Goal: Task Accomplishment & Management: Manage account settings

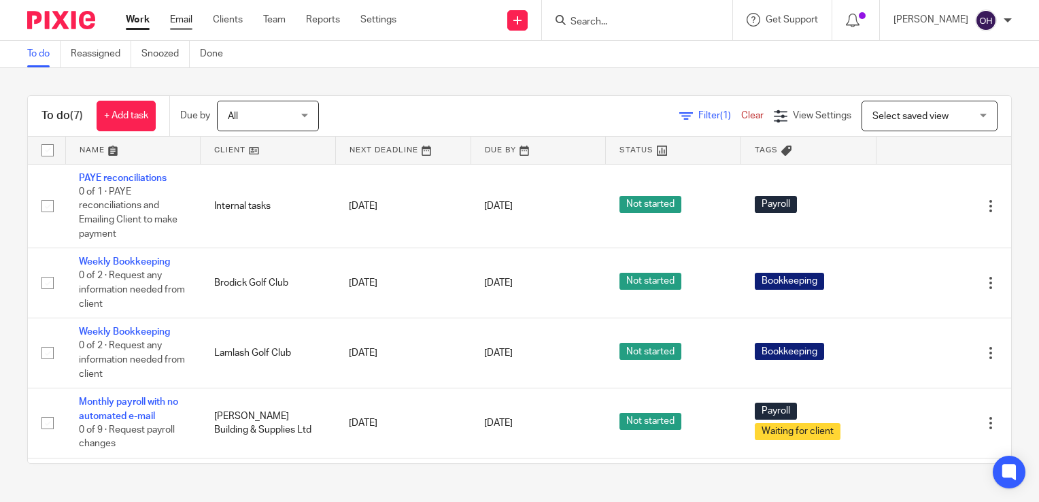
click at [181, 14] on link "Email" at bounding box center [181, 20] width 22 height 14
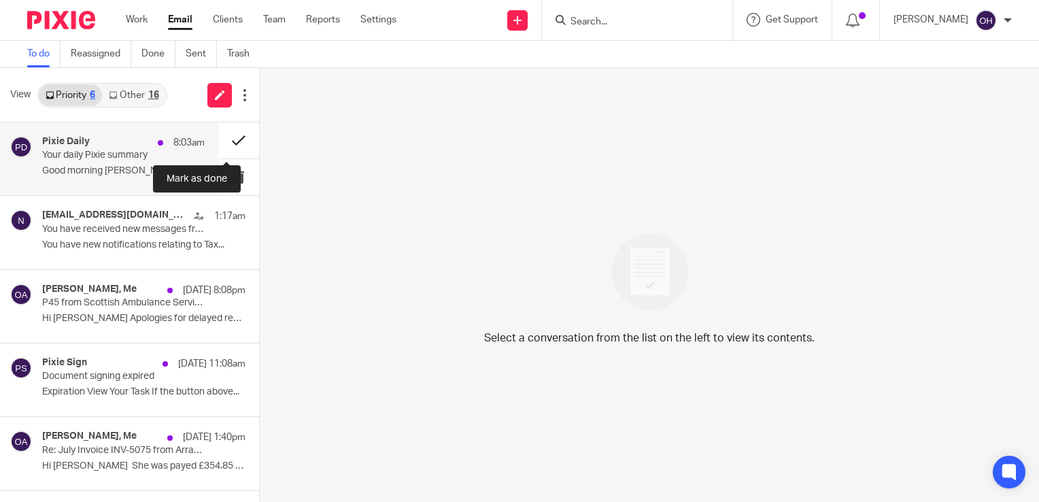
click at [230, 144] on button at bounding box center [238, 140] width 41 height 36
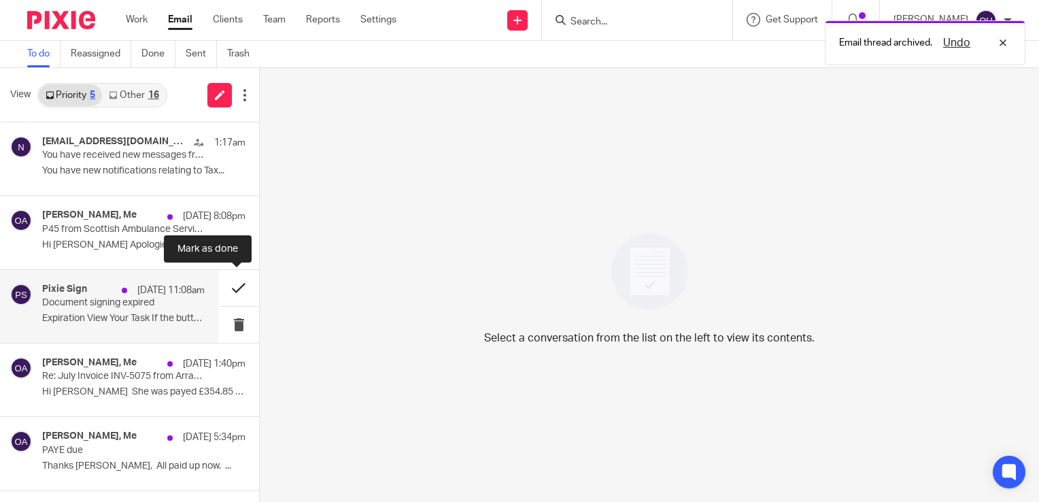
click at [235, 281] on button at bounding box center [238, 288] width 41 height 36
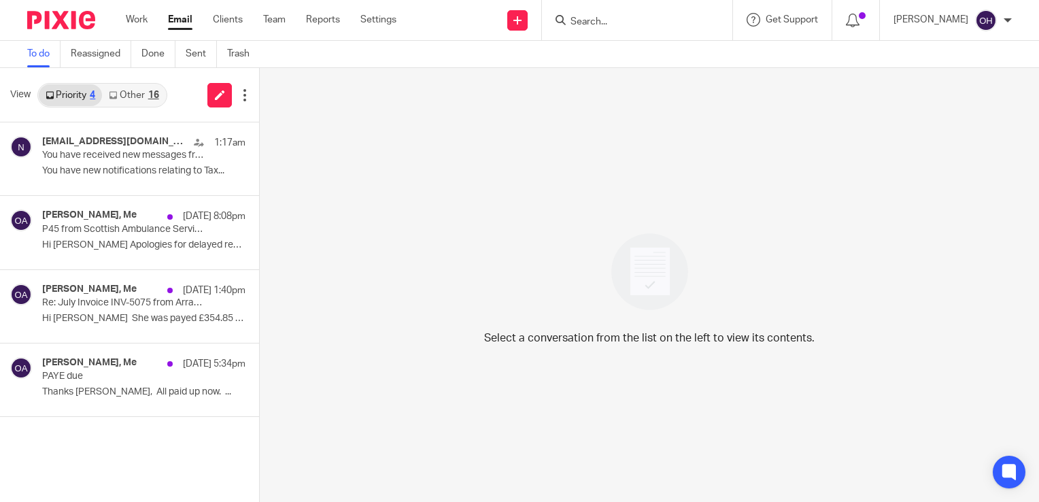
click at [145, 97] on link "Other 16" at bounding box center [133, 95] width 63 height 22
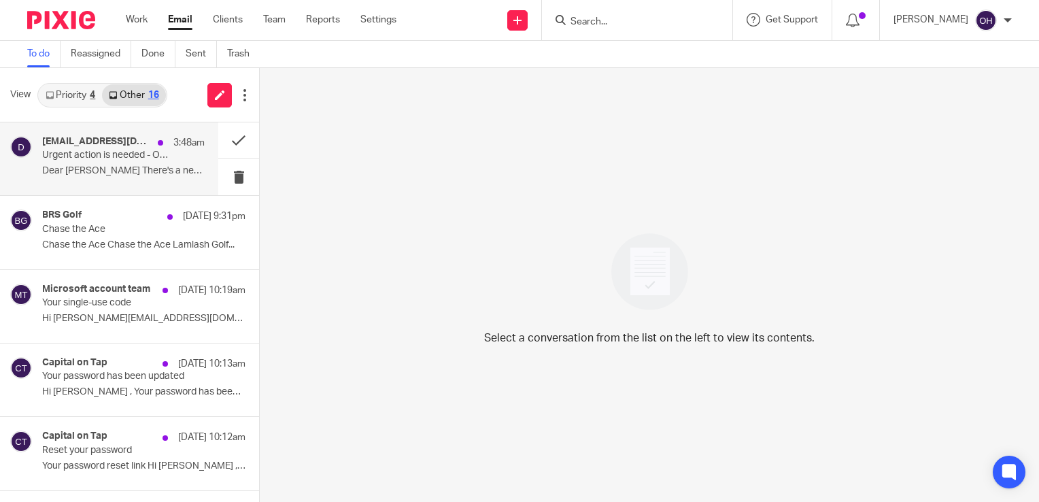
click at [151, 136] on div "3:48am" at bounding box center [178, 143] width 54 height 14
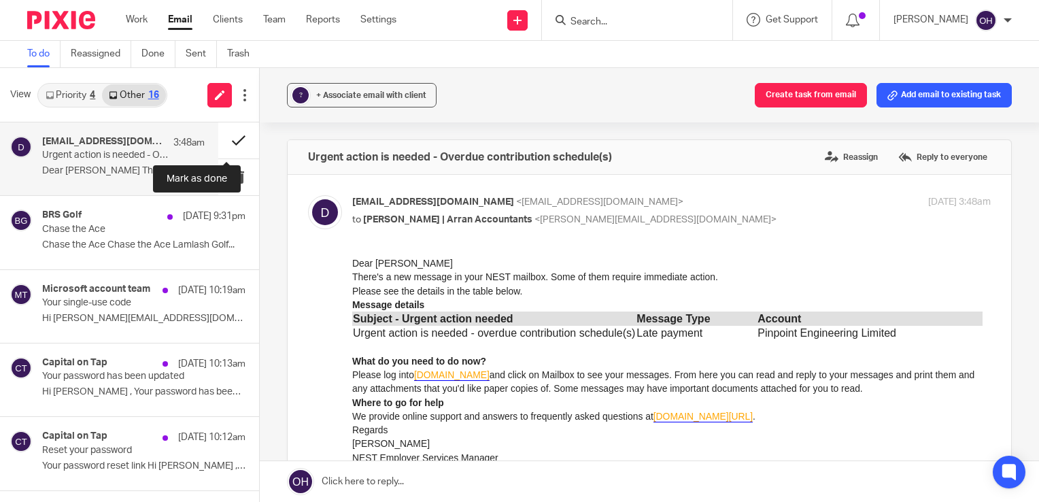
click at [228, 139] on button at bounding box center [238, 140] width 41 height 36
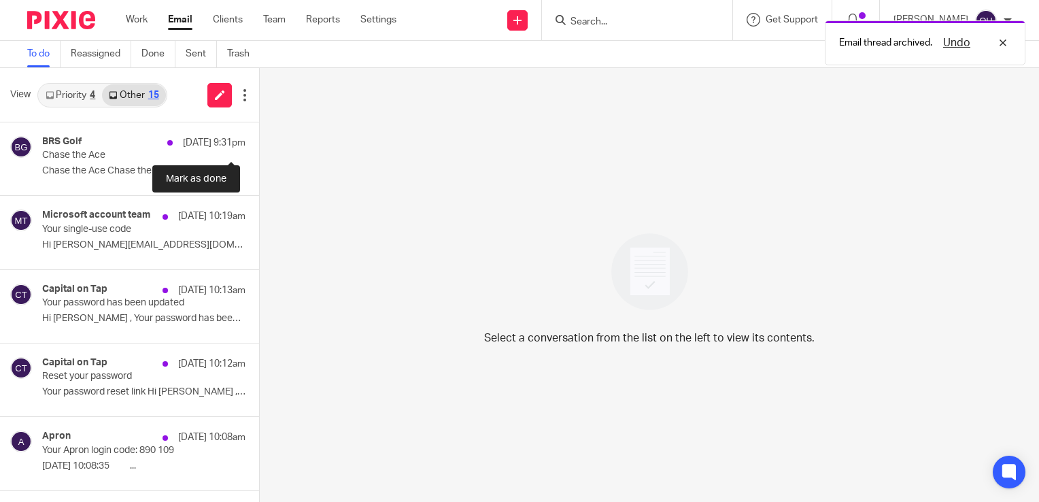
click at [259, 139] on button at bounding box center [264, 140] width 11 height 36
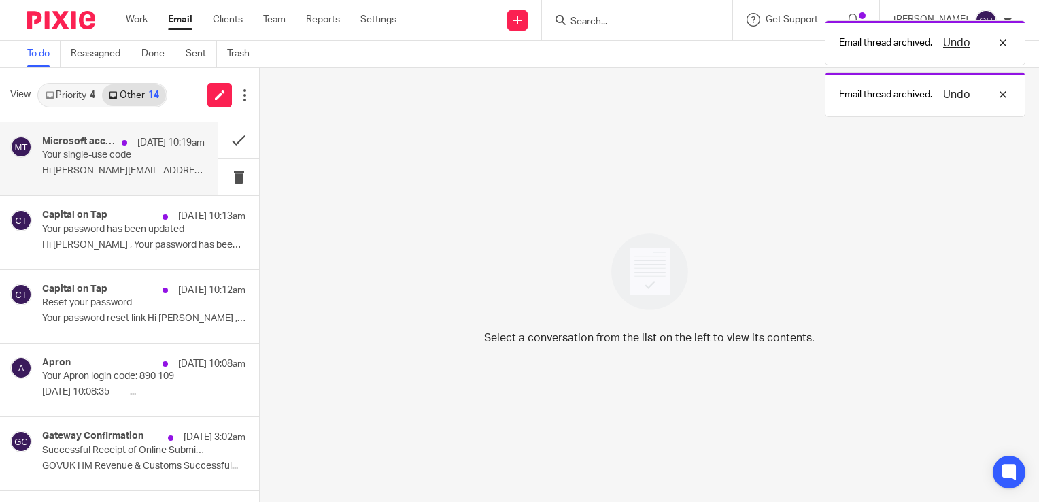
click at [141, 145] on p "17 Aug 10:19am" at bounding box center [170, 143] width 67 height 14
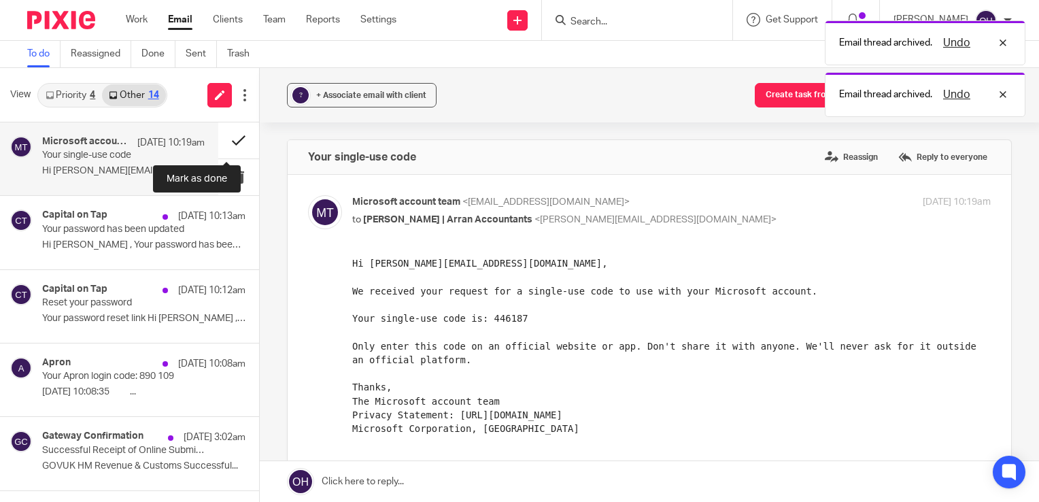
click at [228, 142] on button at bounding box center [238, 140] width 41 height 36
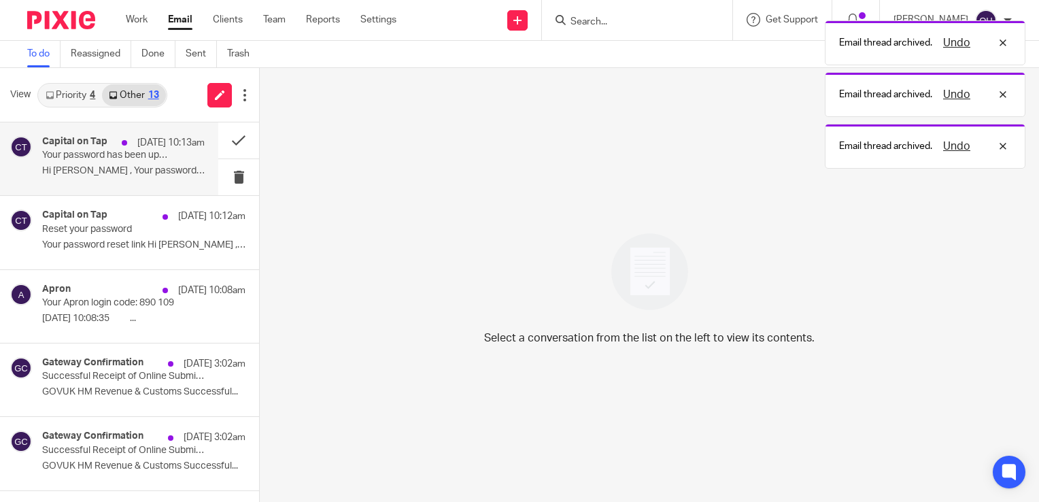
click at [87, 143] on h4 "Capital on Tap" at bounding box center [74, 142] width 65 height 12
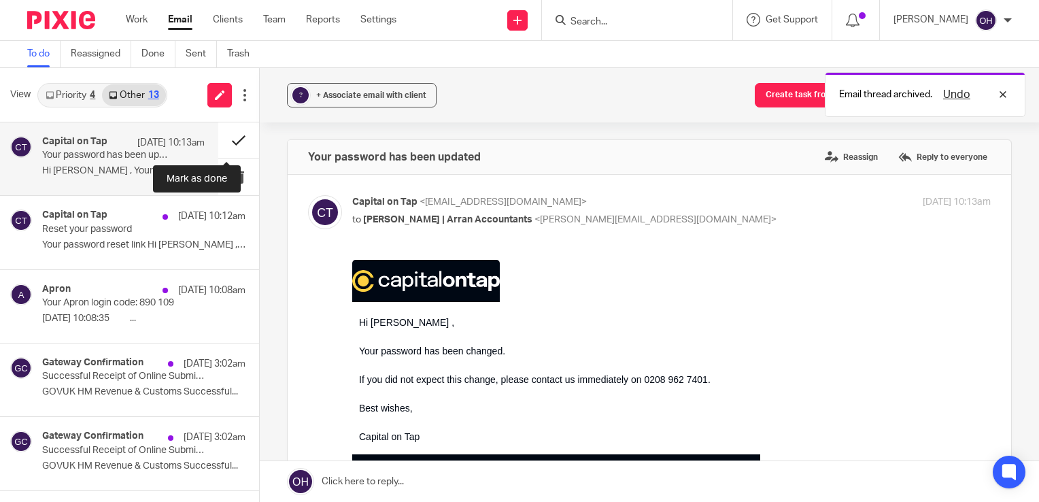
click at [228, 144] on button at bounding box center [238, 140] width 41 height 36
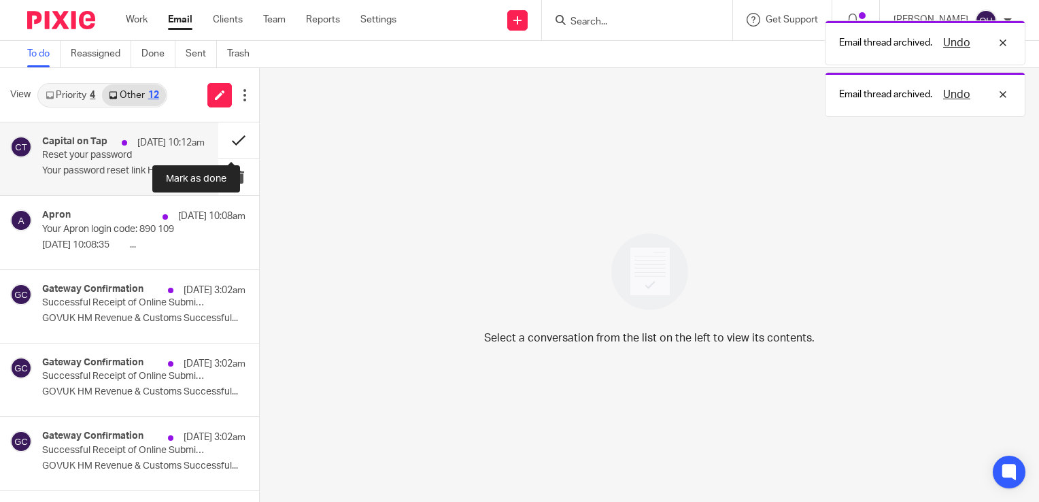
click at [228, 141] on button at bounding box center [238, 140] width 41 height 36
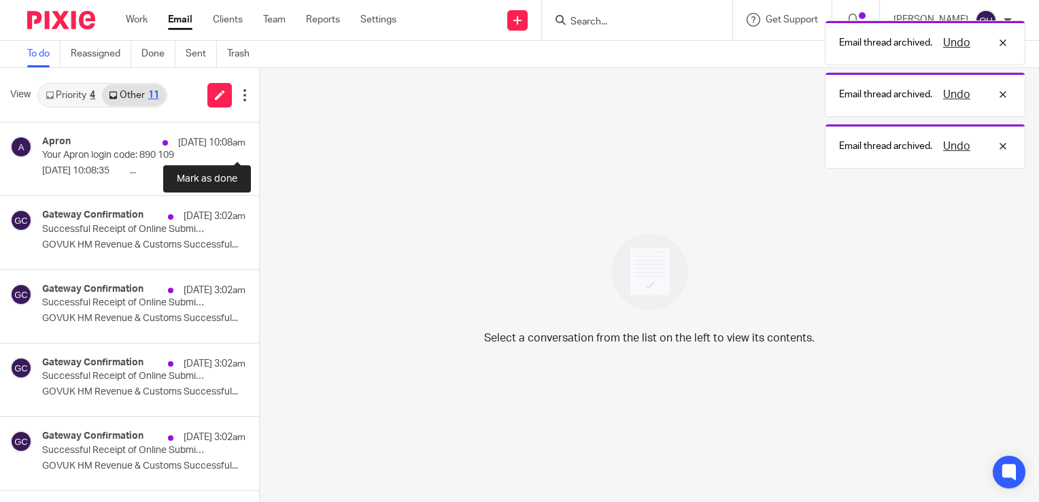
click at [259, 141] on button at bounding box center [264, 140] width 11 height 36
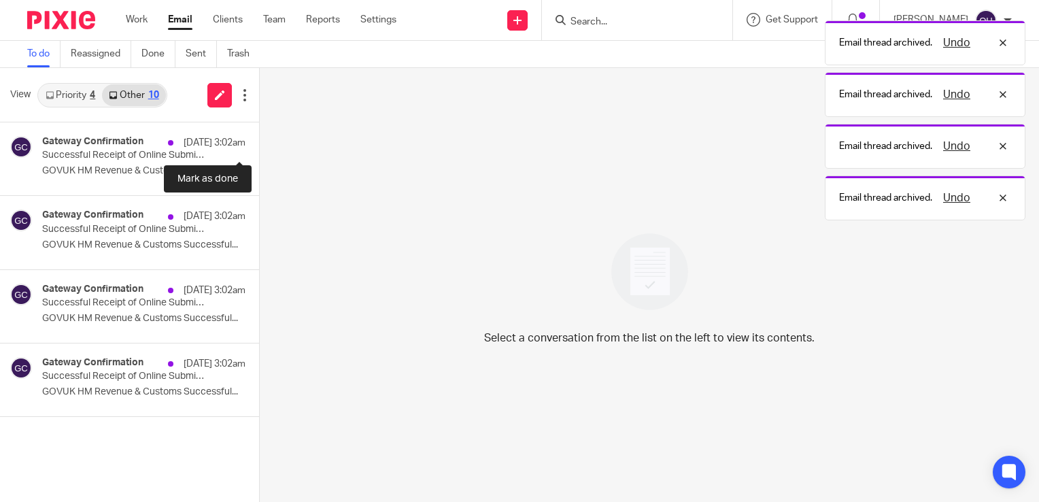
click at [259, 141] on button at bounding box center [264, 140] width 11 height 36
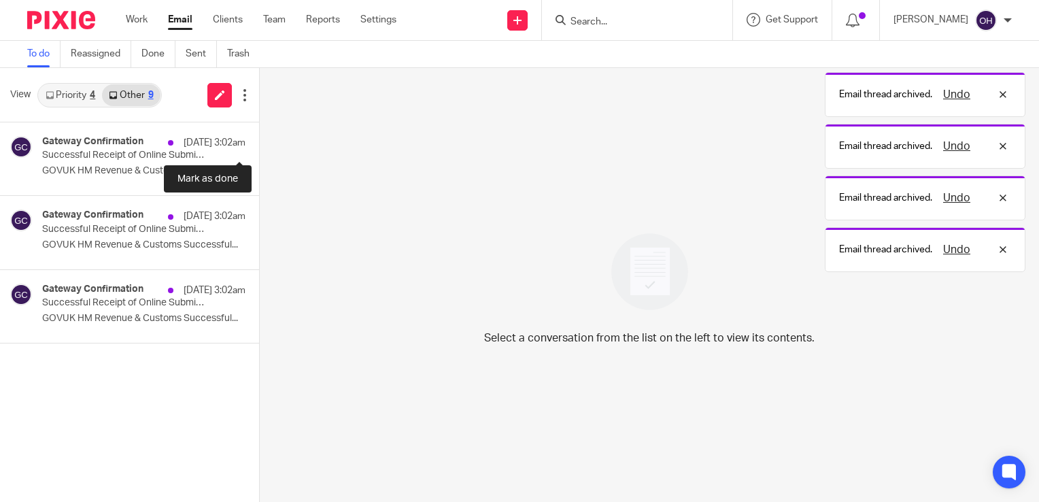
click at [259, 141] on button at bounding box center [264, 140] width 11 height 36
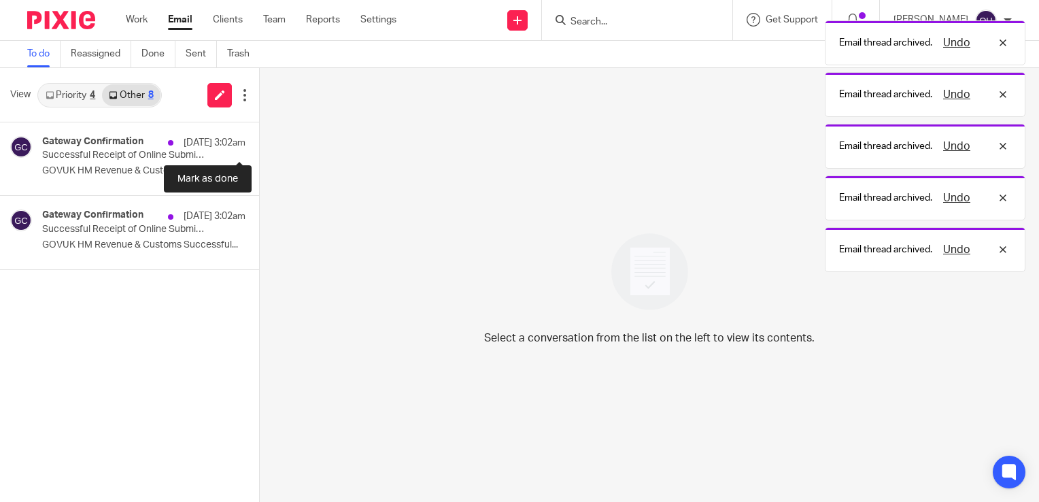
click at [259, 142] on button at bounding box center [264, 140] width 11 height 36
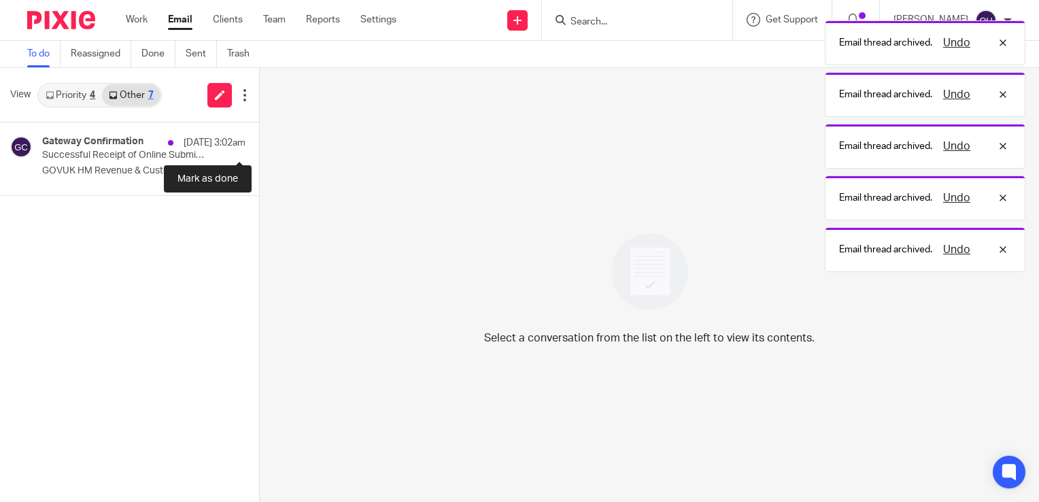
click at [259, 142] on button at bounding box center [264, 140] width 11 height 36
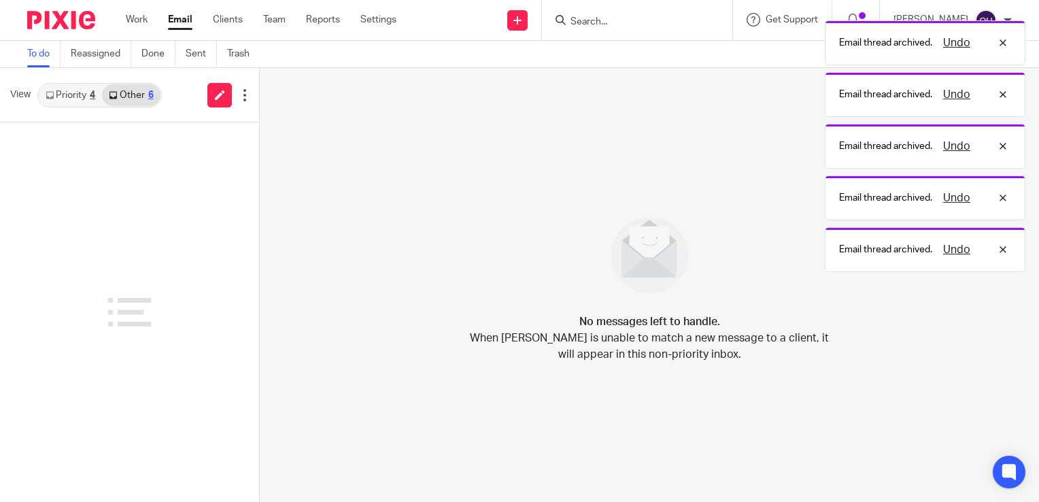
click at [82, 97] on link "Priority 4" at bounding box center [70, 95] width 63 height 22
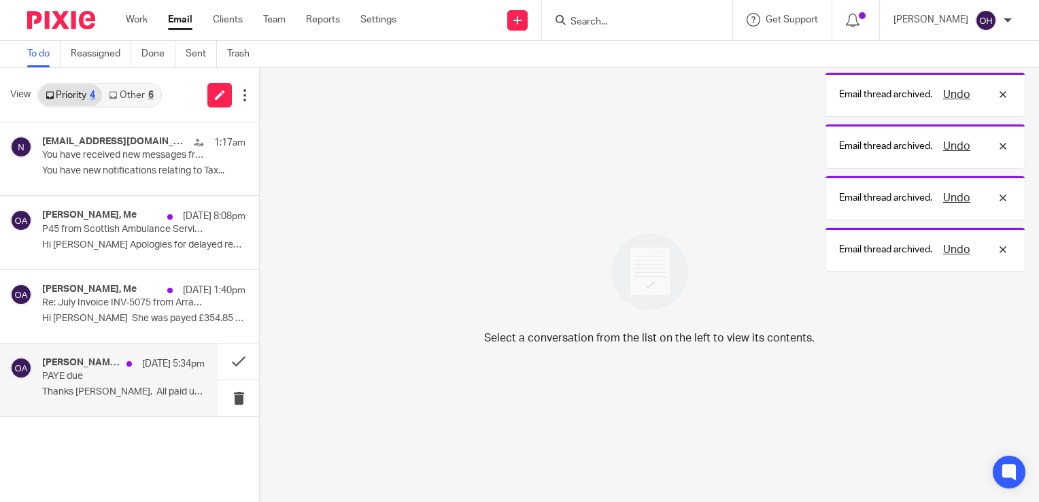
click at [120, 370] on div "15 Aug 5:34pm" at bounding box center [162, 364] width 85 height 14
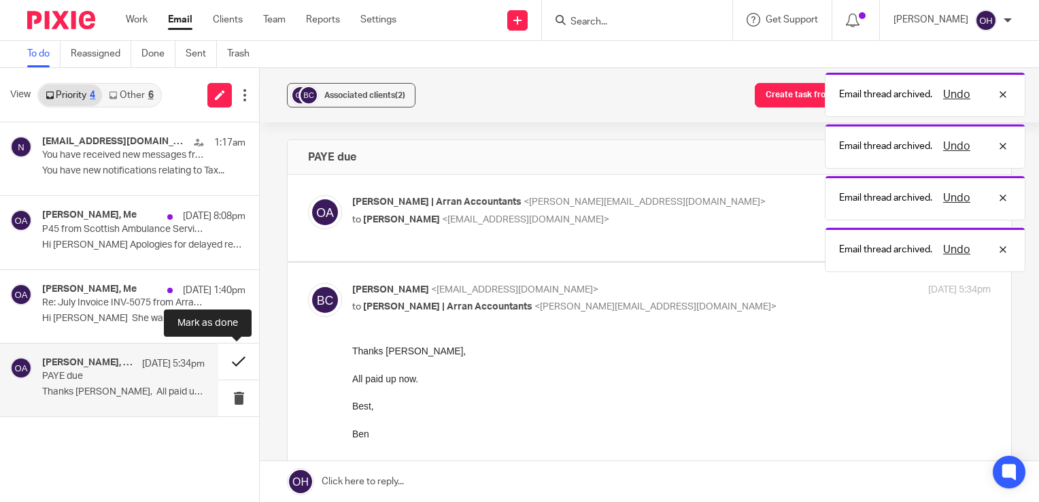
click at [242, 363] on button at bounding box center [238, 361] width 41 height 36
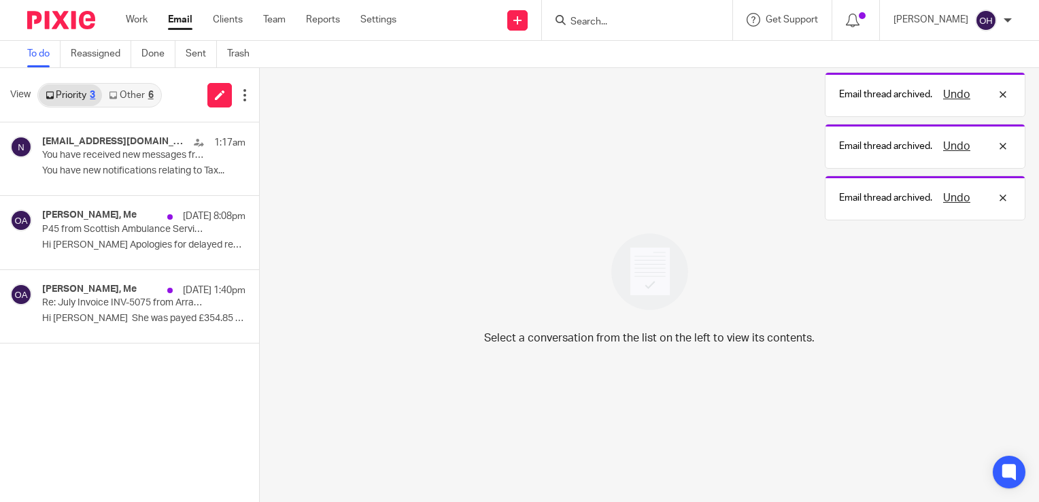
click at [120, 90] on link "Other 6" at bounding box center [131, 95] width 58 height 22
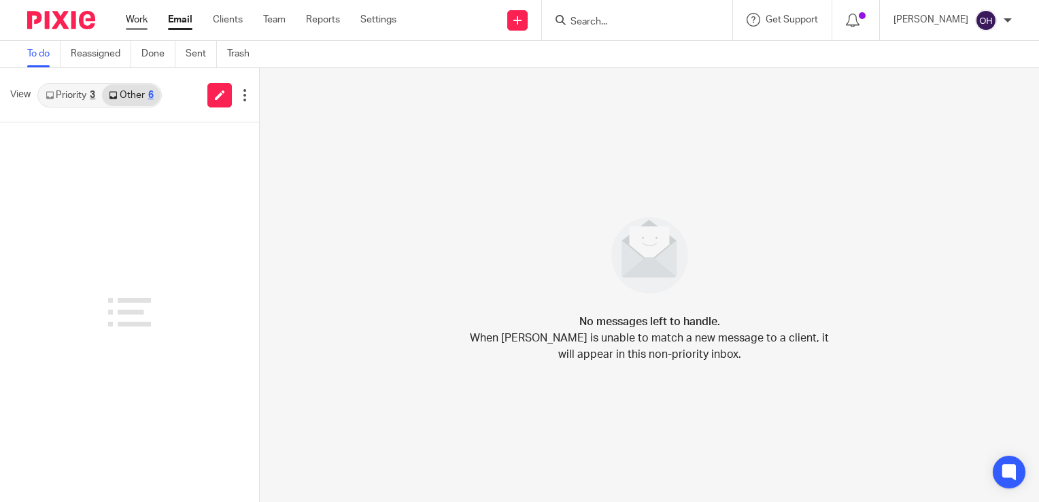
click at [133, 20] on link "Work" at bounding box center [137, 20] width 22 height 14
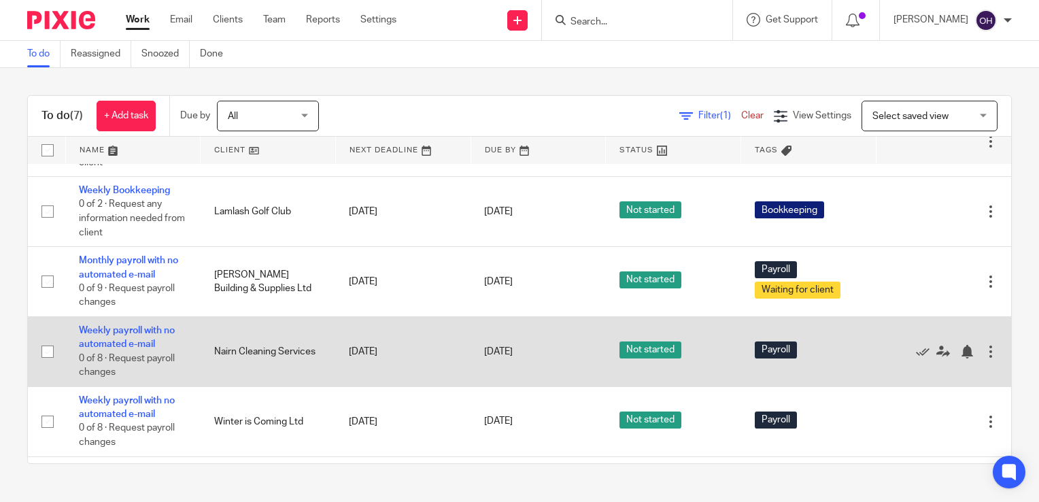
scroll to position [140, 0]
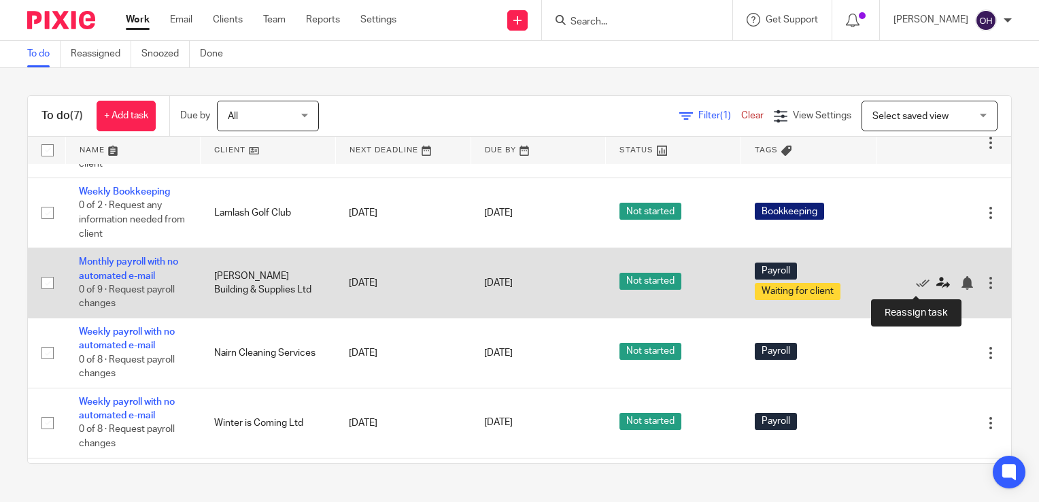
click at [936, 287] on icon at bounding box center [943, 283] width 14 height 14
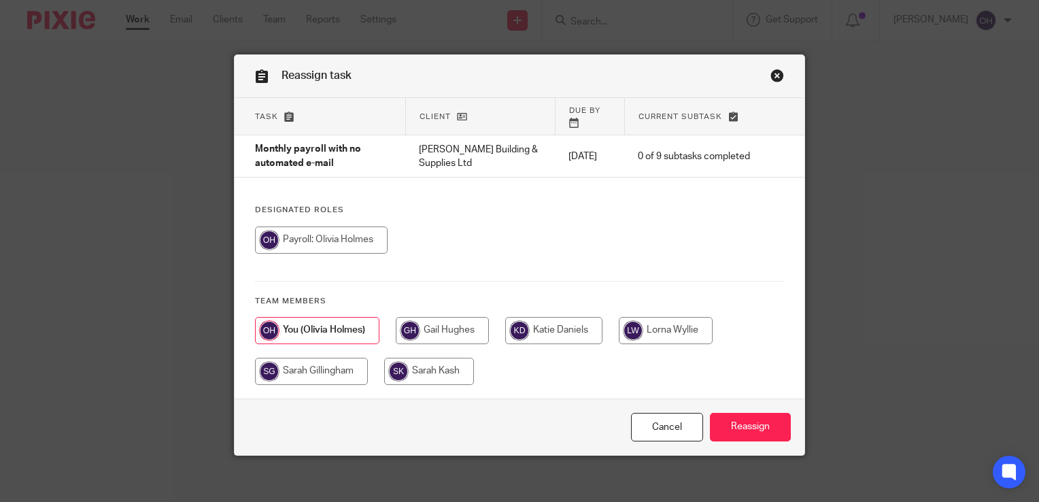
click at [407, 364] on input "radio" at bounding box center [429, 371] width 90 height 27
radio input "true"
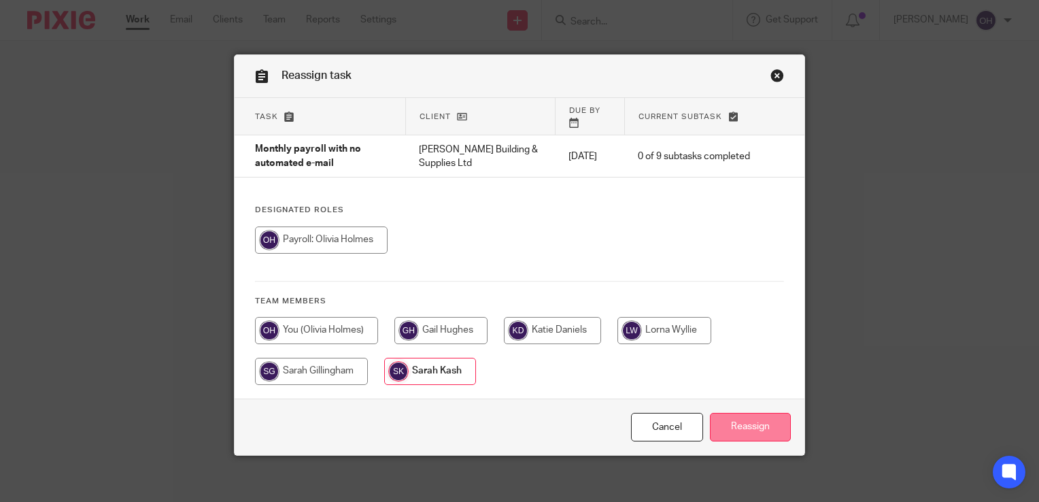
click at [742, 416] on input "Reassign" at bounding box center [750, 427] width 81 height 29
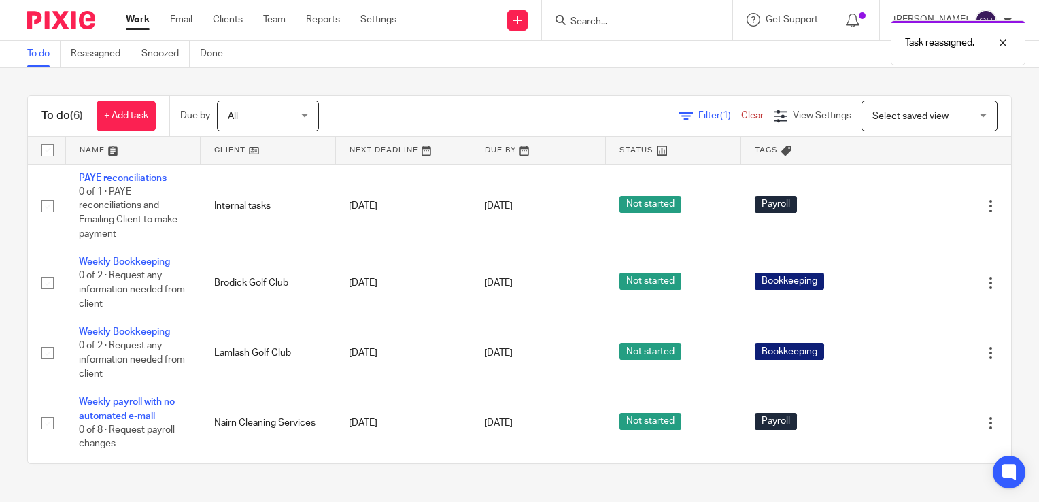
click at [631, 17] on div "Task reassigned." at bounding box center [772, 40] width 506 height 52
click at [1005, 43] on div at bounding box center [992, 43] width 37 height 16
click at [657, 16] on input "Search" at bounding box center [630, 22] width 122 height 12
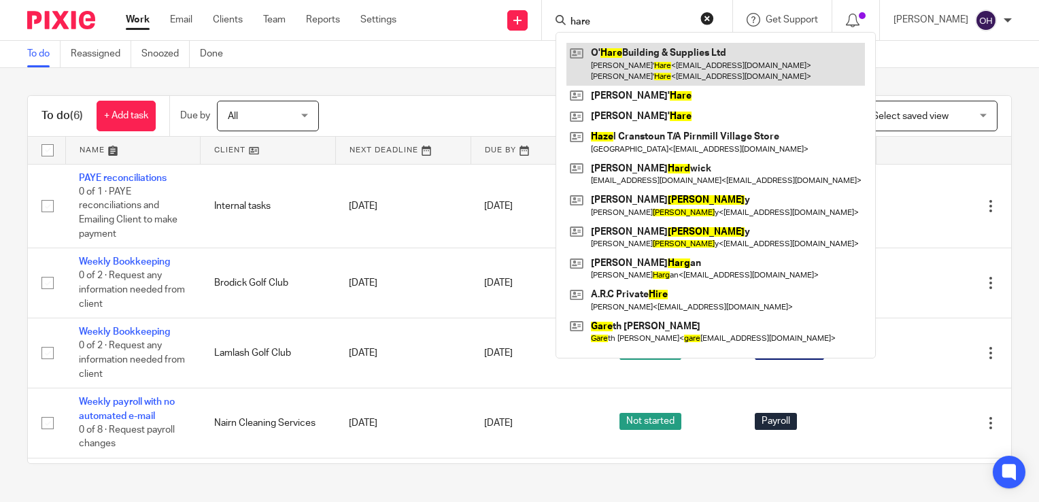
type input "hare"
click at [679, 60] on link at bounding box center [715, 64] width 298 height 42
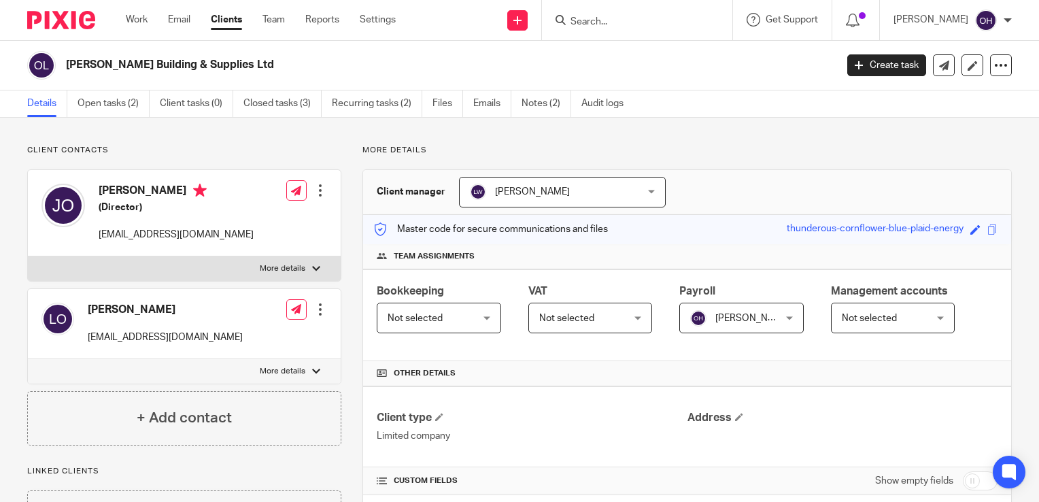
click at [726, 330] on span "[PERSON_NAME]" at bounding box center [735, 317] width 90 height 29
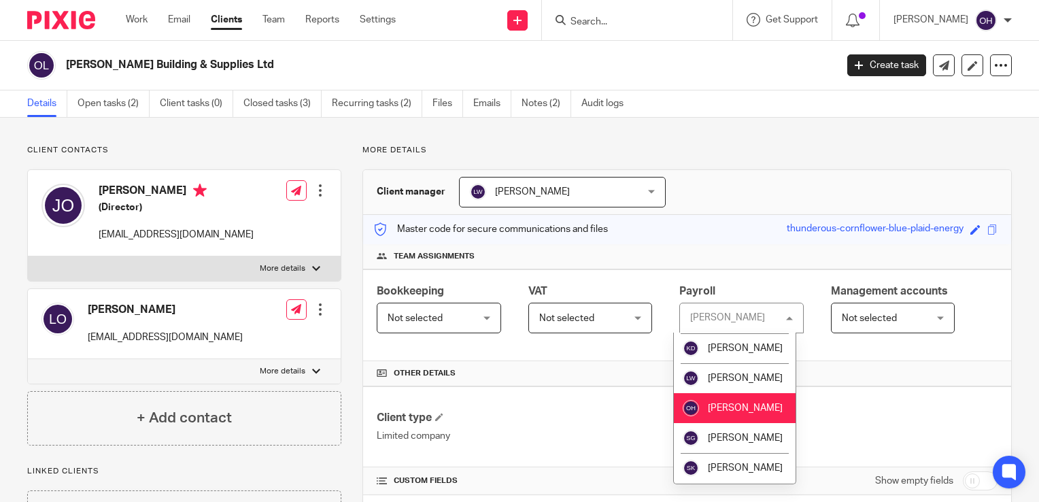
scroll to position [71, 0]
click at [733, 460] on li "Sarah Kash" at bounding box center [735, 468] width 122 height 30
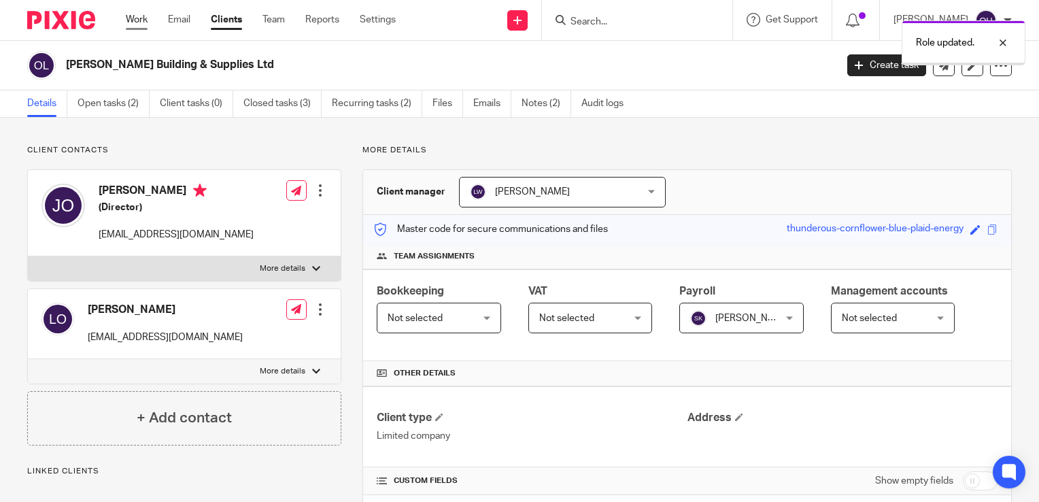
click at [143, 19] on link "Work" at bounding box center [137, 20] width 22 height 14
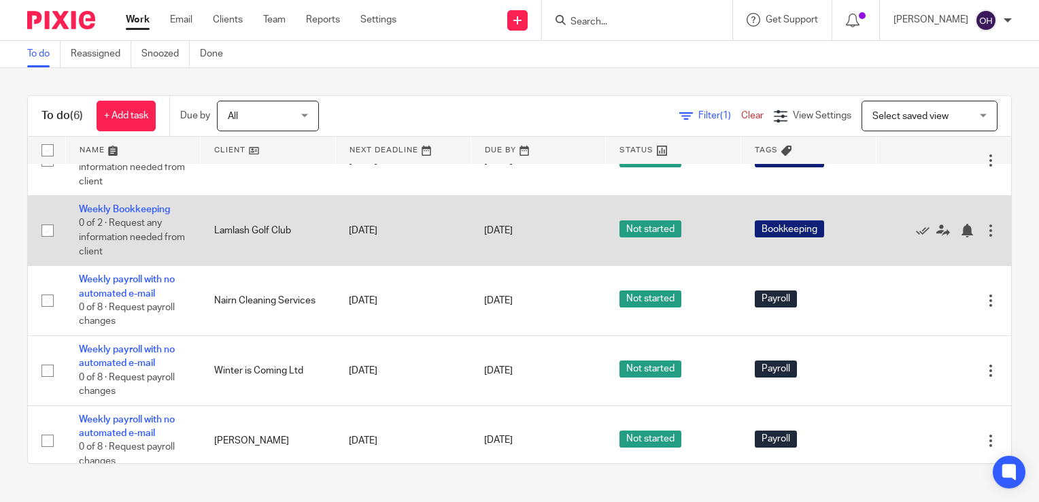
scroll to position [138, 0]
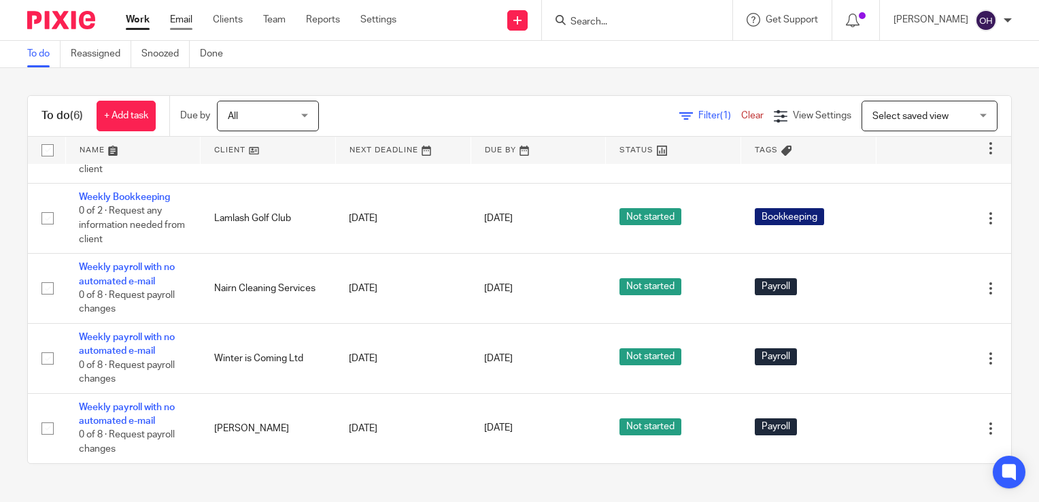
click at [178, 23] on link "Email" at bounding box center [181, 20] width 22 height 14
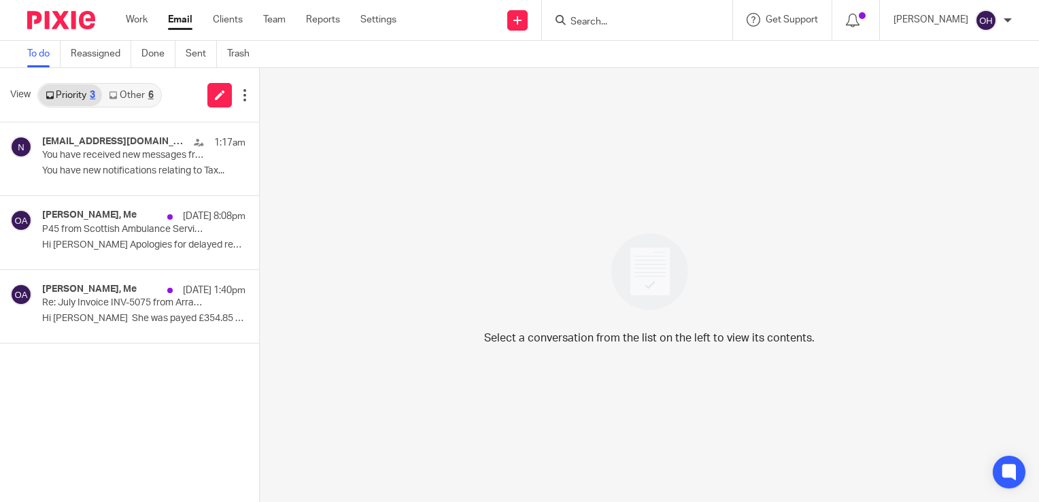
click at [145, 94] on link "Other 6" at bounding box center [131, 95] width 58 height 22
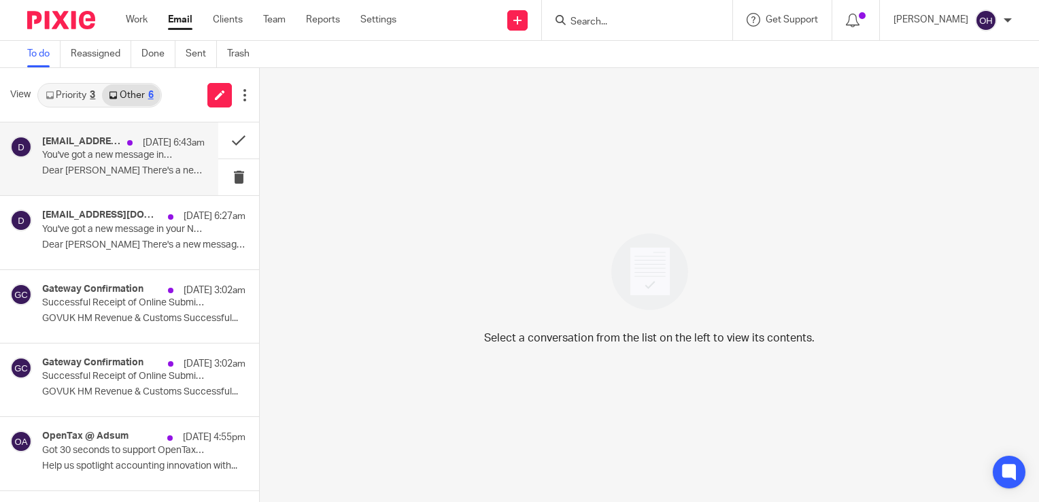
click at [120, 145] on div "[DATE] 6:43am" at bounding box center [162, 143] width 84 height 14
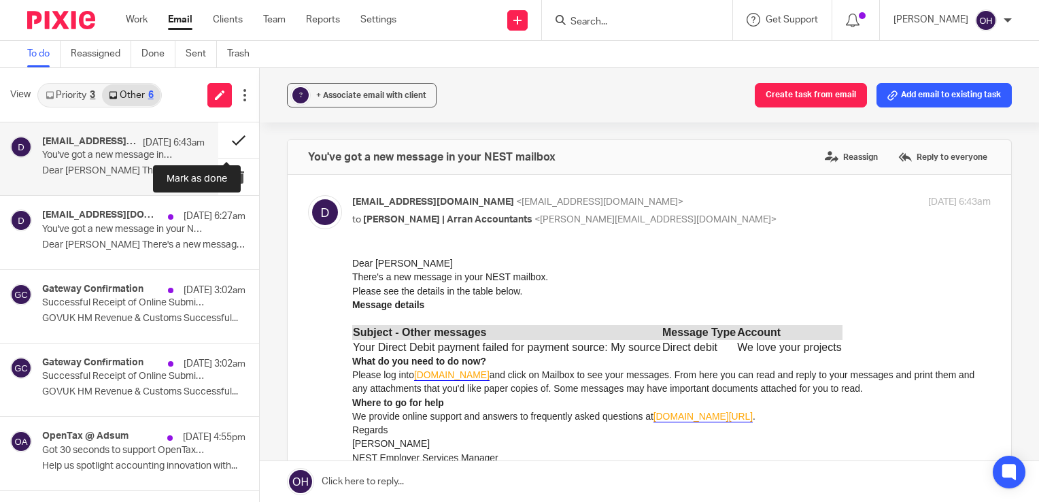
click at [232, 145] on button at bounding box center [238, 140] width 41 height 36
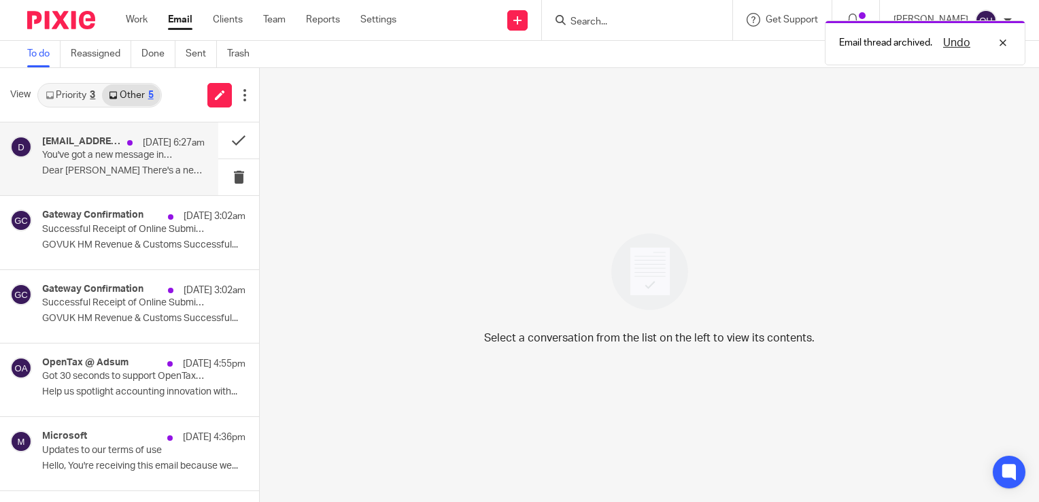
click at [160, 167] on p "Dear Olivia There's a new message in your NEST..." at bounding box center [123, 171] width 162 height 12
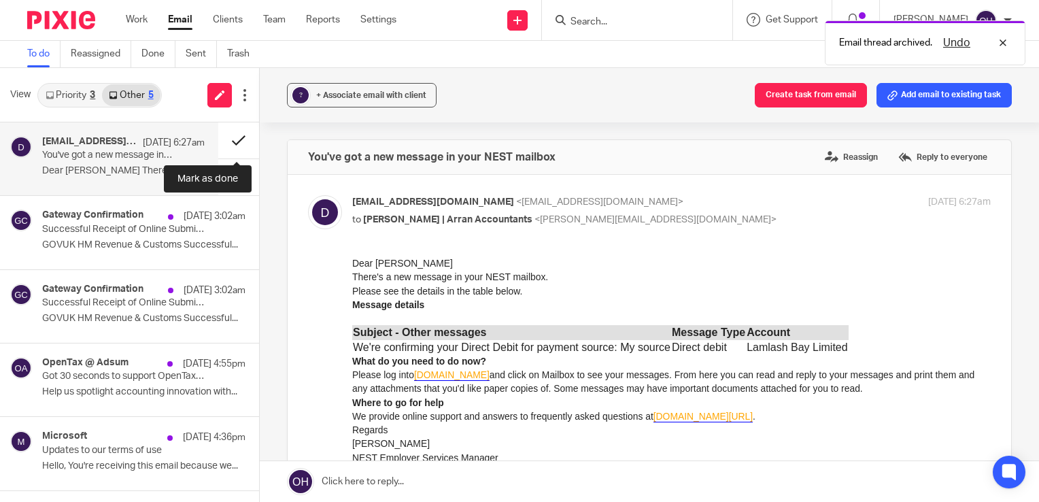
click at [234, 135] on button at bounding box center [238, 140] width 41 height 36
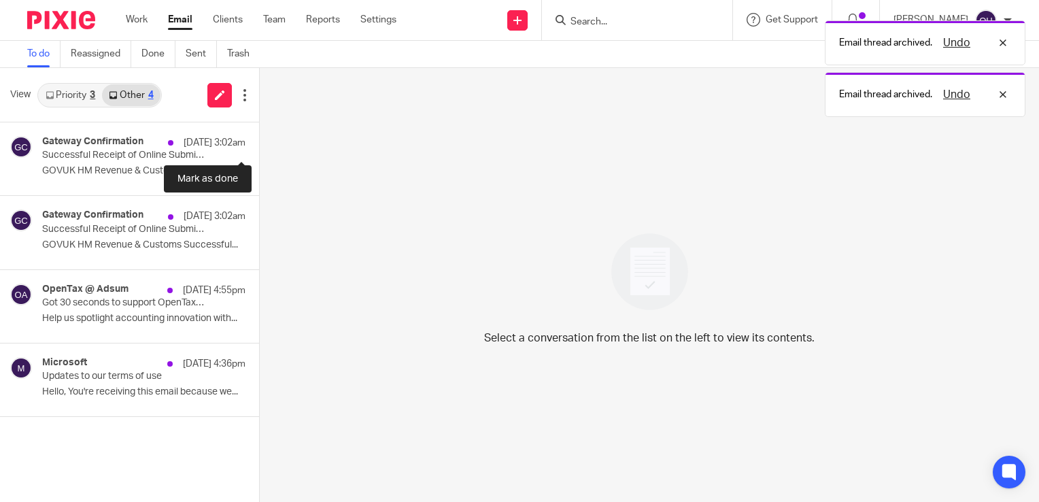
click at [259, 135] on button at bounding box center [264, 140] width 11 height 36
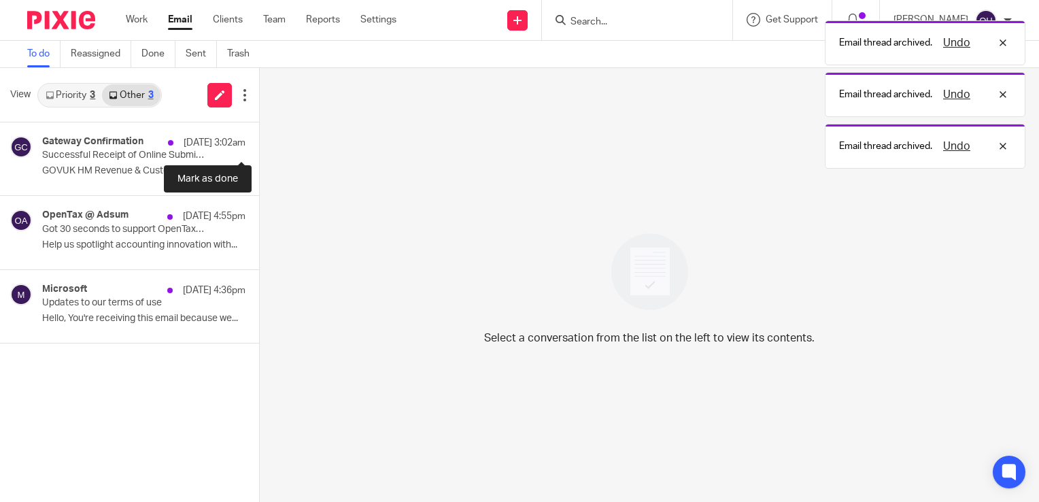
click at [259, 135] on button at bounding box center [264, 140] width 11 height 36
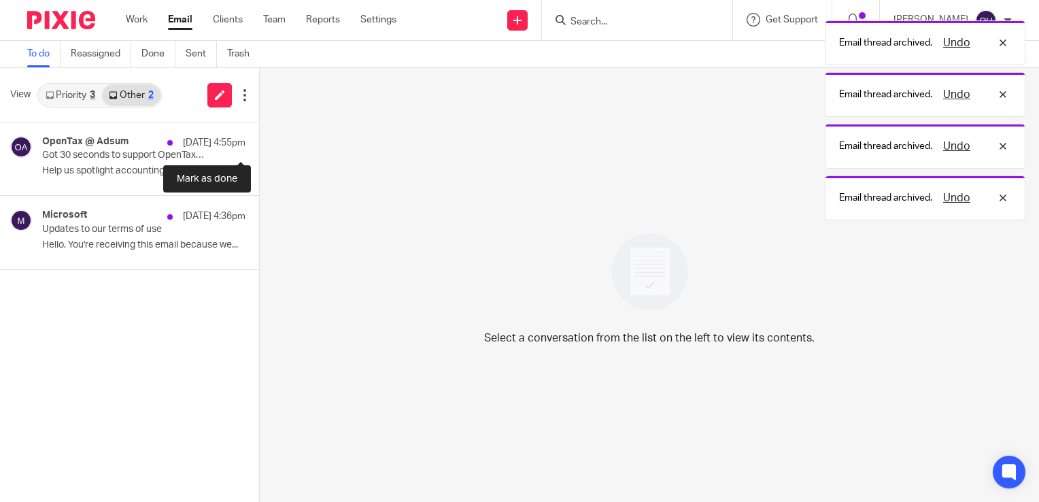
click at [259, 135] on button at bounding box center [264, 140] width 11 height 36
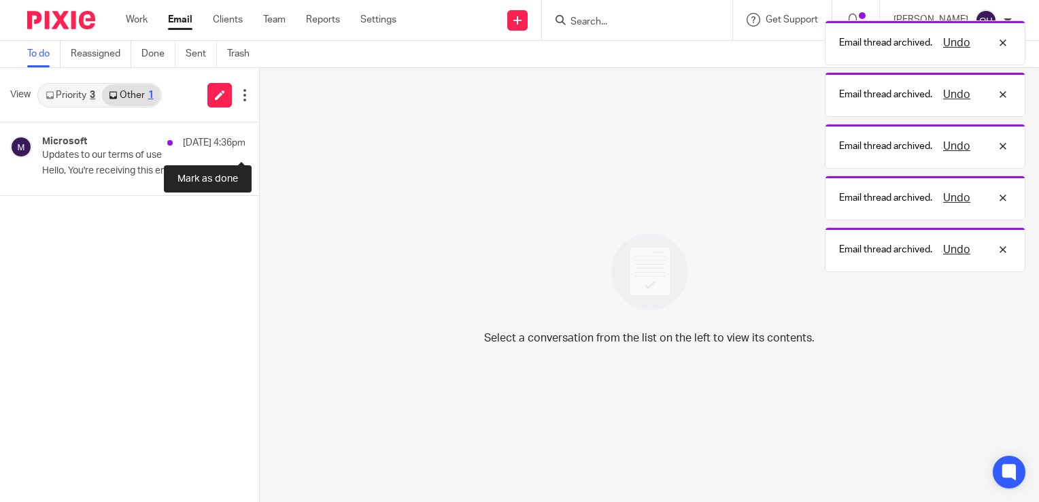
click at [259, 135] on button at bounding box center [264, 140] width 11 height 36
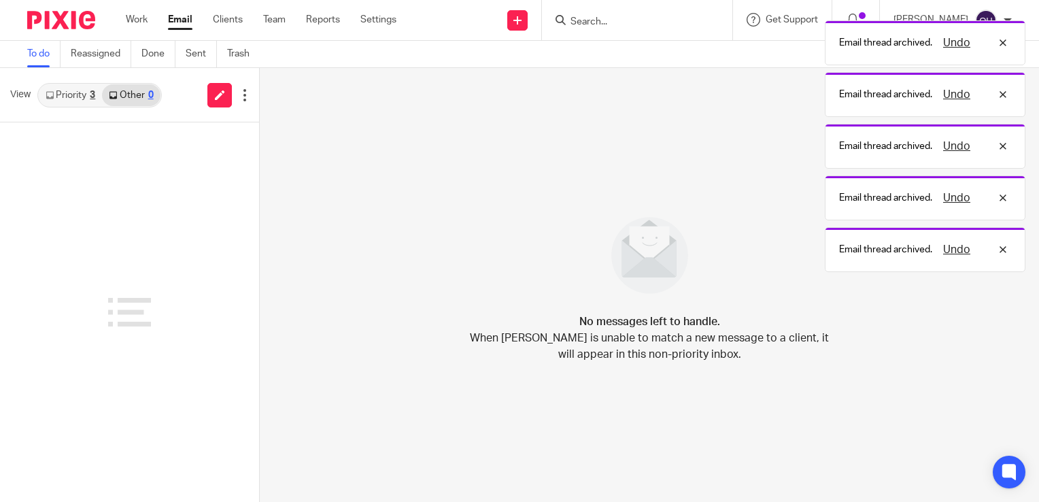
click at [61, 94] on link "Priority 3" at bounding box center [70, 95] width 63 height 22
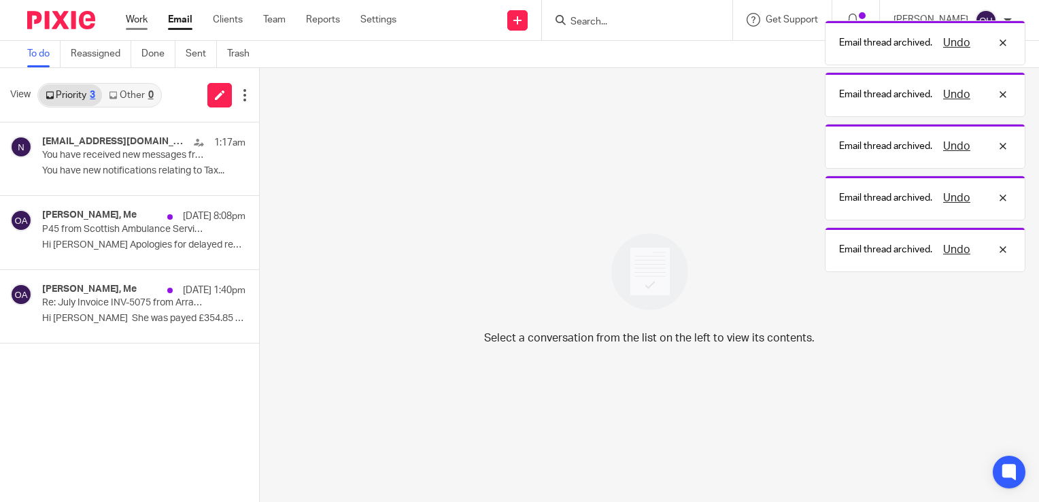
click at [137, 23] on link "Work" at bounding box center [137, 20] width 22 height 14
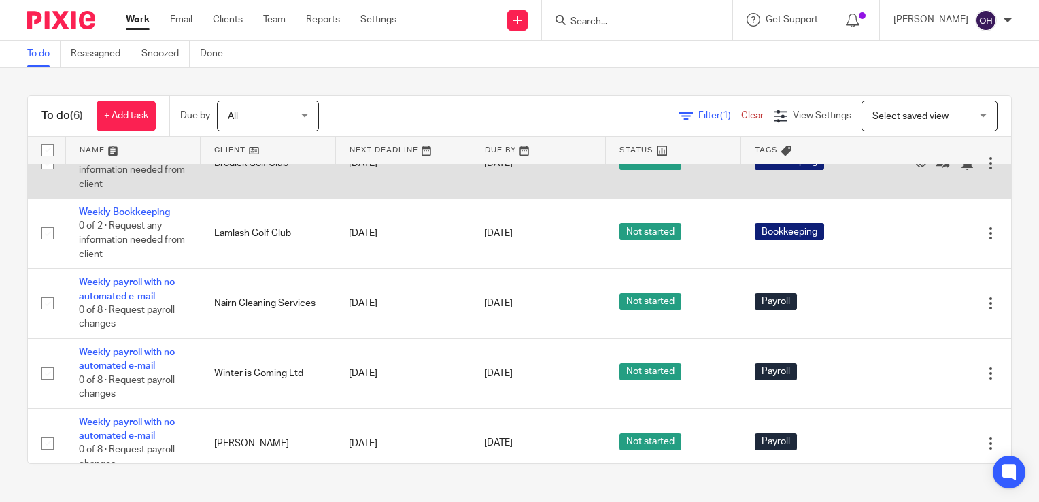
scroll to position [138, 0]
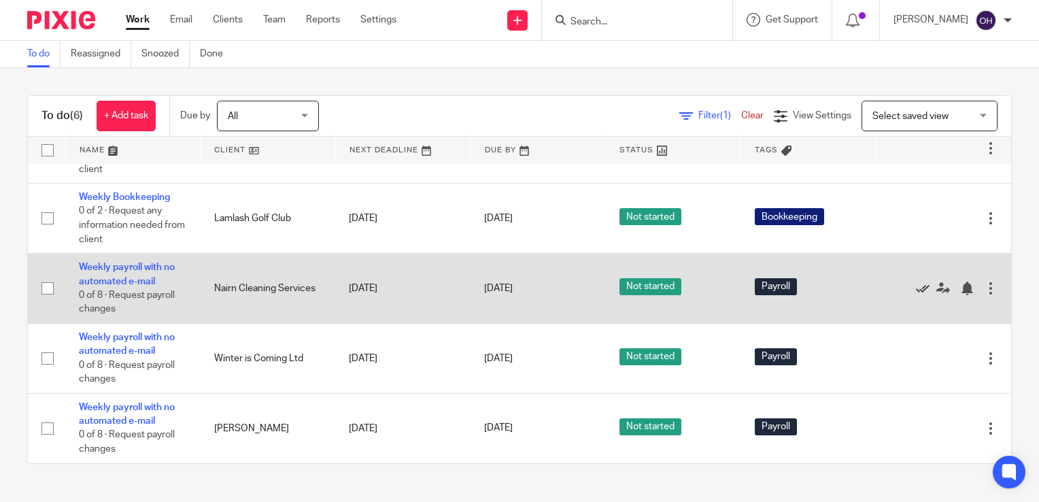
click at [916, 288] on icon at bounding box center [923, 288] width 14 height 14
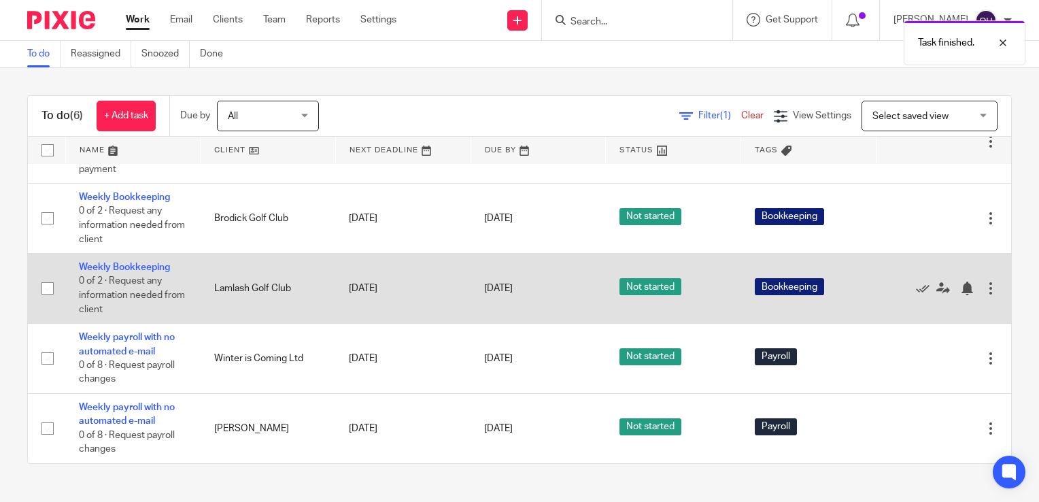
scroll to position [67, 0]
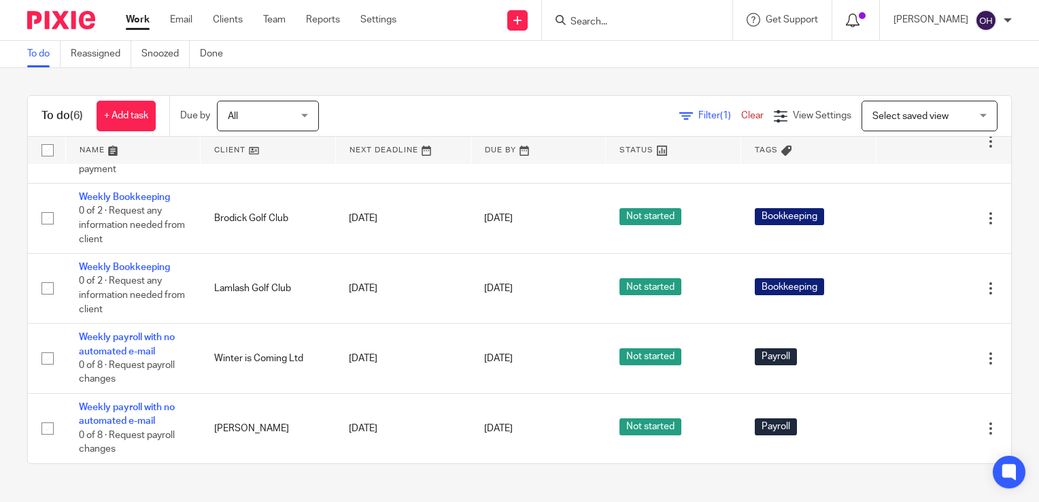
click at [859, 23] on icon at bounding box center [853, 21] width 14 height 14
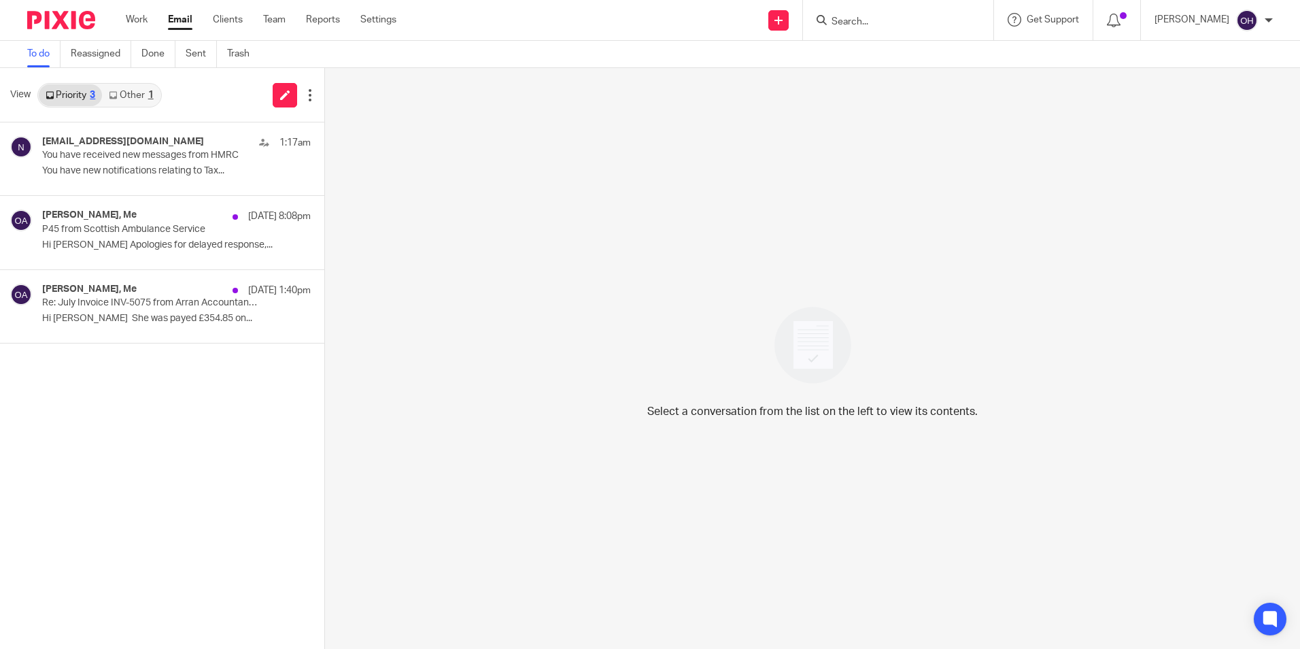
click at [876, 24] on input "Search" at bounding box center [891, 22] width 122 height 12
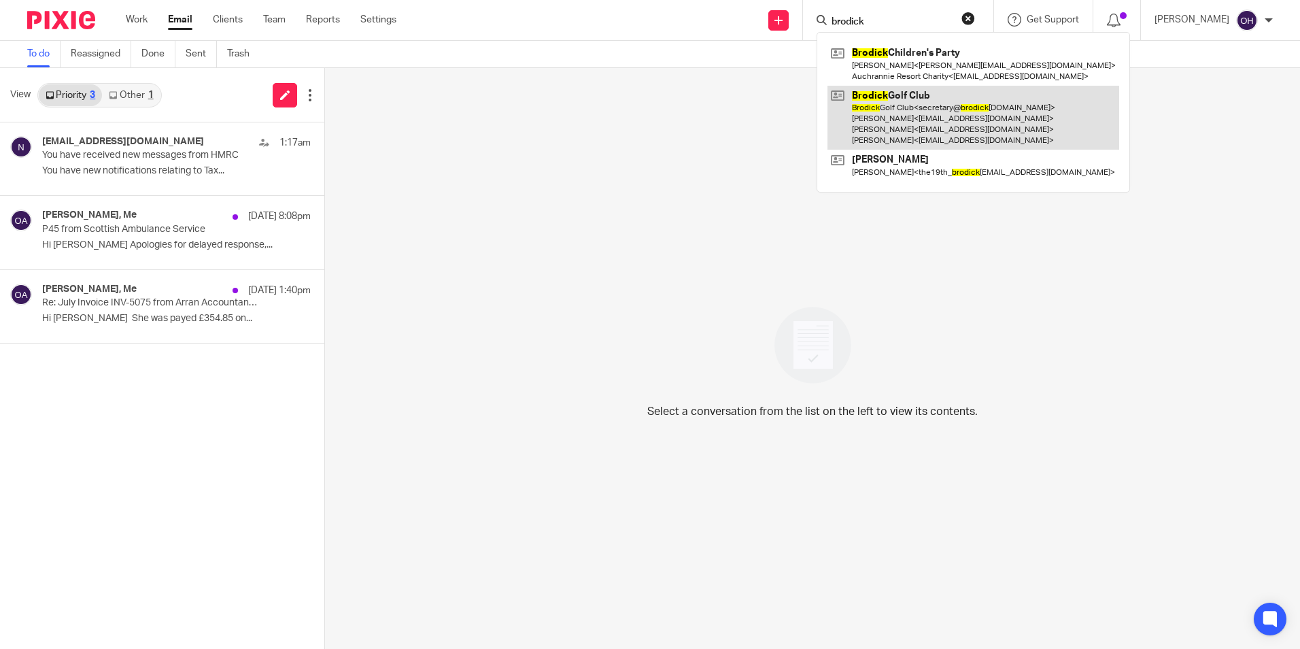
type input "brodick"
click at [923, 127] on link at bounding box center [973, 118] width 292 height 65
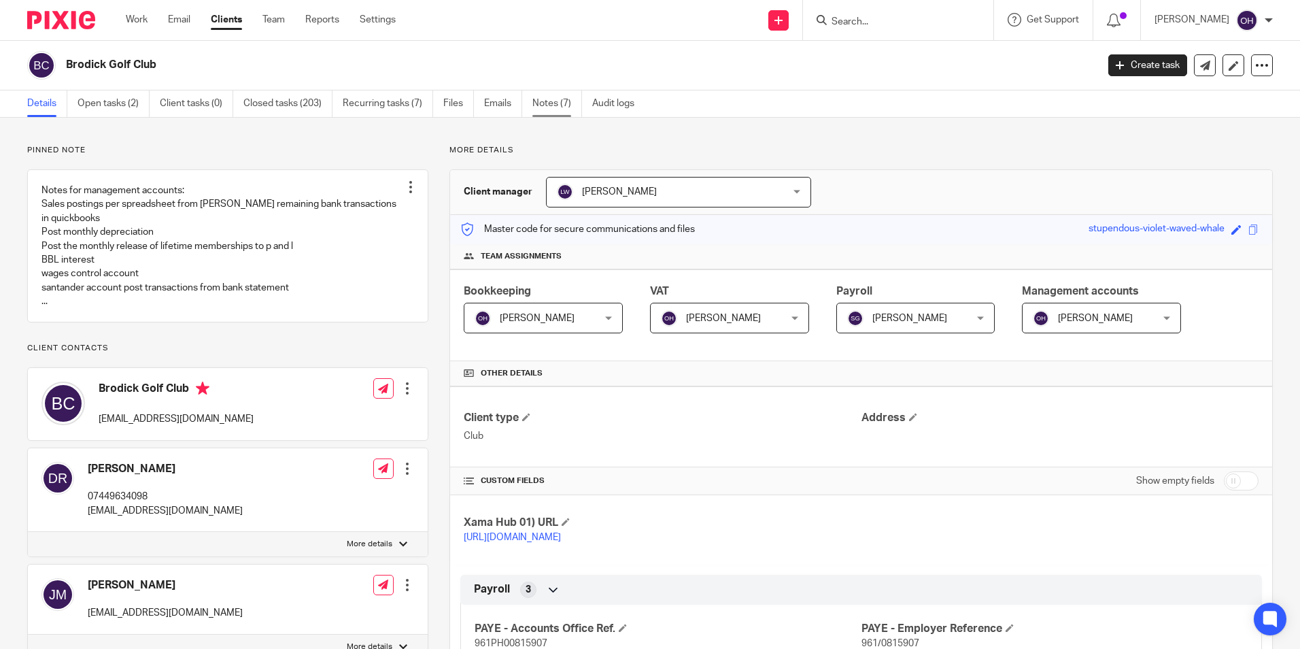
click at [559, 106] on link "Notes (7)" at bounding box center [557, 103] width 50 height 27
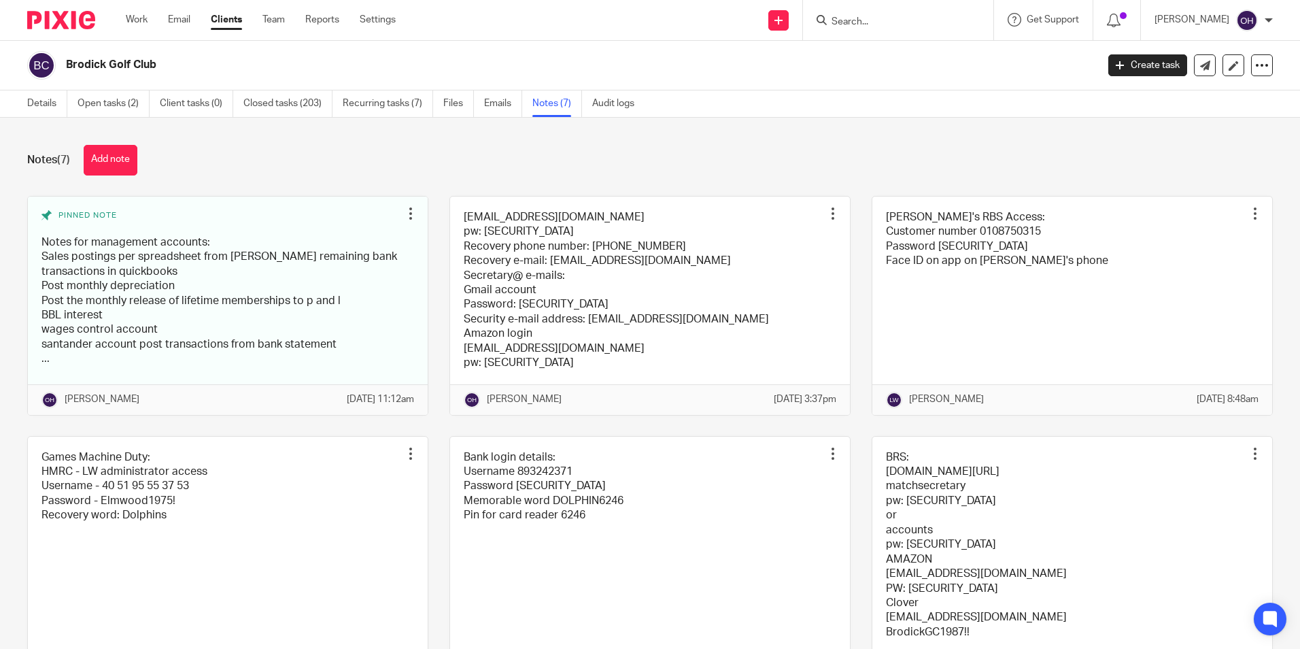
click at [199, 132] on div "Notes (7) Add note Pinned note Notes for management accounts: Sales postings pe…" at bounding box center [650, 383] width 1300 height 531
click at [604, 515] on link at bounding box center [650, 559] width 400 height 247
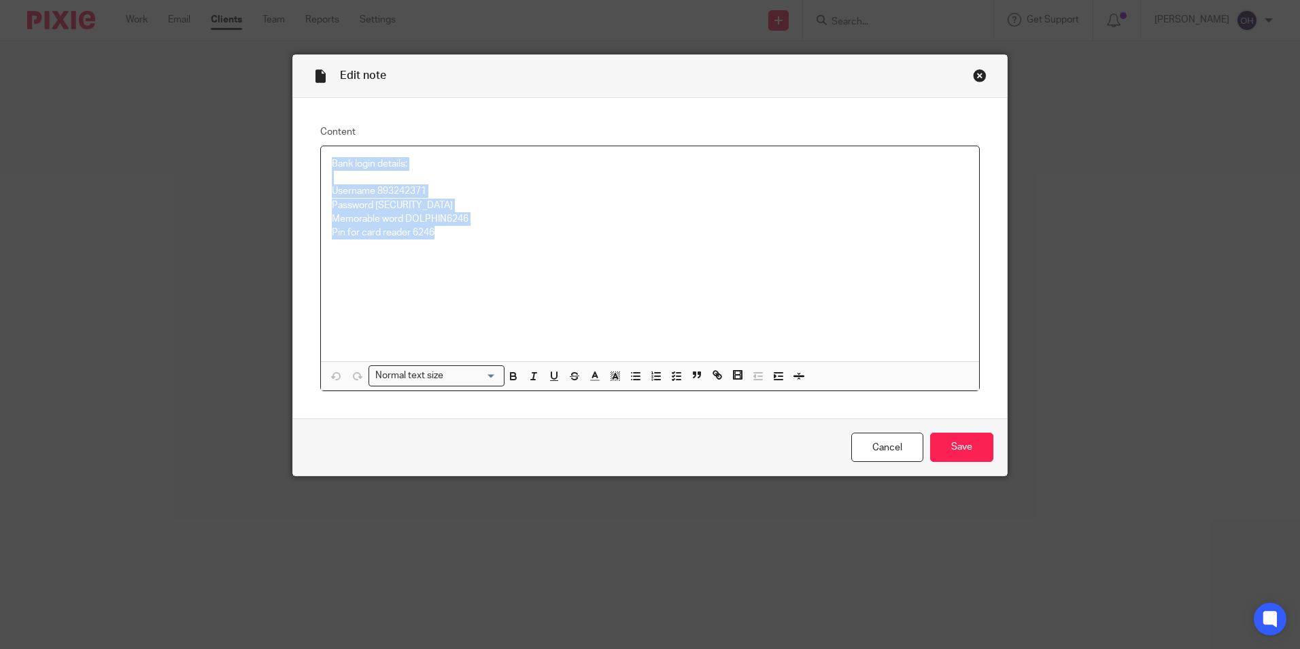
drag, startPoint x: 323, startPoint y: 162, endPoint x: 453, endPoint y: 230, distance: 146.6
click at [453, 230] on div "Bank login details: Username 893242371 Password [SECURITY_DATA] Memorable word …" at bounding box center [650, 253] width 658 height 215
copy div "Bank login details: Username 893242371 Password [SECURITY_DATA] Memorable word …"
click at [979, 74] on div "Close this dialog window" at bounding box center [980, 76] width 14 height 14
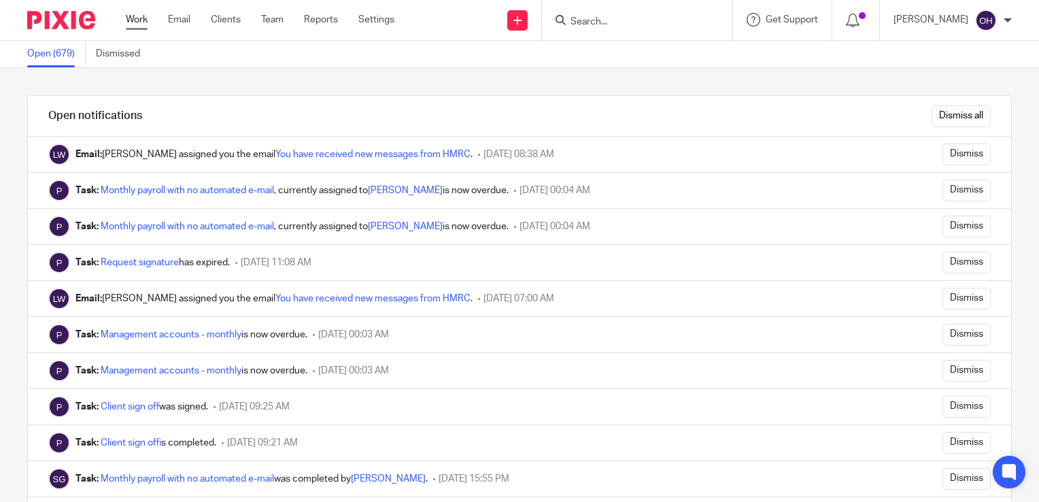
click at [142, 16] on link "Work" at bounding box center [137, 20] width 22 height 14
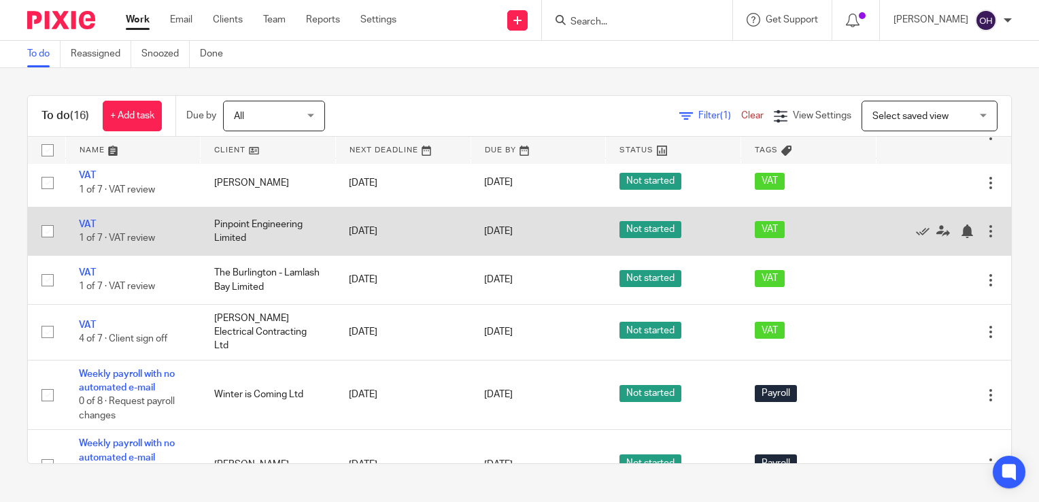
scroll to position [748, 0]
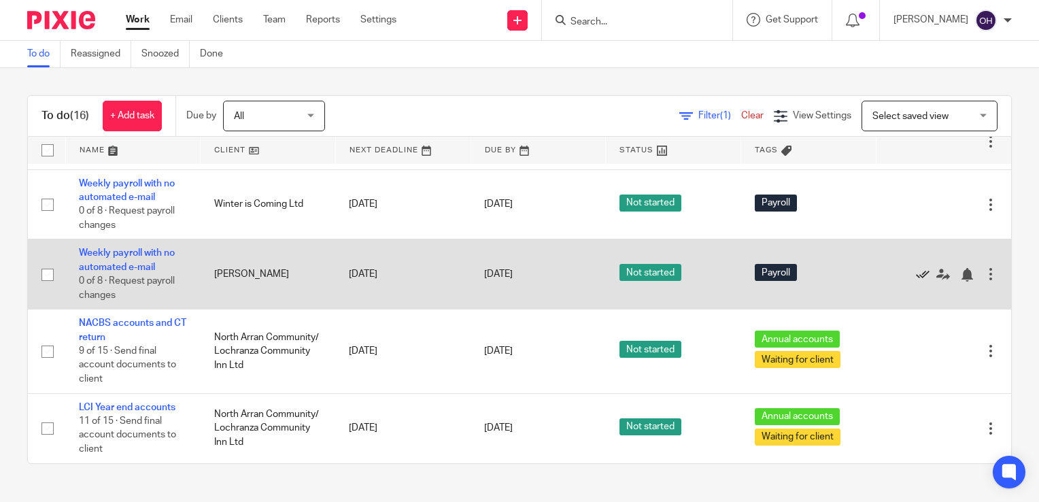
click at [916, 271] on icon at bounding box center [923, 275] width 14 height 14
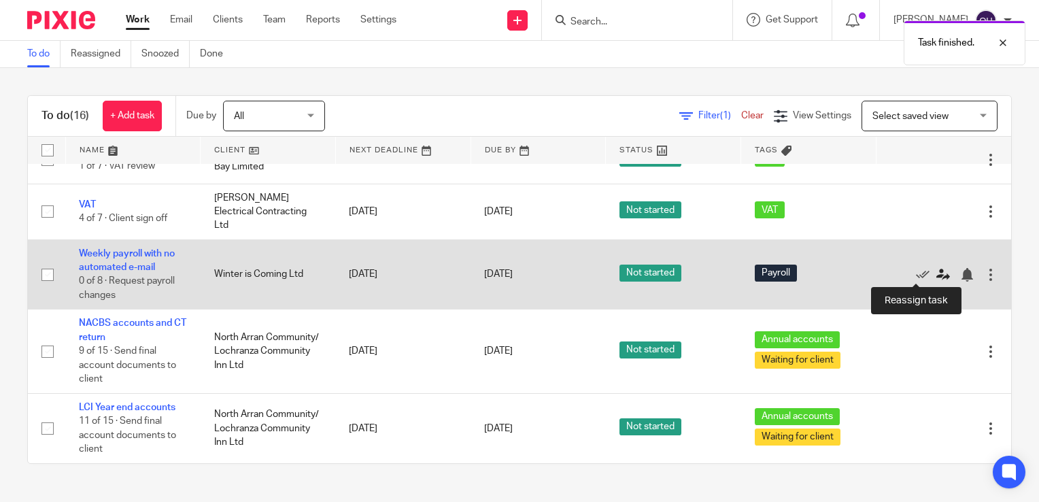
click at [936, 273] on icon at bounding box center [943, 275] width 14 height 14
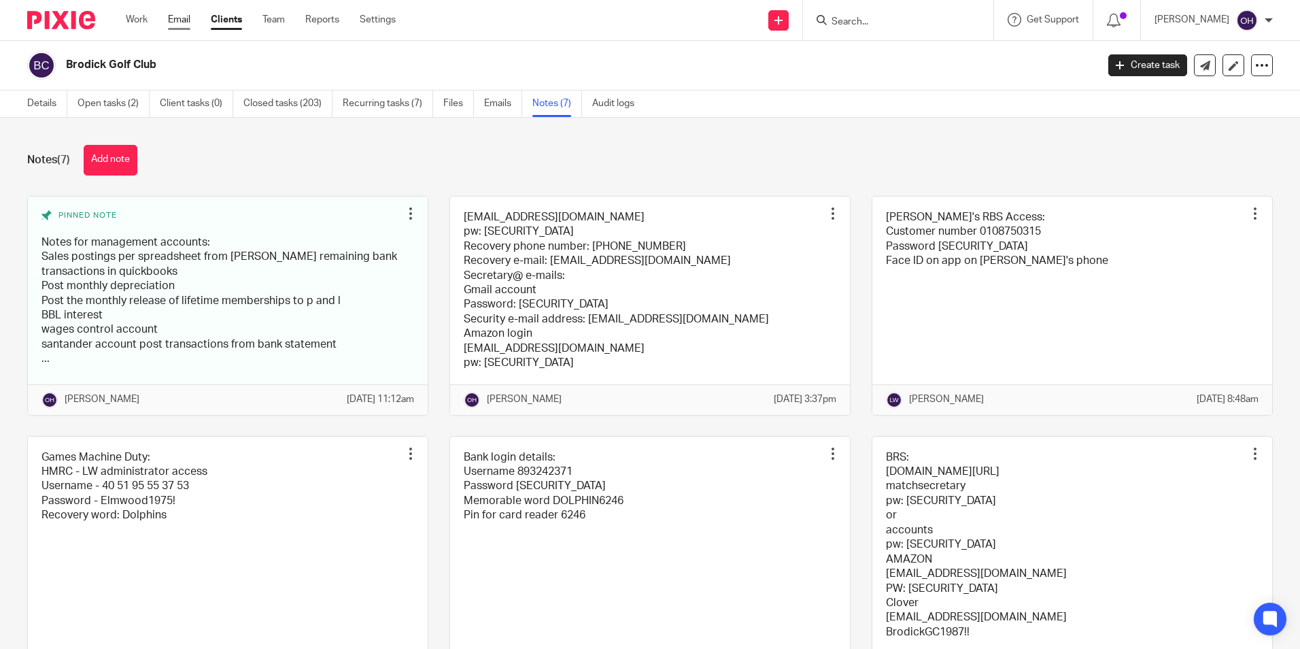
click at [177, 25] on link "Email" at bounding box center [179, 20] width 22 height 14
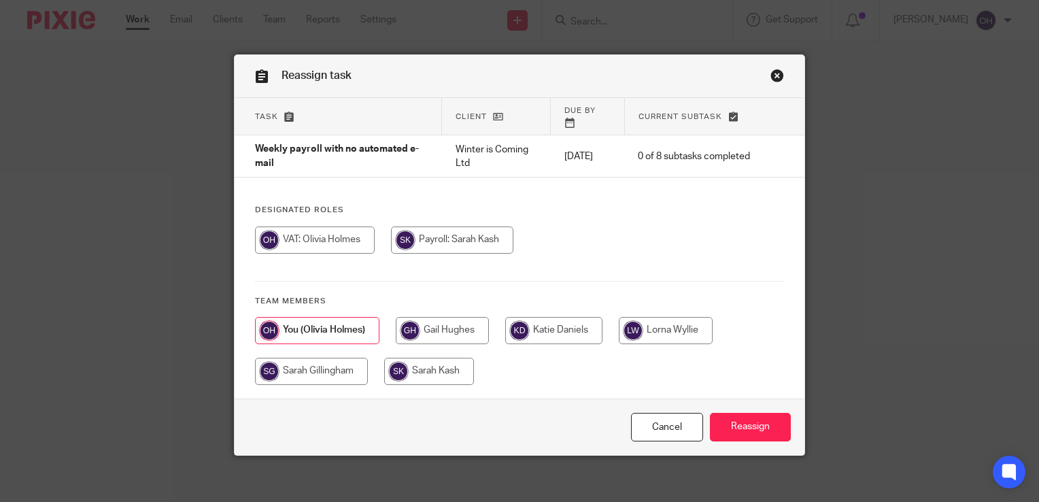
click at [324, 361] on input "radio" at bounding box center [311, 371] width 113 height 27
radio input "true"
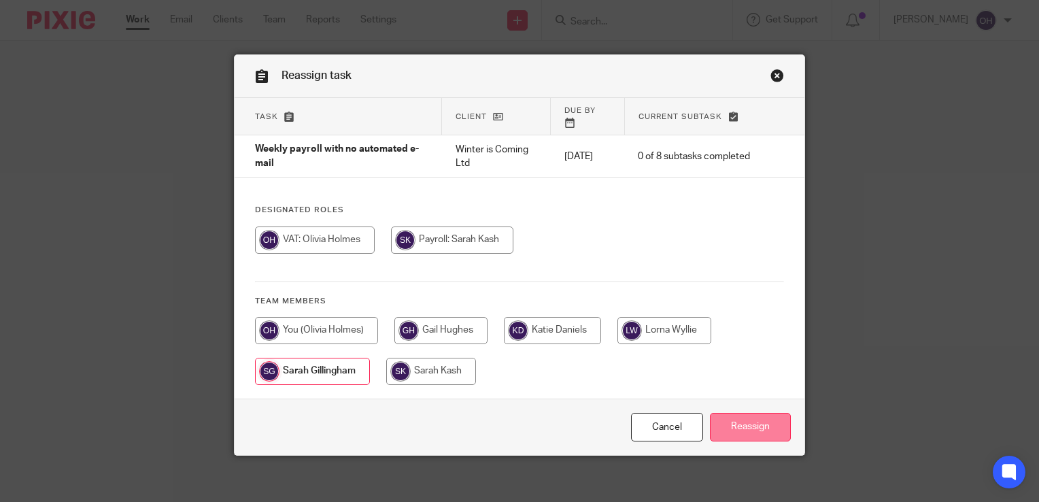
click at [727, 417] on input "Reassign" at bounding box center [750, 427] width 81 height 29
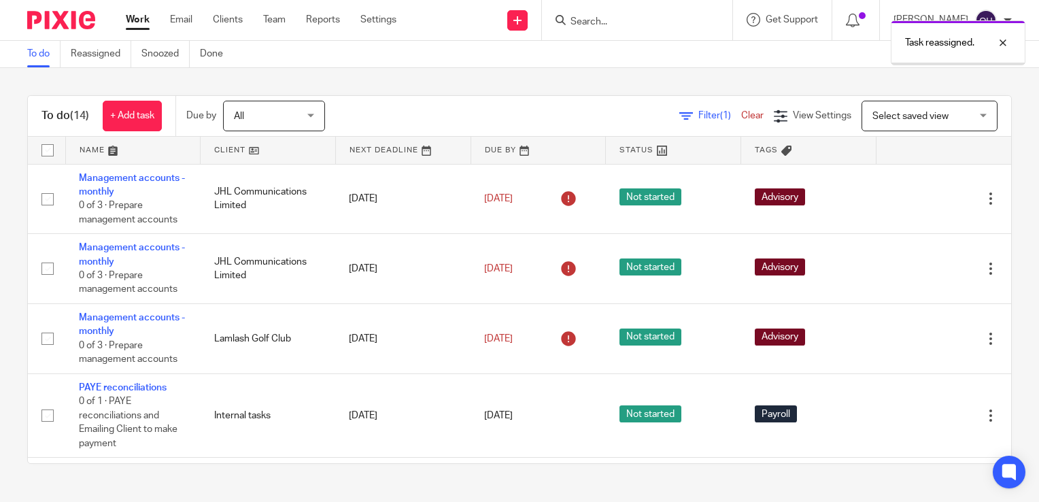
click at [612, 18] on div "Task reassigned." at bounding box center [772, 40] width 506 height 52
click at [1006, 39] on div at bounding box center [992, 43] width 37 height 16
click at [610, 20] on input "Search" at bounding box center [630, 22] width 122 height 12
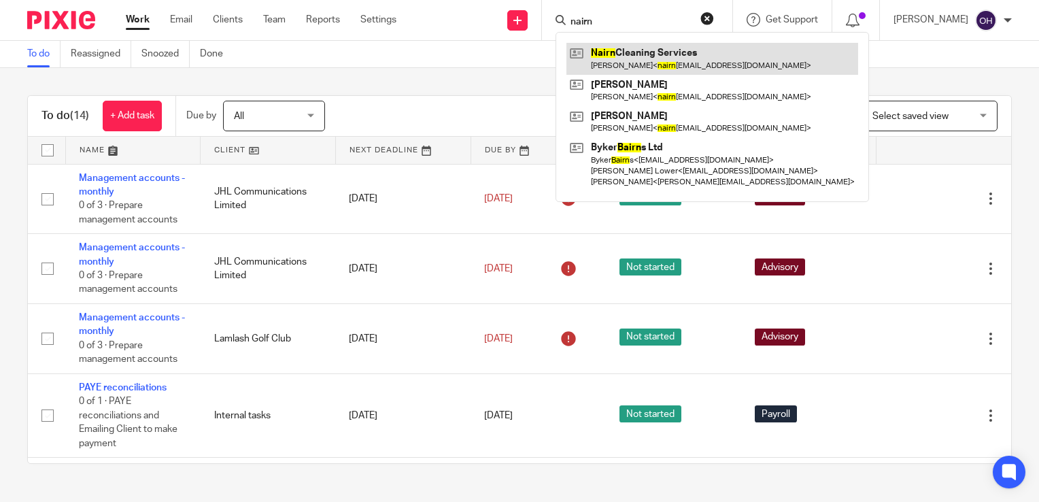
type input "nairn"
click at [626, 56] on link at bounding box center [712, 58] width 292 height 31
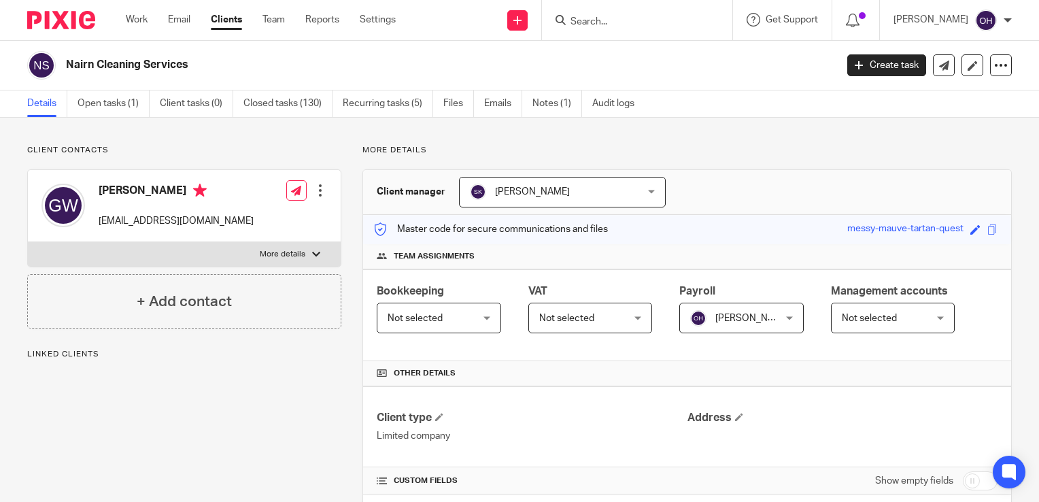
click at [722, 321] on span "[PERSON_NAME]" at bounding box center [752, 318] width 75 height 10
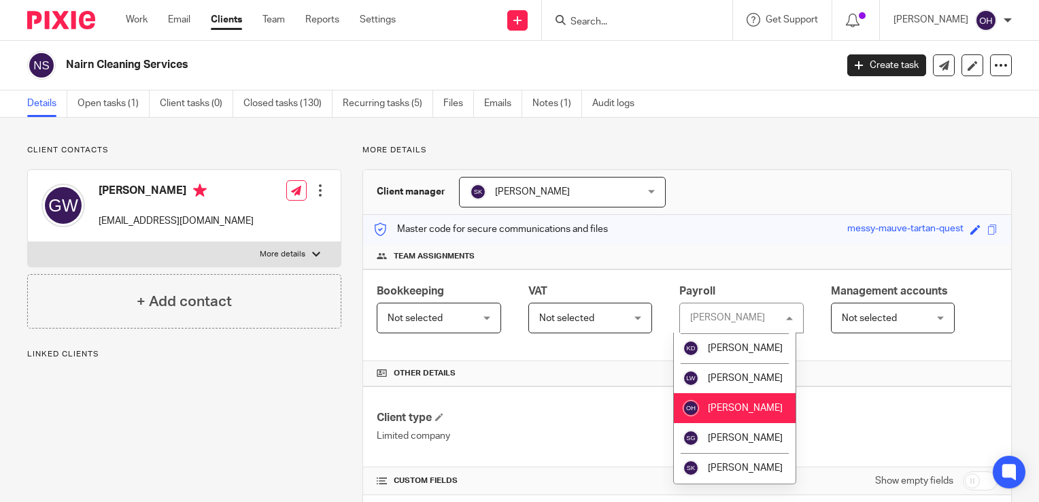
scroll to position [71, 0]
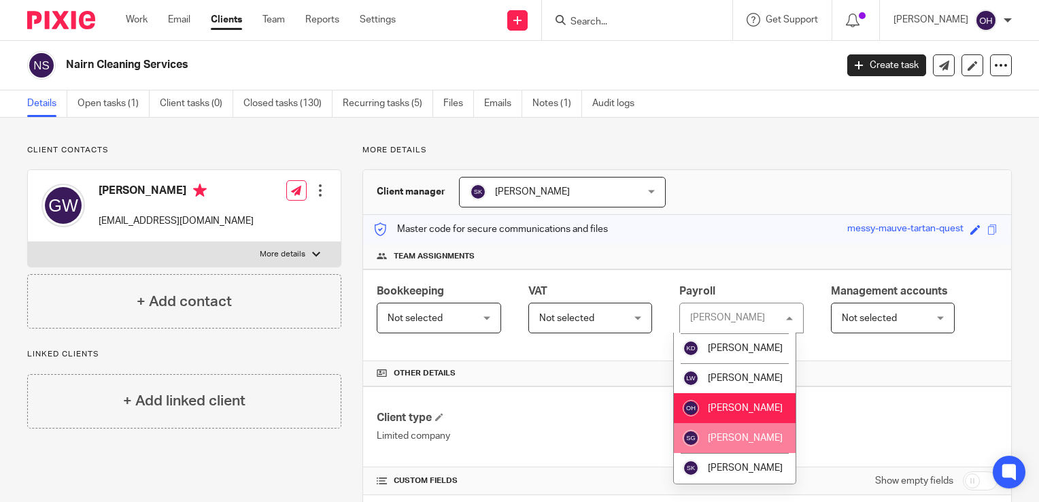
click at [735, 443] on li "[PERSON_NAME]" at bounding box center [735, 438] width 122 height 30
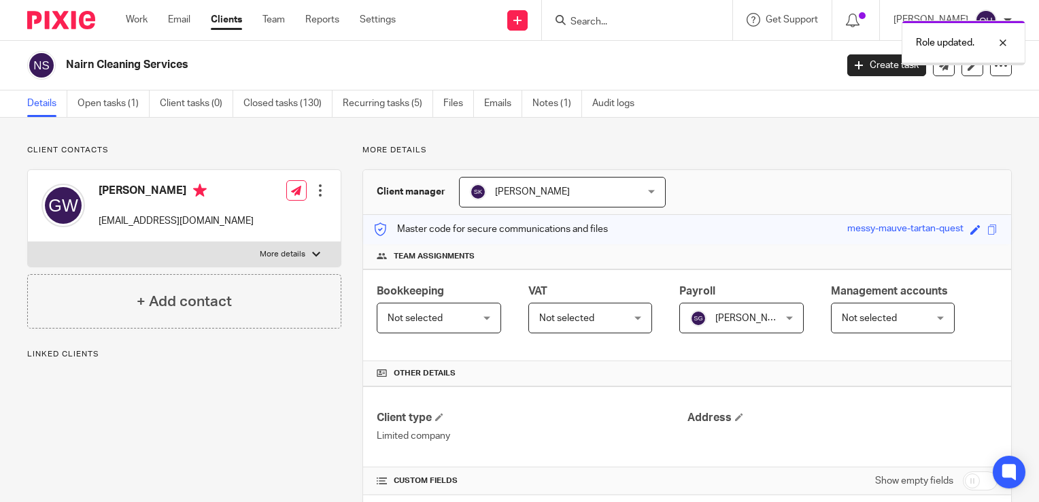
click at [615, 29] on div "Role updated." at bounding box center [772, 40] width 506 height 52
click at [1004, 39] on div at bounding box center [992, 43] width 37 height 16
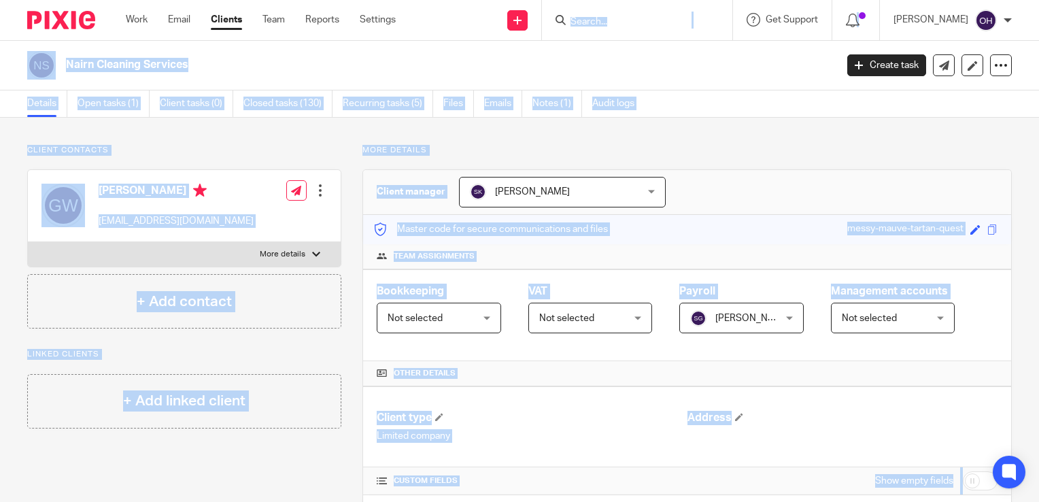
click at [608, 17] on input "Search" at bounding box center [630, 22] width 122 height 12
click at [605, 27] on input "Search" at bounding box center [630, 22] width 122 height 12
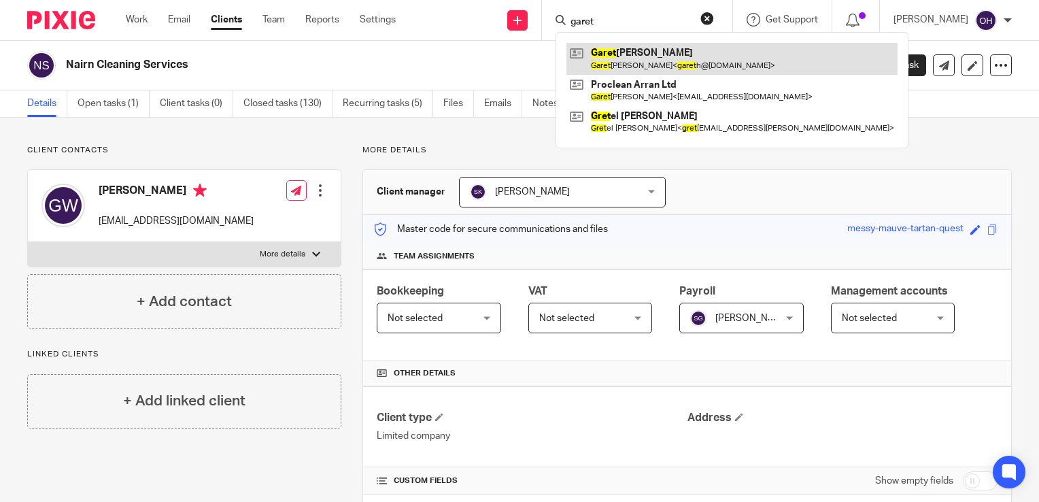
type input "garet"
click at [621, 56] on link at bounding box center [731, 58] width 331 height 31
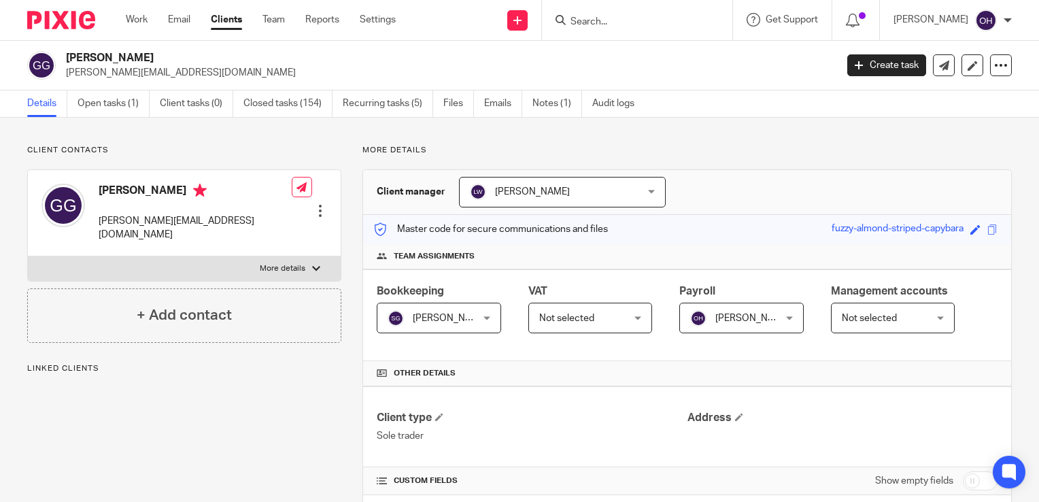
click at [697, 313] on img at bounding box center [698, 318] width 16 height 16
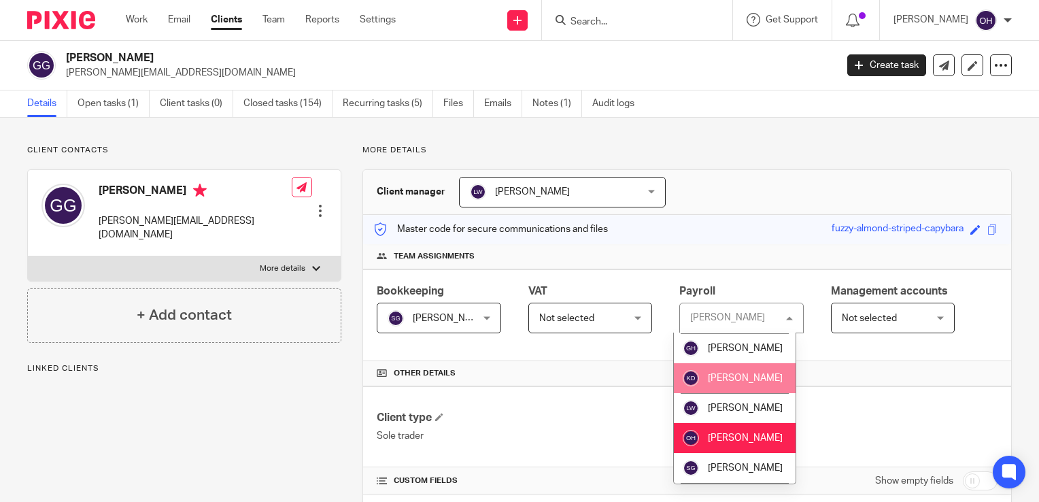
scroll to position [71, 0]
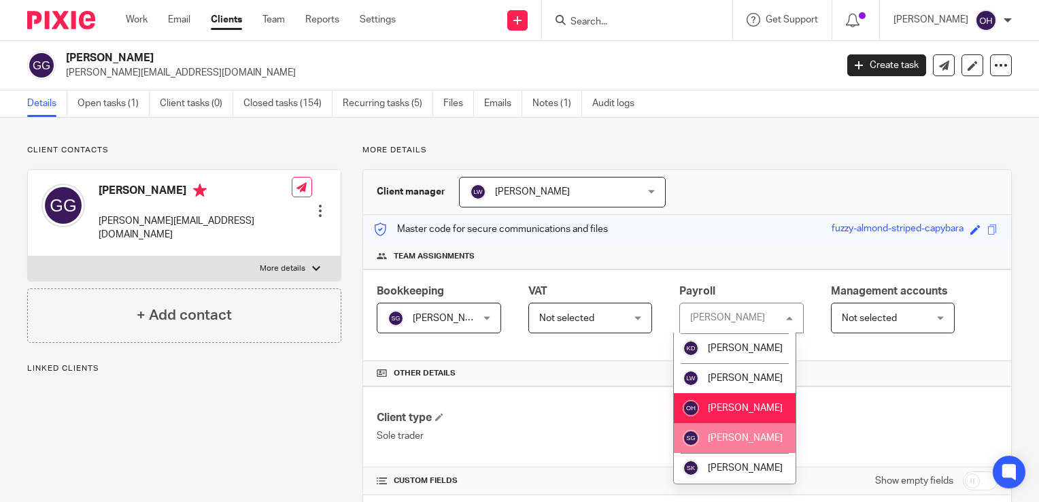
click at [722, 436] on span "[PERSON_NAME]" at bounding box center [745, 438] width 75 height 10
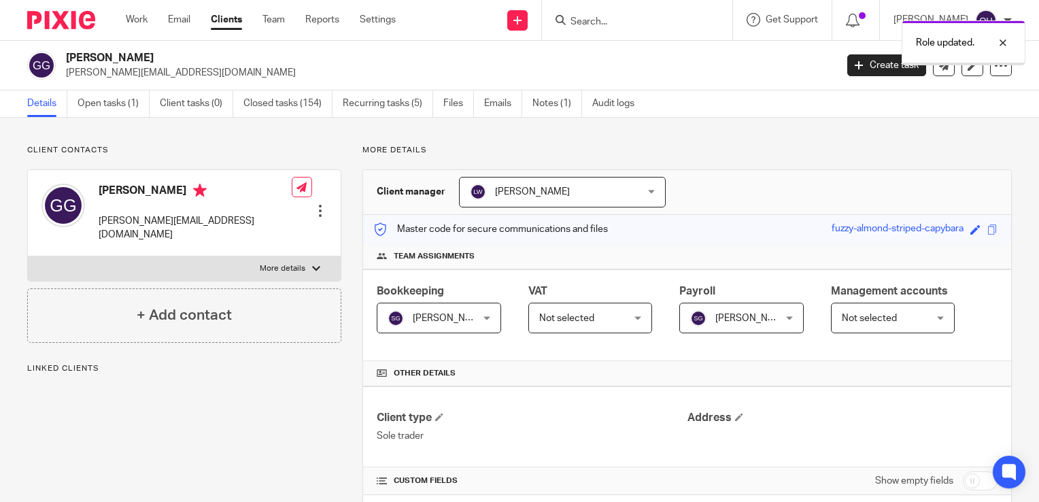
click at [631, 22] on div "Role updated." at bounding box center [772, 40] width 506 height 52
click at [1003, 43] on div at bounding box center [992, 43] width 37 height 16
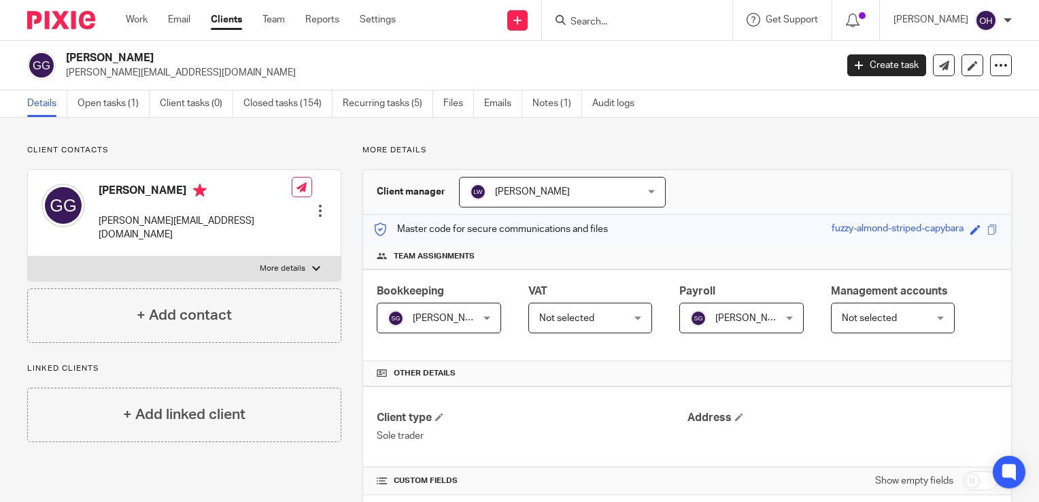
click at [626, 23] on input "Search" at bounding box center [630, 22] width 122 height 12
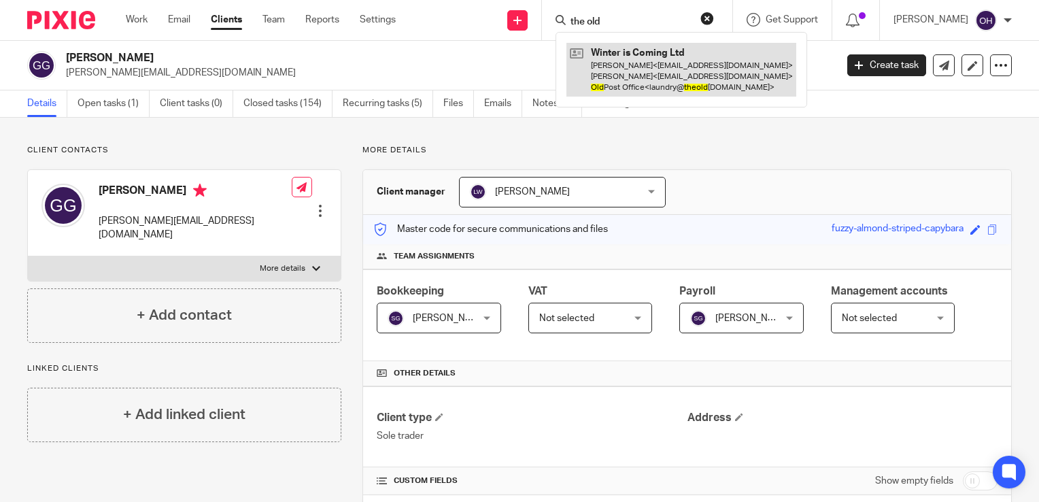
type input "the old"
click at [628, 54] on link at bounding box center [681, 70] width 230 height 54
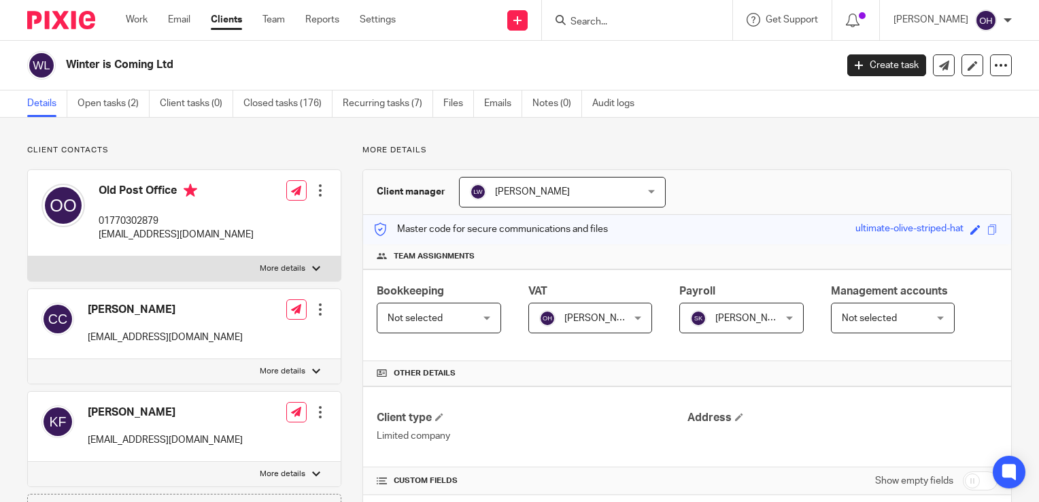
click at [711, 325] on span "[PERSON_NAME]" at bounding box center [735, 317] width 90 height 29
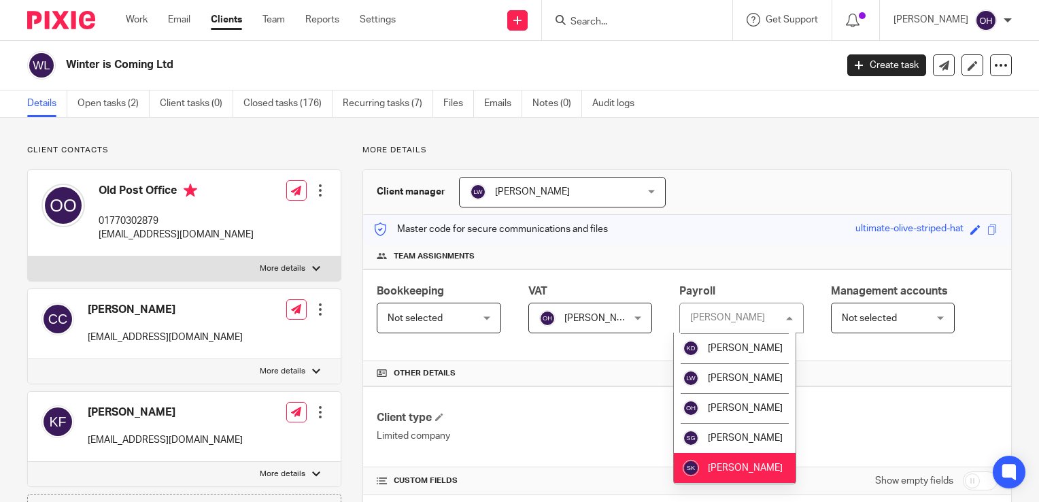
scroll to position [71, 0]
click at [117, 101] on link "Open tasks (2)" at bounding box center [113, 103] width 72 height 27
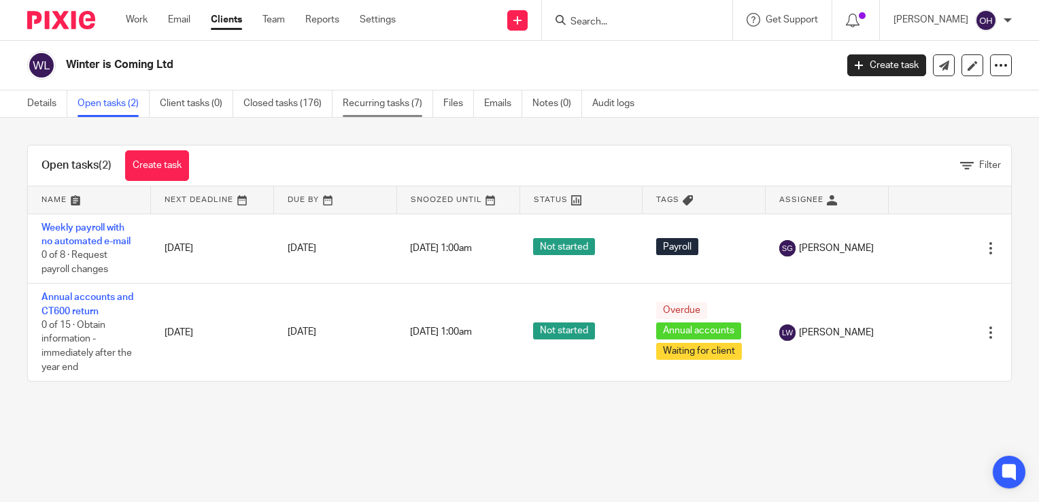
click at [383, 99] on link "Recurring tasks (7)" at bounding box center [388, 103] width 90 height 27
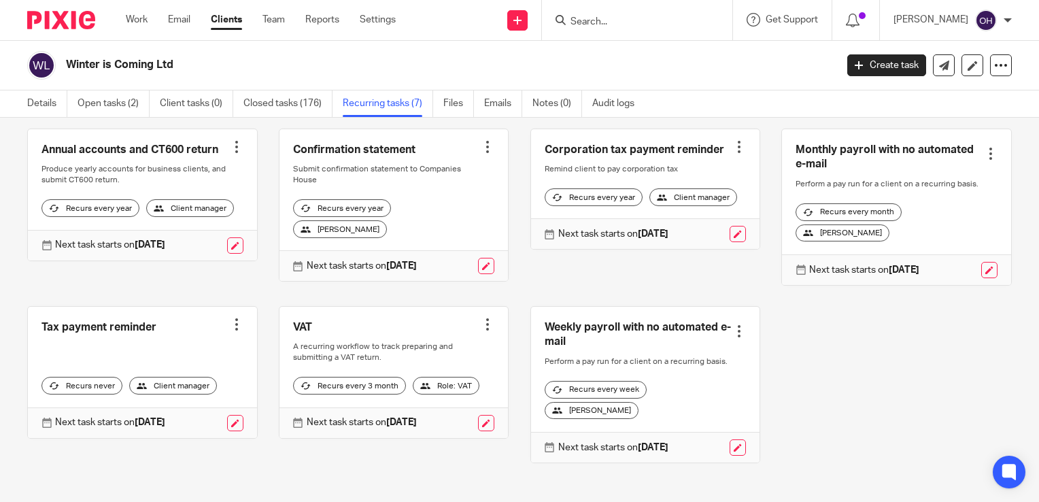
scroll to position [68, 0]
click at [732, 337] on div at bounding box center [739, 331] width 14 height 14
click at [717, 442] on ul "Create task Clone template Recalculate schedule Cancel schedule" at bounding box center [674, 398] width 122 height 89
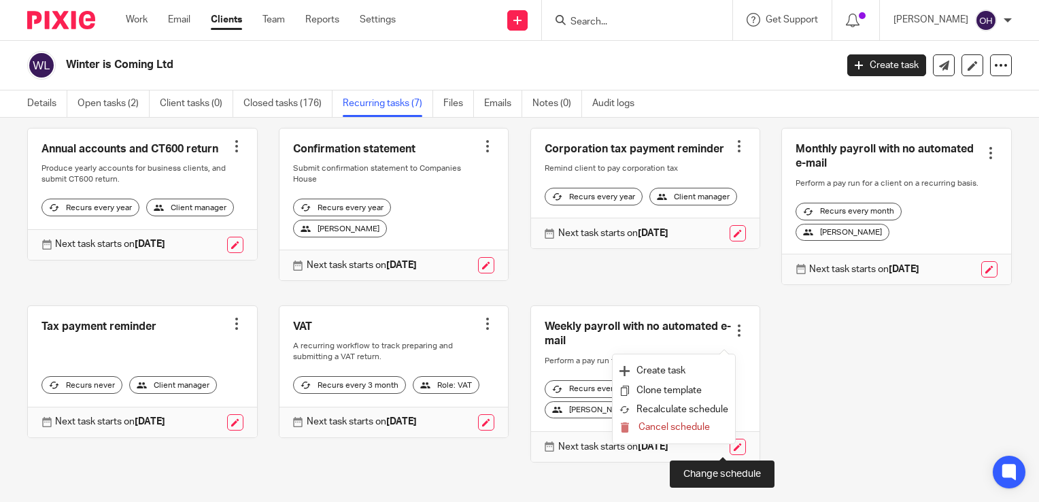
click at [729, 450] on link at bounding box center [737, 446] width 16 height 16
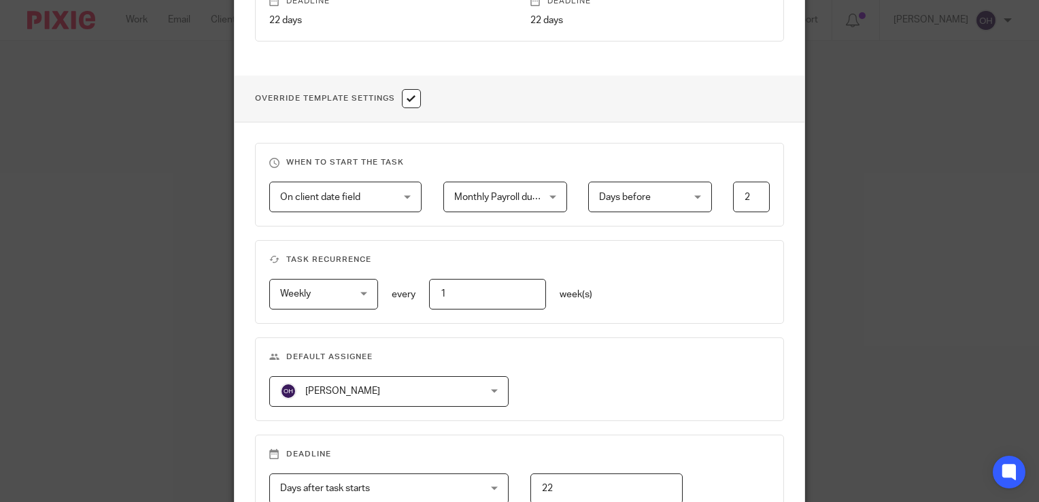
scroll to position [544, 0]
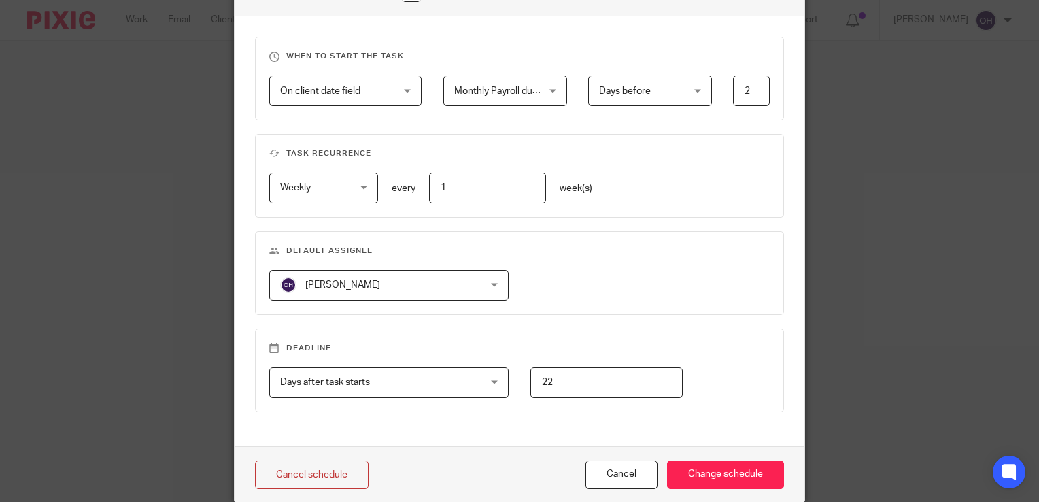
click at [334, 271] on span "[PERSON_NAME]" at bounding box center [371, 285] width 182 height 29
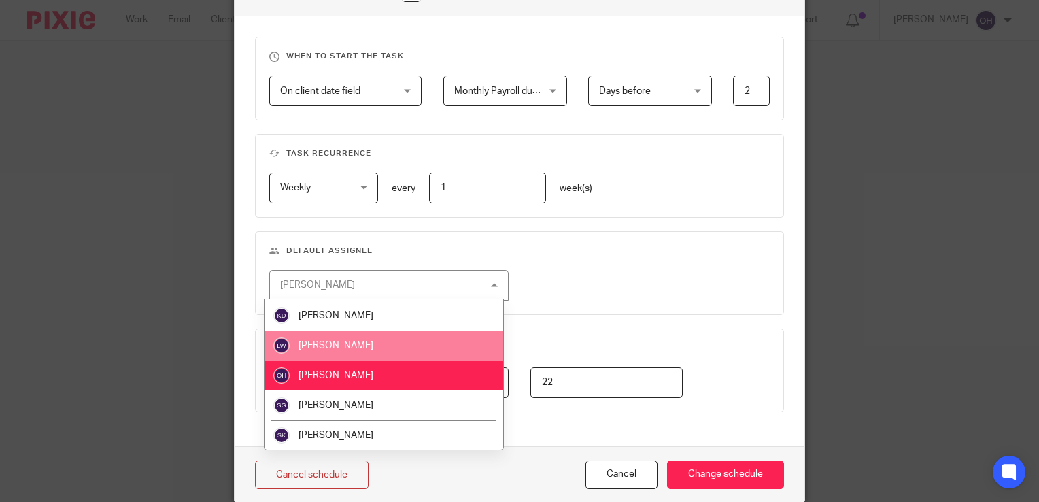
scroll to position [29, 0]
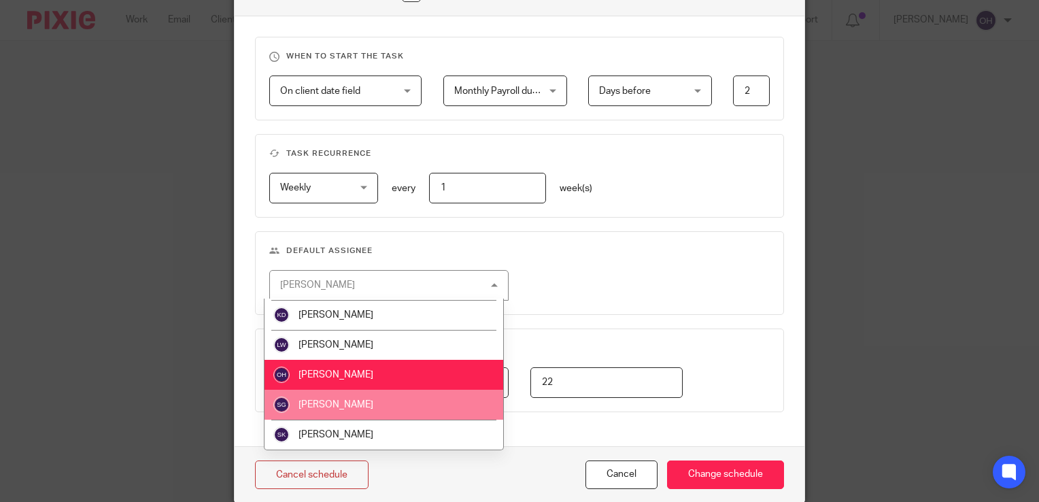
click at [339, 390] on li "[PERSON_NAME]" at bounding box center [383, 405] width 239 height 30
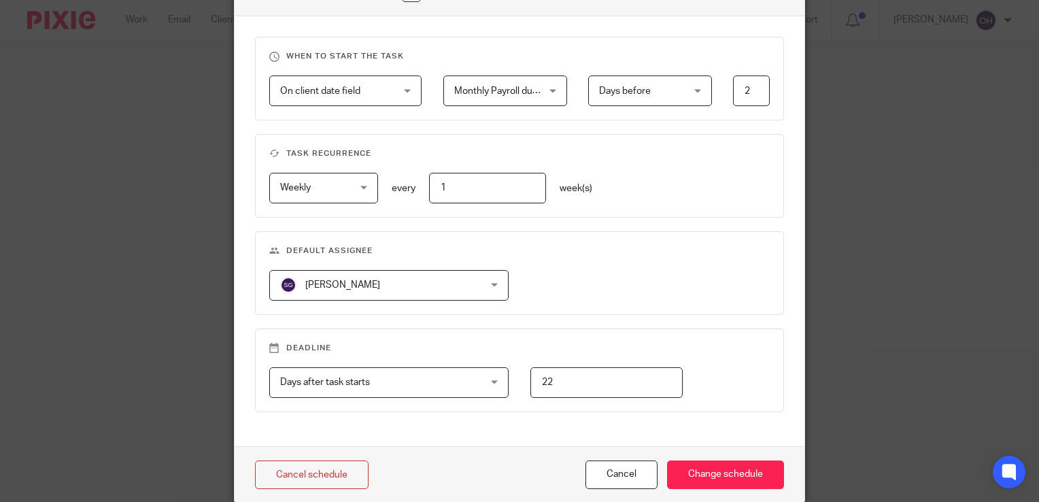
click at [685, 356] on fieldset "Deadline Days after task starts Days after task starts Days after task starts W…" at bounding box center [519, 370] width 529 height 84
click at [715, 481] on input "Change schedule" at bounding box center [725, 474] width 117 height 29
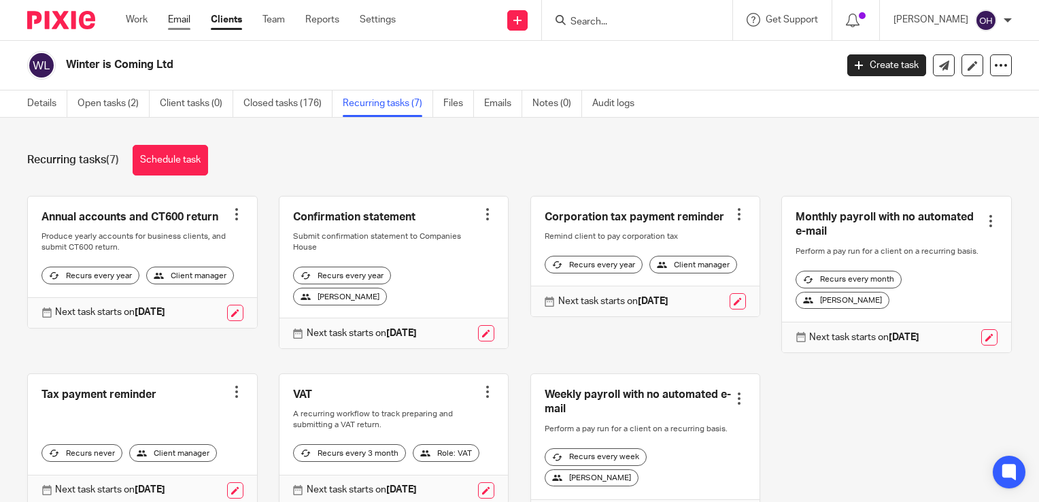
click at [184, 23] on link "Email" at bounding box center [179, 20] width 22 height 14
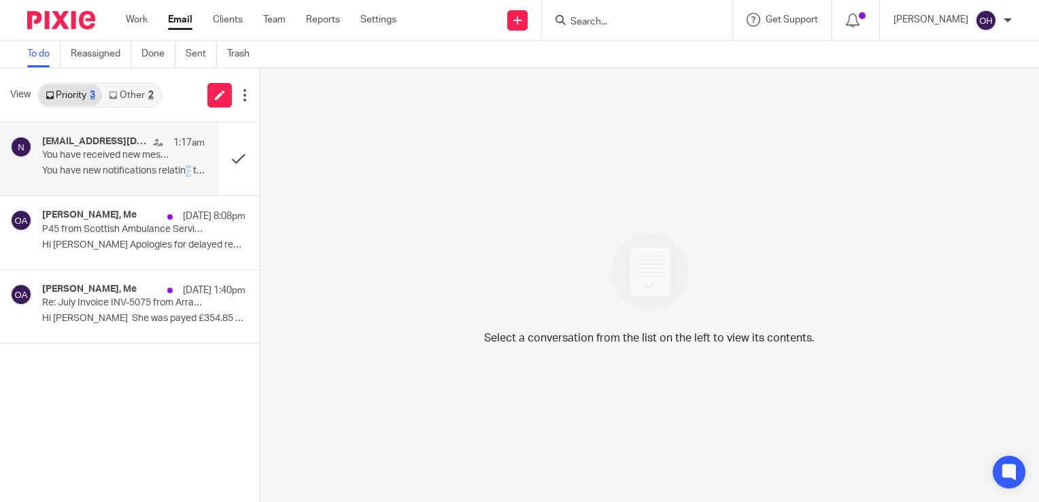
click at [188, 170] on p "You have new notifications relating to Tax..." at bounding box center [123, 171] width 162 height 12
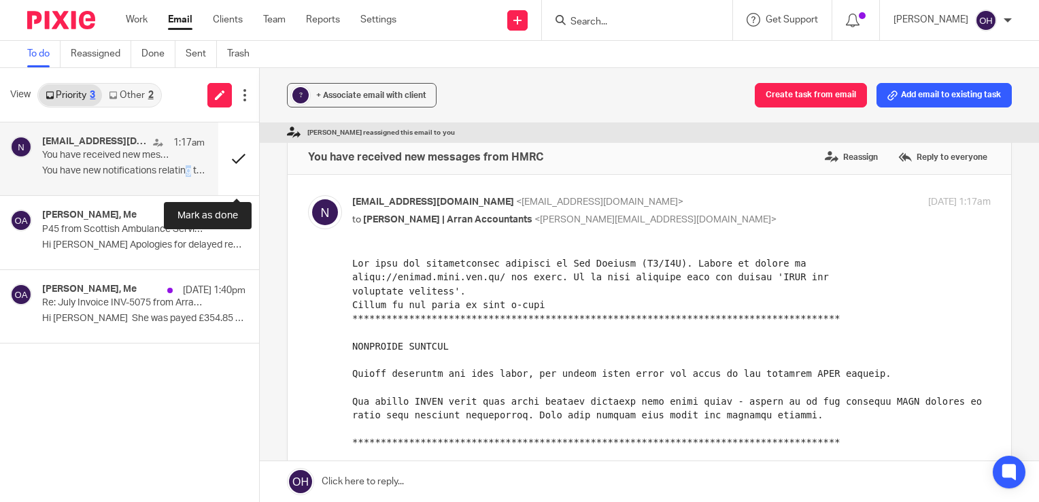
drag, startPoint x: 188, startPoint y: 170, endPoint x: 228, endPoint y: 170, distance: 40.8
click at [228, 170] on button at bounding box center [238, 158] width 41 height 73
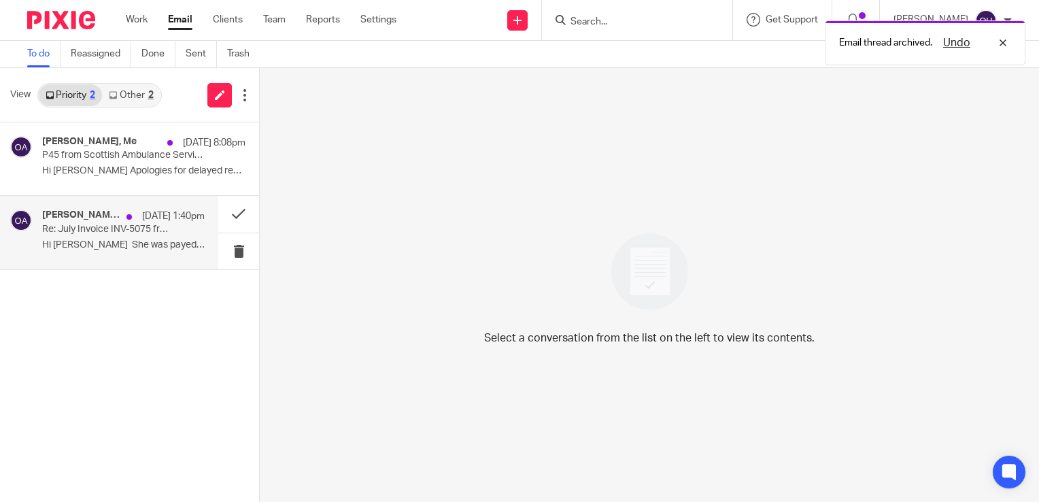
click at [131, 245] on p "Hi Olivia She was payed £354.85 on..." at bounding box center [123, 245] width 162 height 12
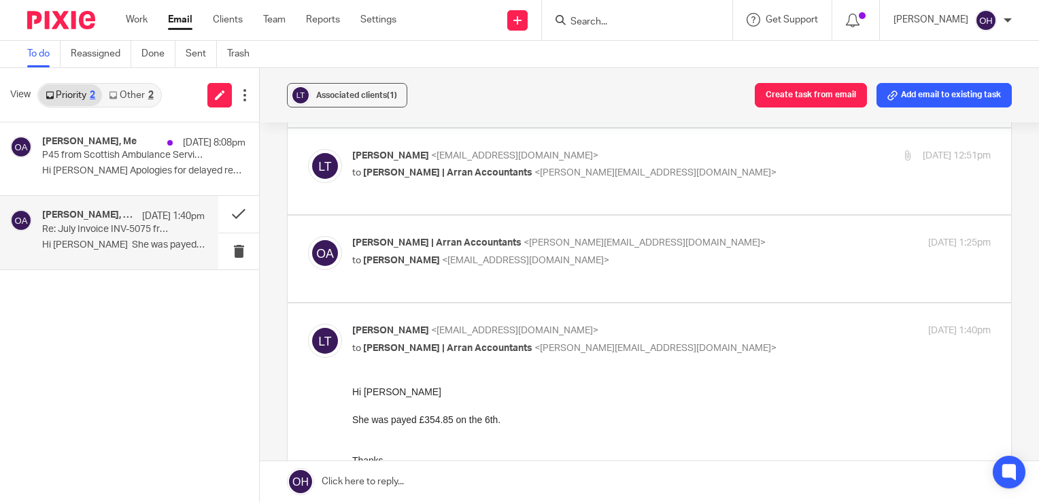
scroll to position [476, 0]
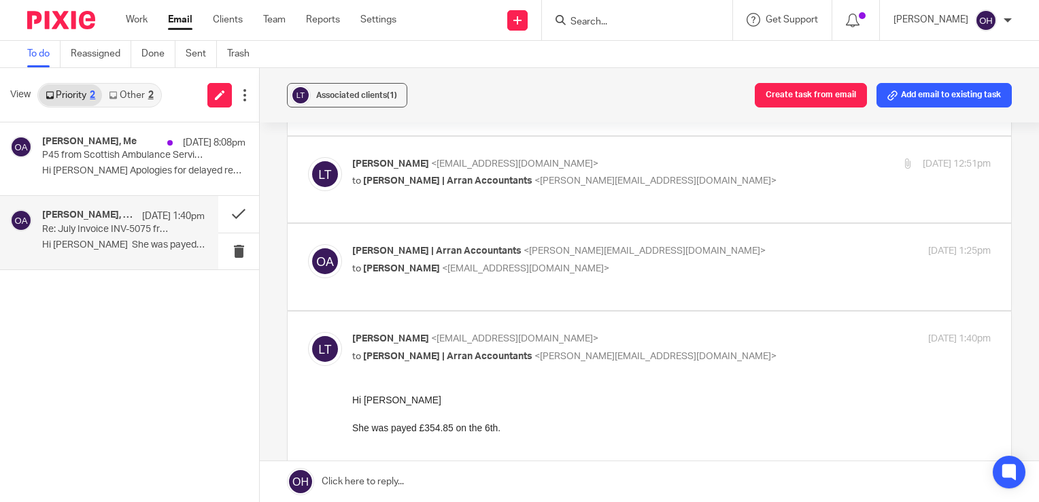
click at [801, 181] on div "Lewis Thomson <lthomson840@gmail.com> to Olivia | Arran Accountants <olivia@arr…" at bounding box center [671, 174] width 638 height 34
checkbox input "true"
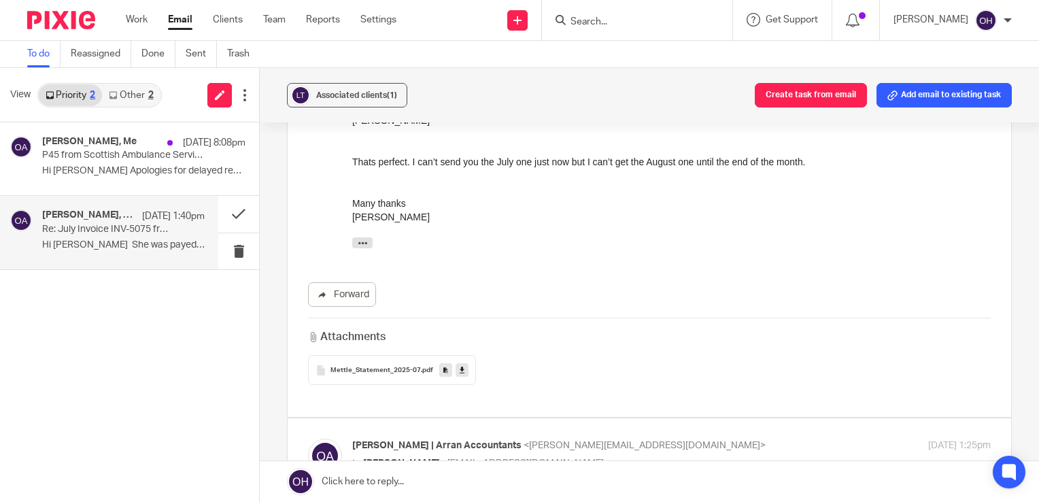
scroll to position [612, 0]
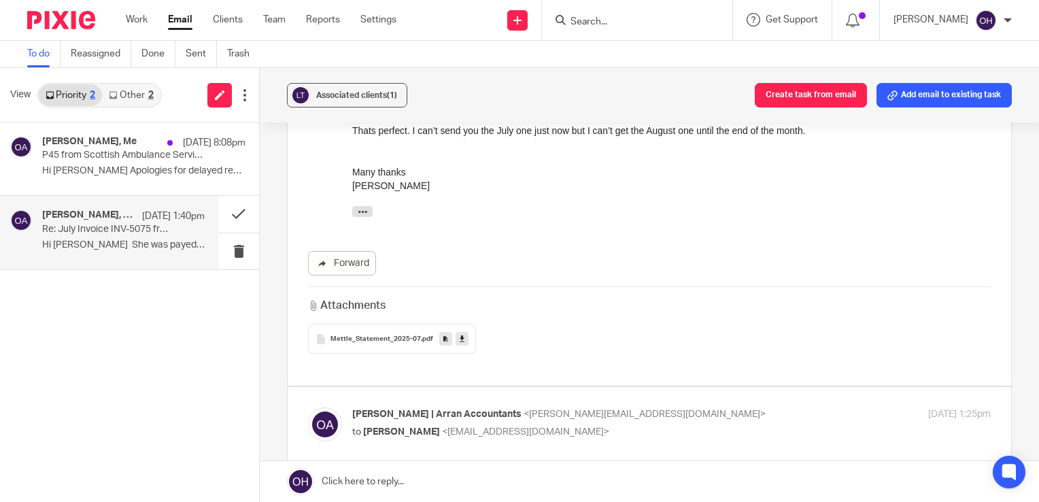
click at [460, 341] on icon at bounding box center [462, 339] width 5 height 10
click at [650, 275] on div "Forward Attachments Mettle_Statement_2025-07 .pdf" at bounding box center [649, 302] width 683 height 103
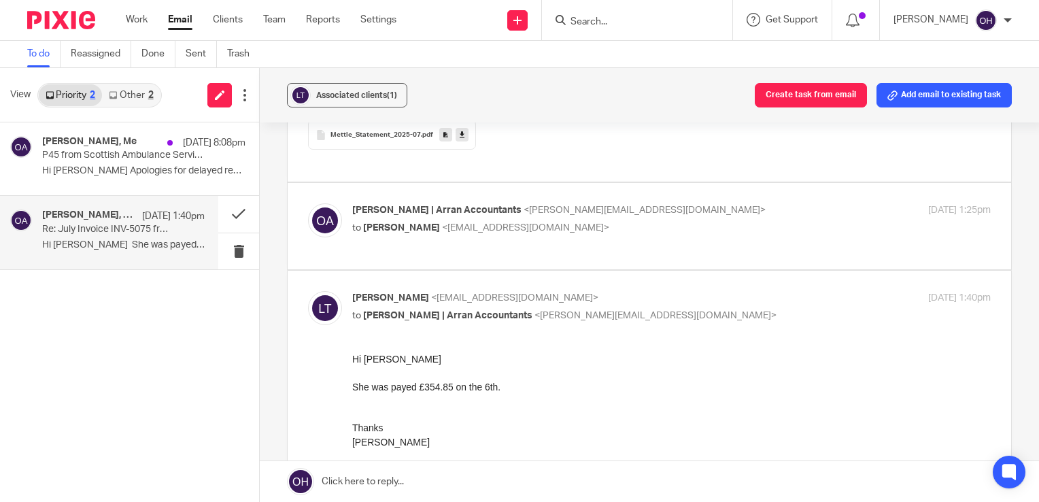
scroll to position [816, 0]
click at [740, 232] on div "Olivia | Arran Accountants <olivia@arranaccountants.co.uk> to Lewis Thomson <lt…" at bounding box center [671, 220] width 638 height 34
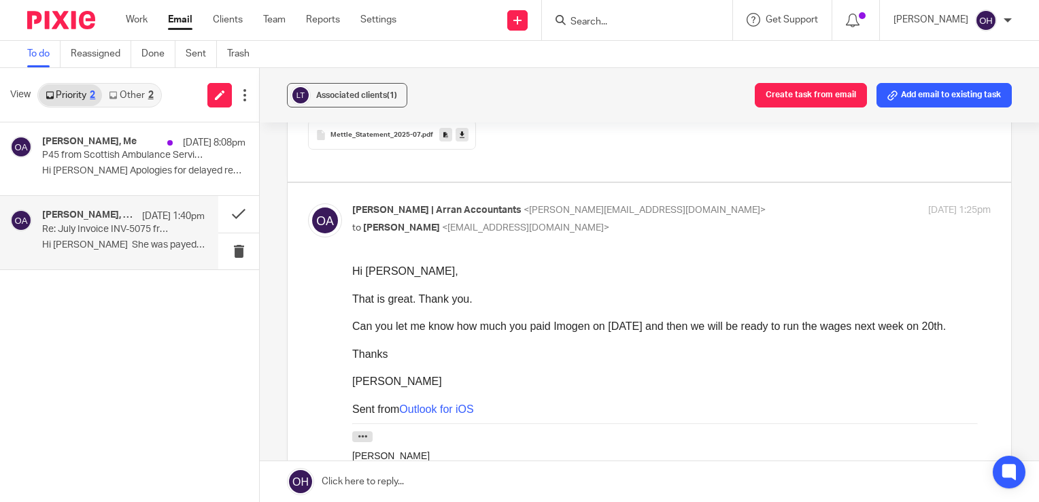
scroll to position [0, 0]
click at [737, 227] on p "to Lewis Thomson <lthomson840@gmail.com>" at bounding box center [565, 228] width 426 height 14
checkbox input "false"
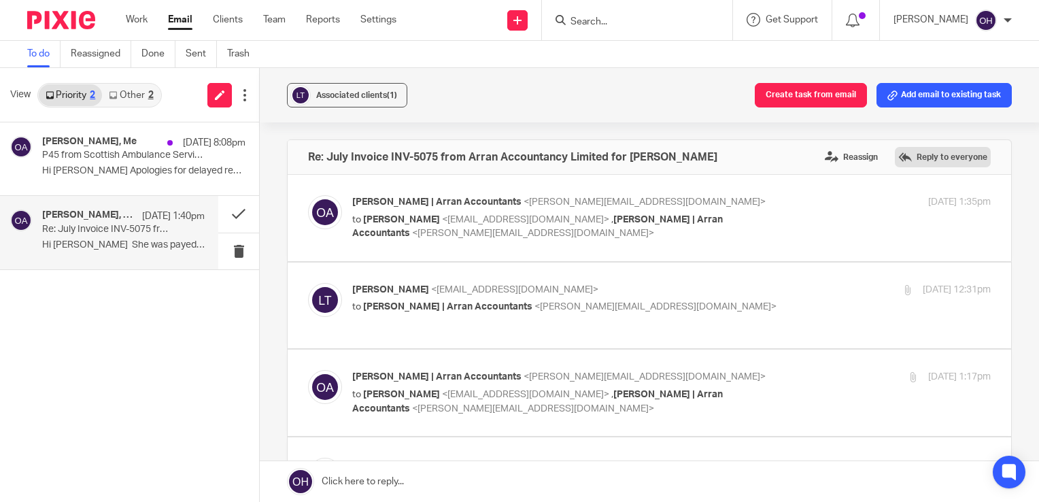
click at [906, 160] on label "Reply to everyone" at bounding box center [943, 157] width 96 height 20
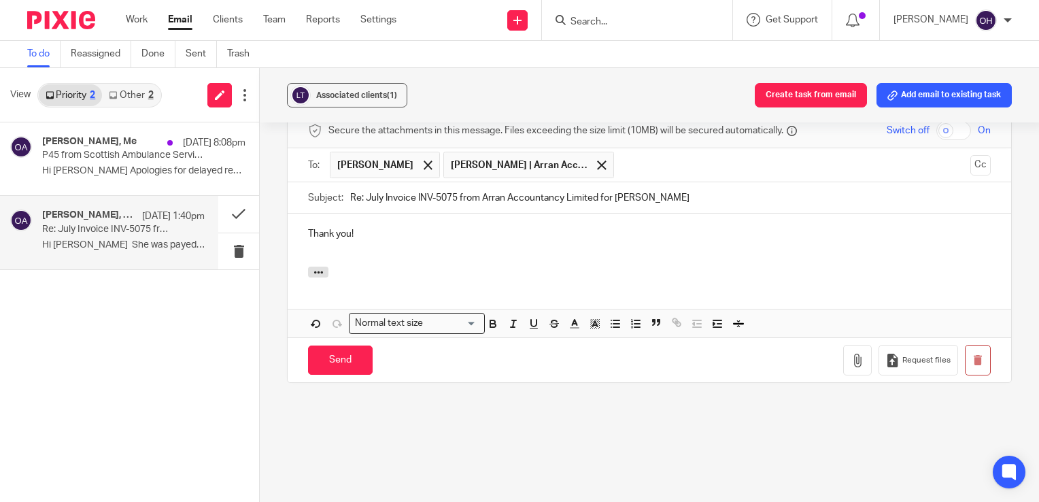
drag, startPoint x: 570, startPoint y: 161, endPoint x: 552, endPoint y: 177, distance: 24.1
click at [597, 162] on span at bounding box center [601, 164] width 9 height 9
click at [347, 349] on input "Send" at bounding box center [340, 359] width 65 height 29
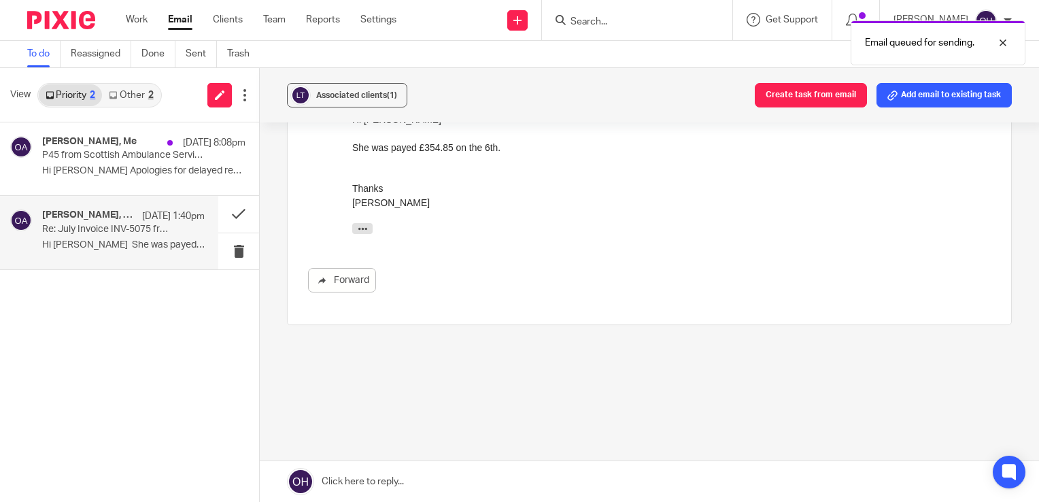
scroll to position [1052, 0]
click at [228, 207] on button at bounding box center [238, 214] width 41 height 36
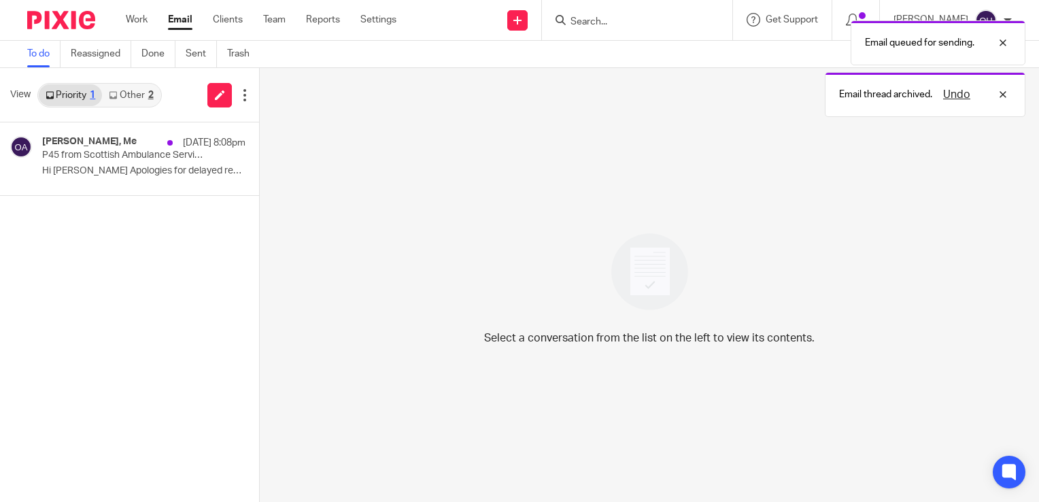
click at [601, 22] on div "Email queued for sending. Email thread archived. Undo" at bounding box center [772, 65] width 506 height 103
click at [1001, 94] on div "Undo" at bounding box center [971, 94] width 79 height 16
click at [1001, 37] on div at bounding box center [992, 43] width 37 height 16
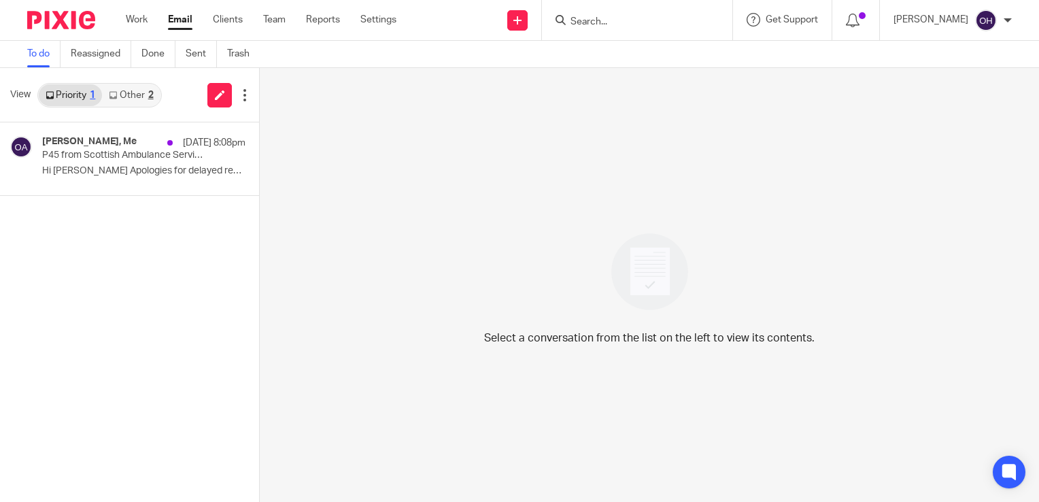
click at [627, 24] on input "Search" at bounding box center [630, 22] width 122 height 12
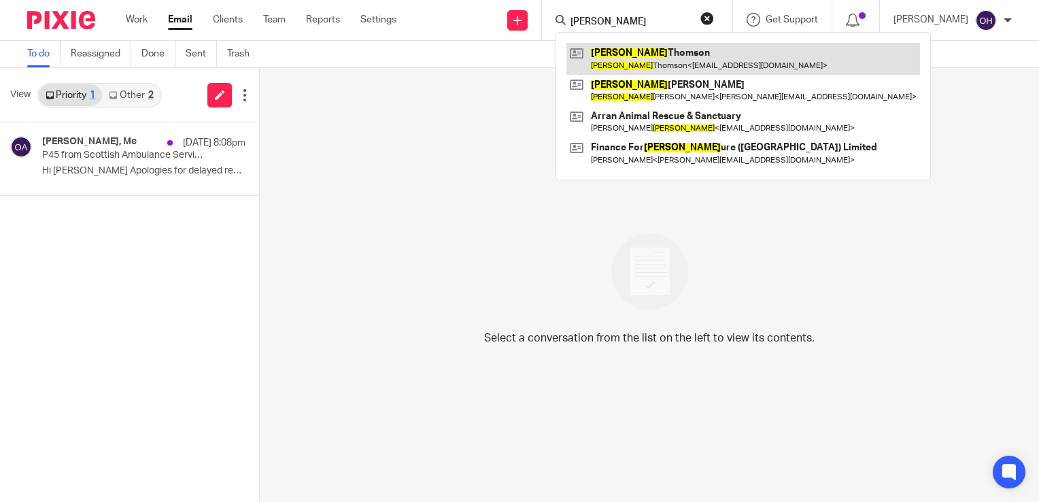
type input "lewis"
click at [663, 48] on link at bounding box center [743, 58] width 354 height 31
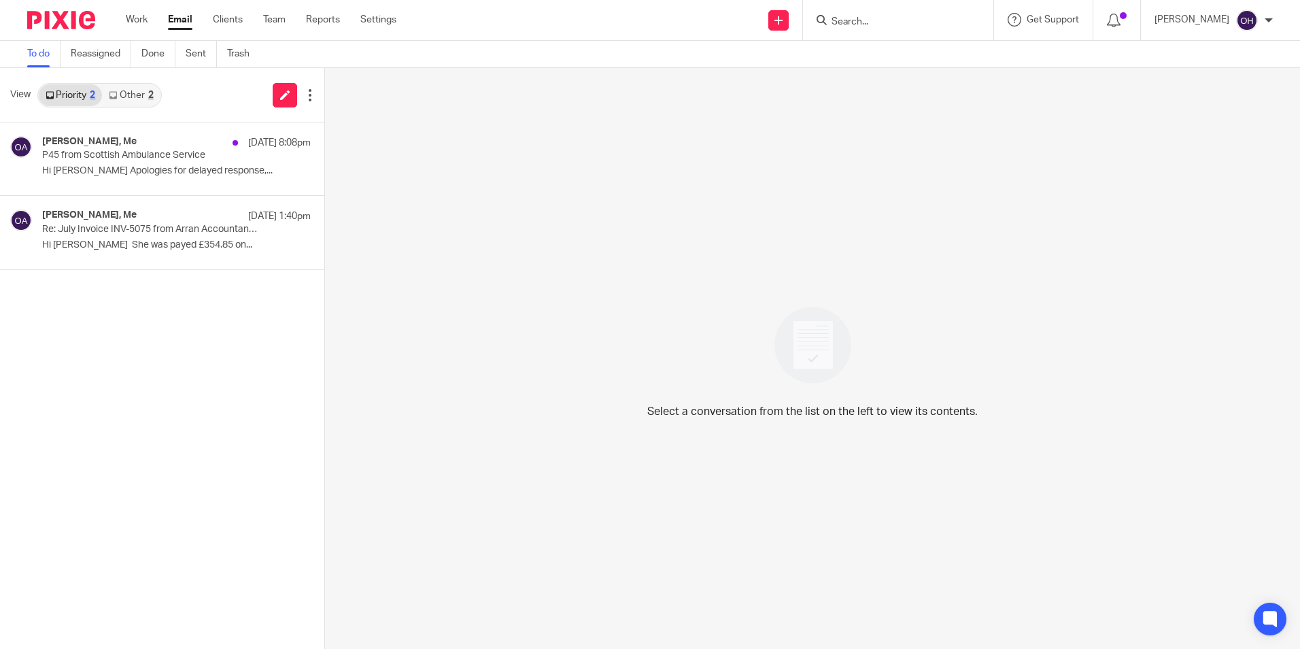
click at [150, 105] on link "Other 2" at bounding box center [131, 95] width 58 height 22
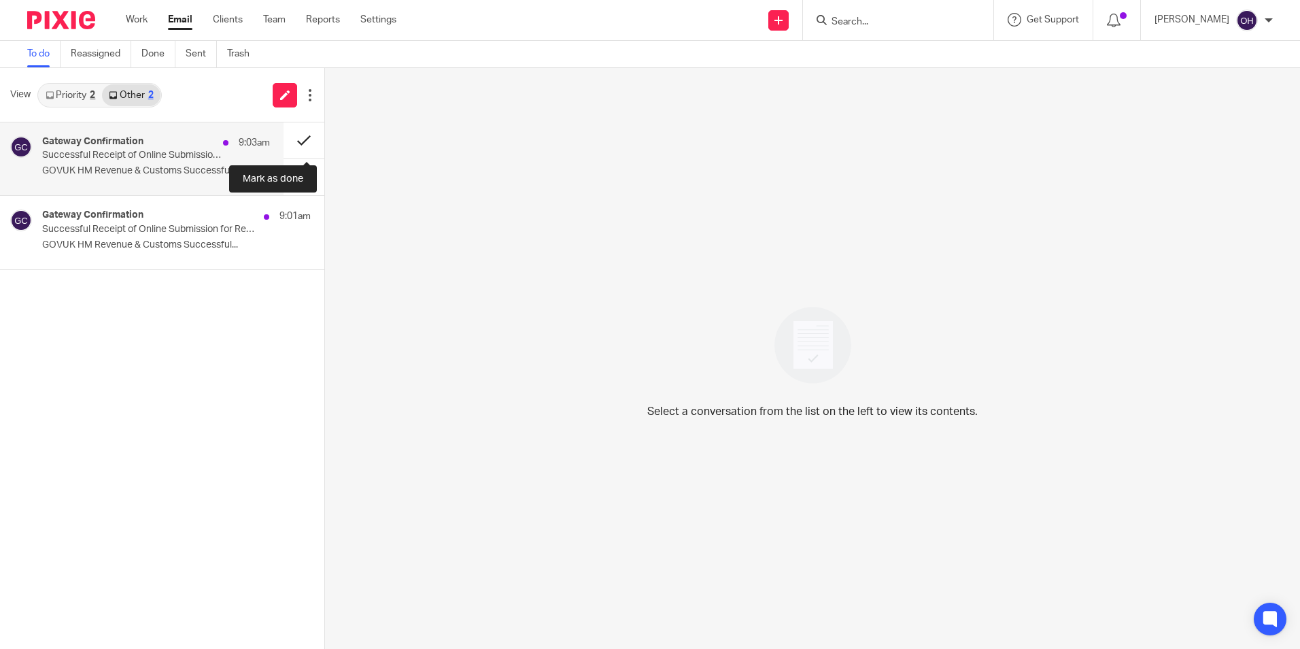
click at [294, 137] on button at bounding box center [303, 140] width 41 height 36
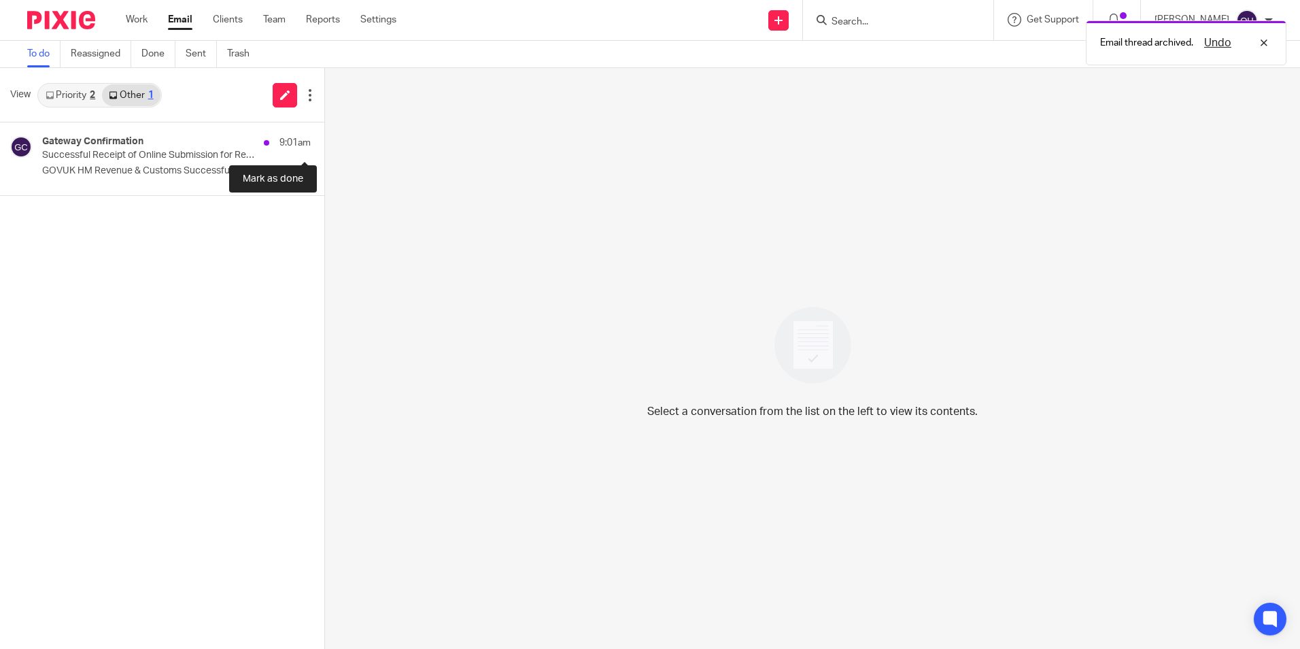
click at [324, 137] on button at bounding box center [329, 140] width 11 height 36
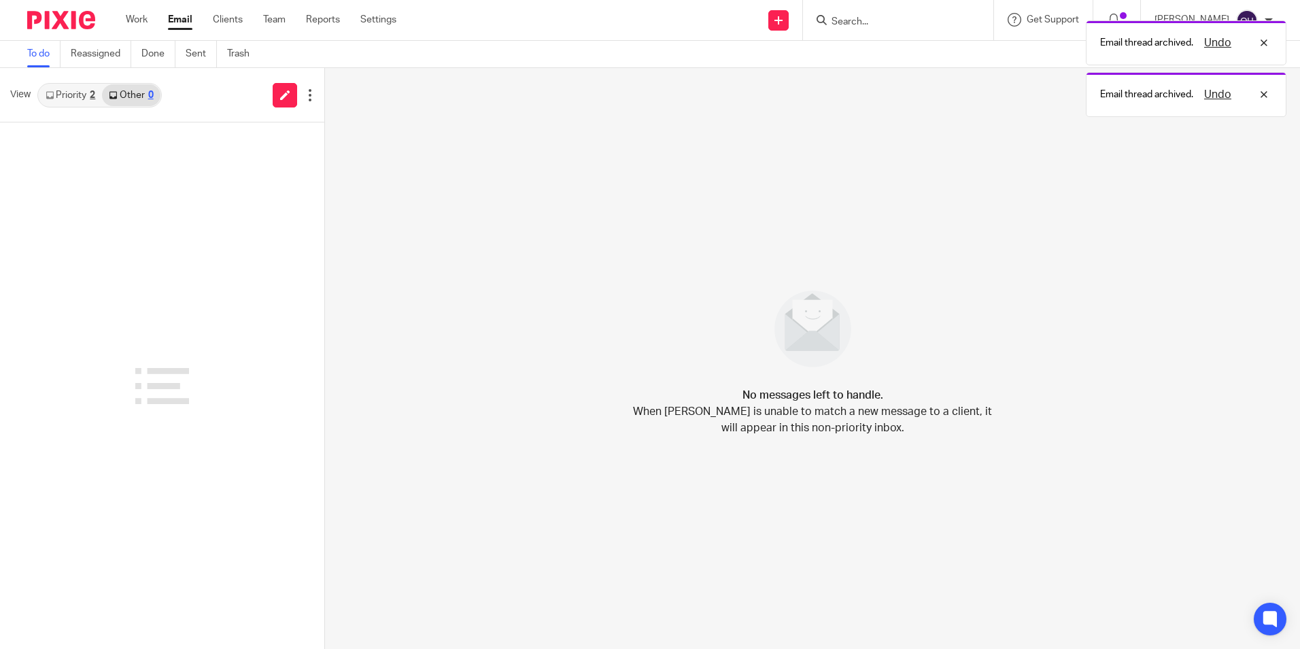
click at [79, 101] on link "Priority 2" at bounding box center [70, 95] width 63 height 22
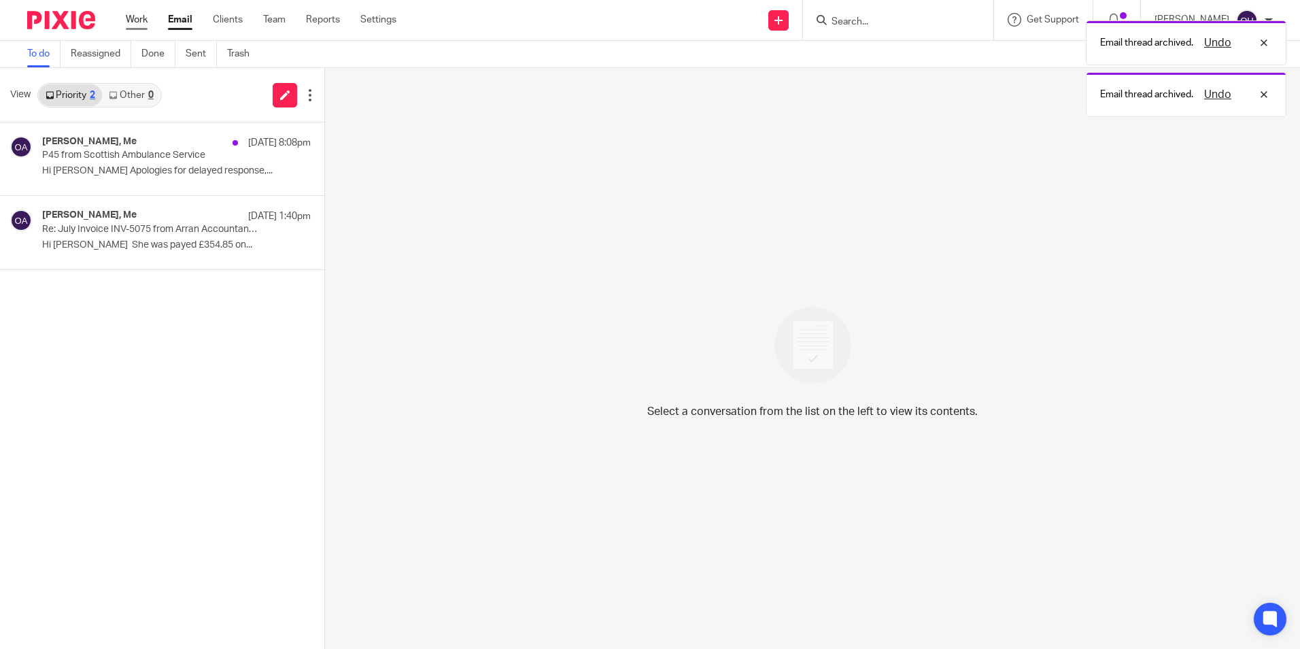
click at [138, 23] on link "Work" at bounding box center [137, 20] width 22 height 14
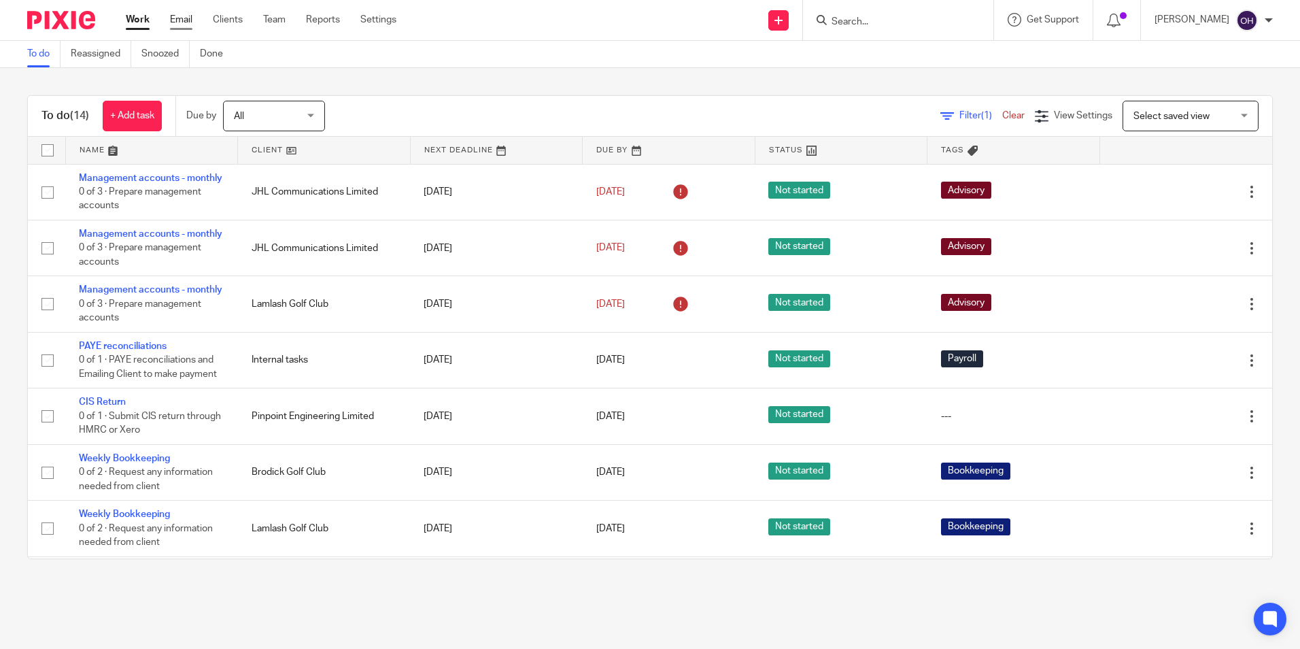
click at [184, 23] on link "Email" at bounding box center [181, 20] width 22 height 14
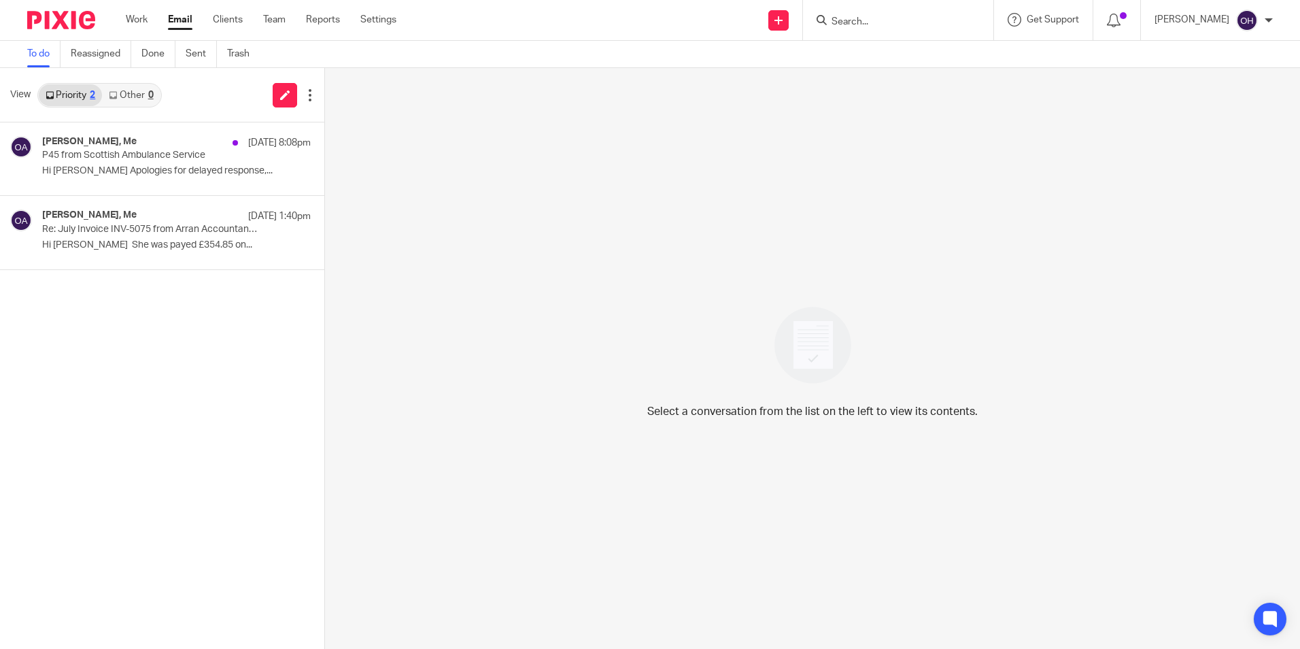
click at [111, 87] on link "Other 0" at bounding box center [131, 95] width 58 height 22
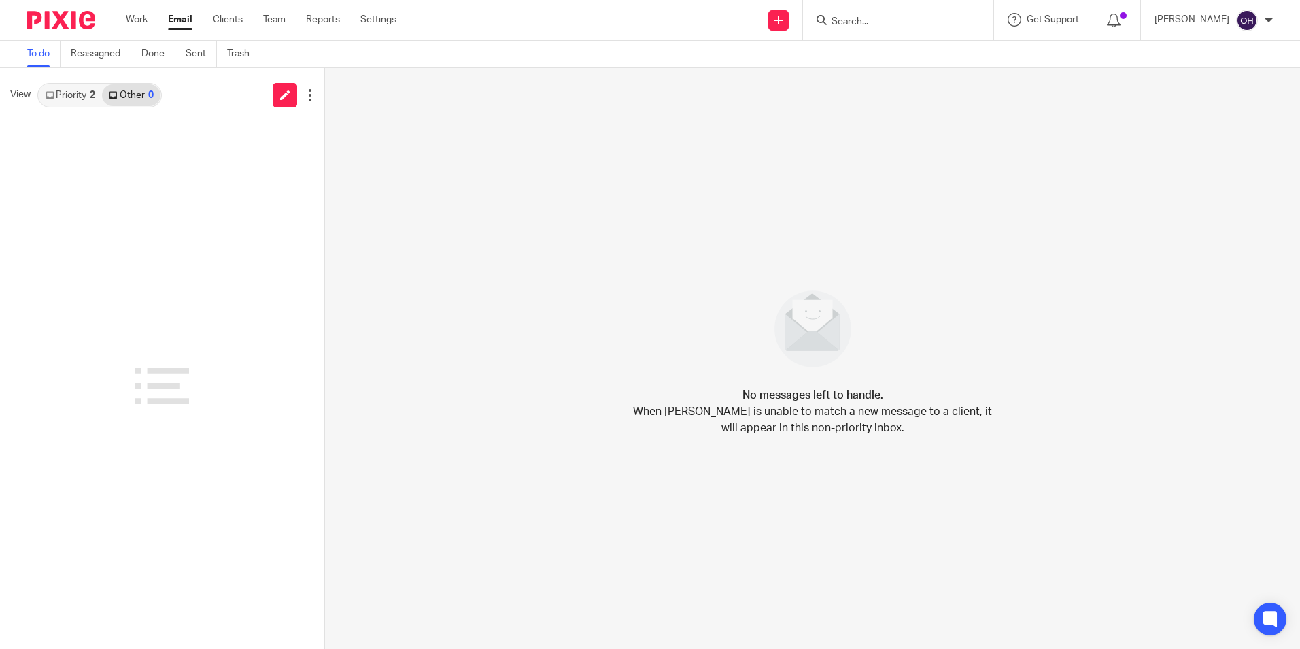
click at [88, 94] on link "Priority 2" at bounding box center [70, 95] width 63 height 22
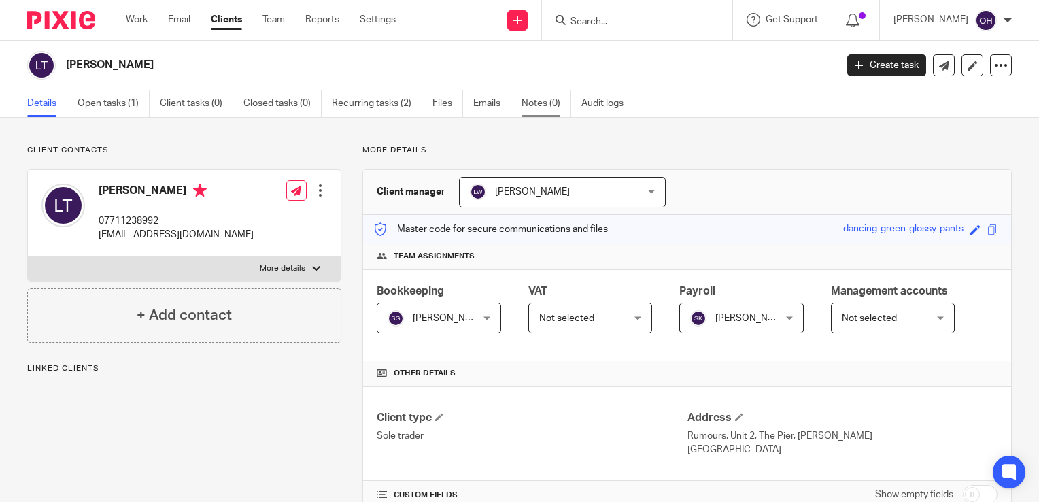
click at [560, 107] on link "Notes (0)" at bounding box center [546, 103] width 50 height 27
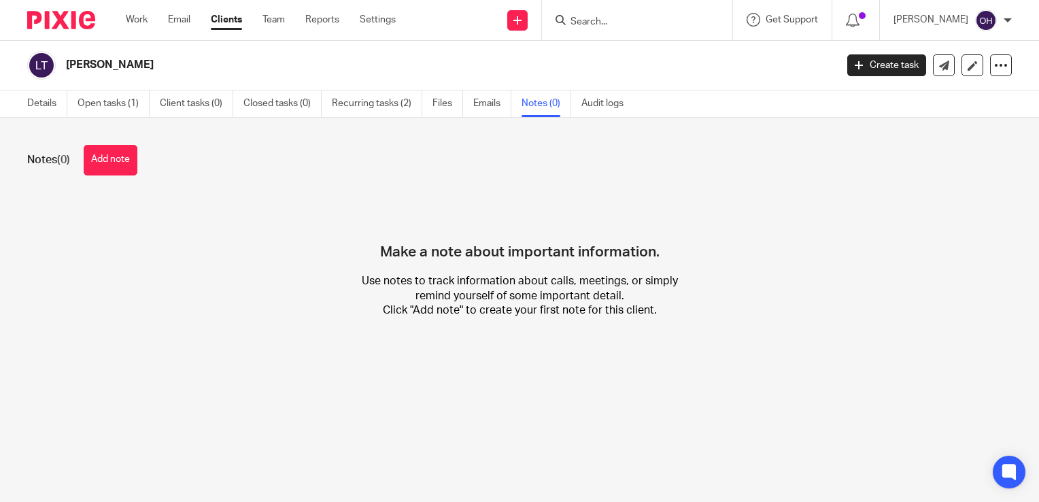
click at [125, 165] on button "Add note" at bounding box center [111, 160] width 54 height 31
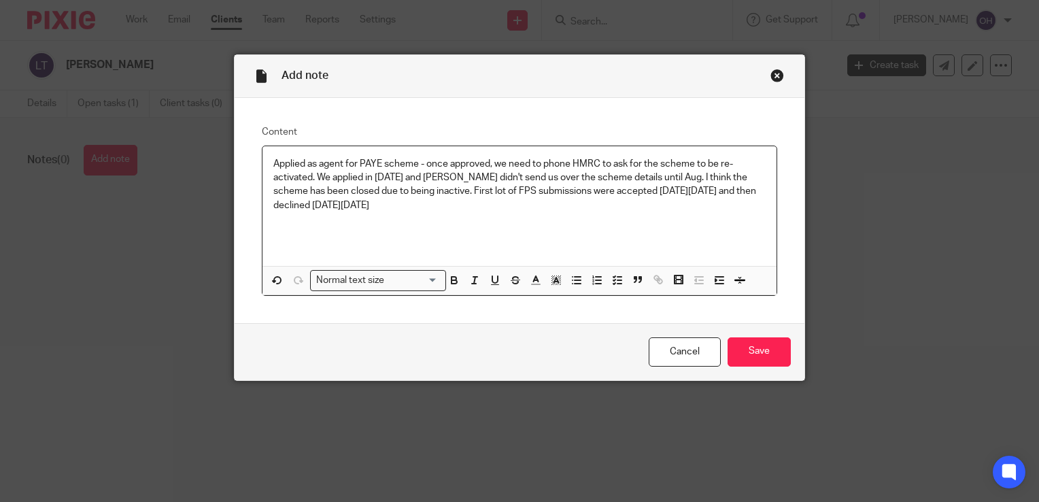
click at [619, 190] on p "Applied as agent for PAYE scheme - once approved, we need to phone HMRC to ask …" at bounding box center [519, 184] width 492 height 55
click at [747, 351] on input "Save" at bounding box center [758, 351] width 63 height 29
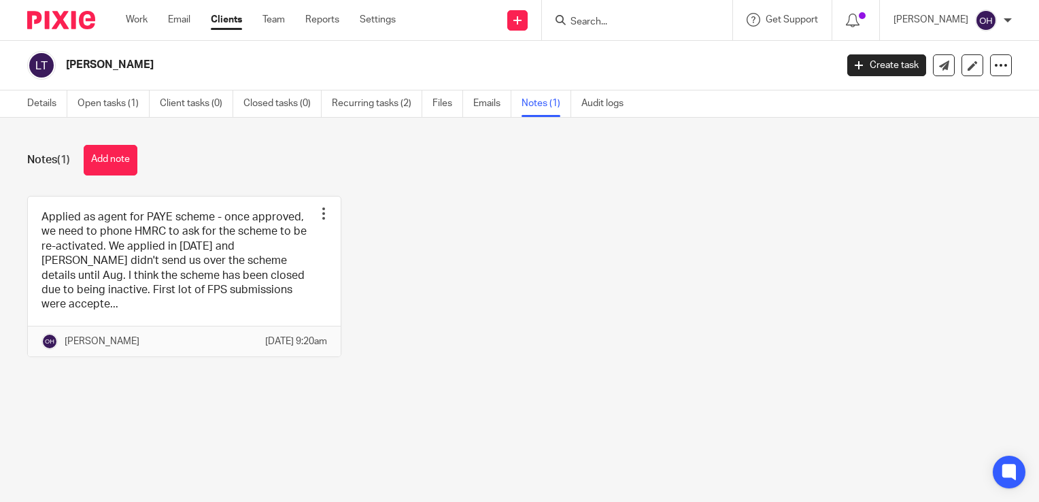
click at [614, 19] on input "Search" at bounding box center [630, 22] width 122 height 12
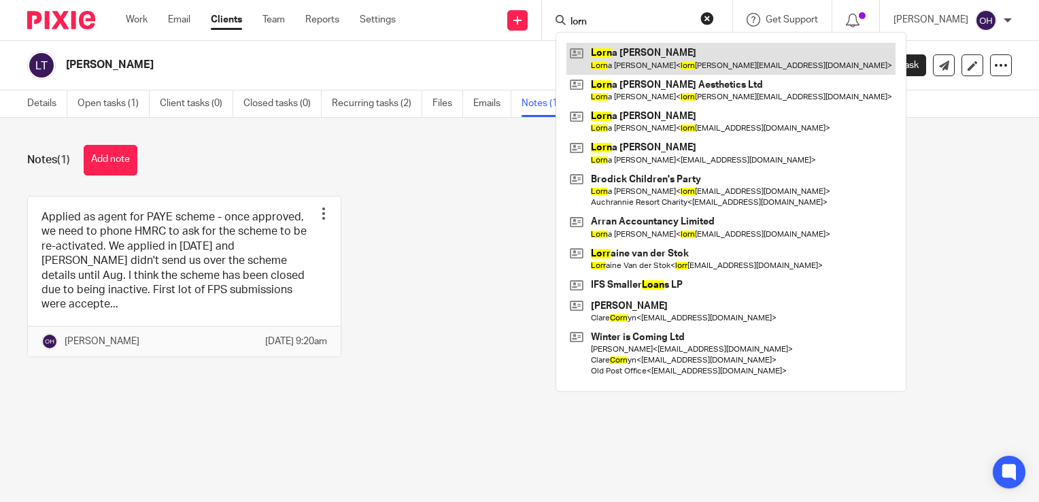
type input "lorn"
click at [636, 44] on link at bounding box center [730, 58] width 329 height 31
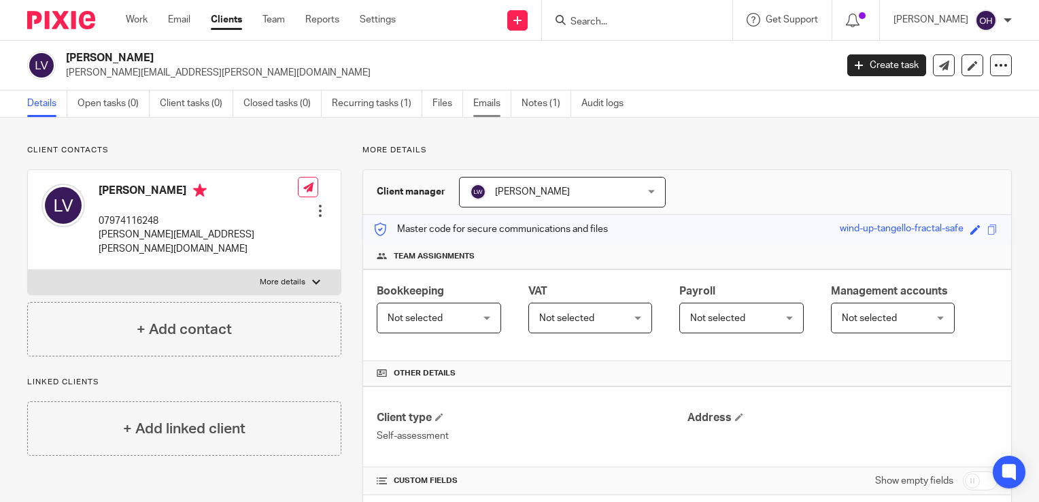
click at [508, 104] on link "Emails" at bounding box center [492, 103] width 38 height 27
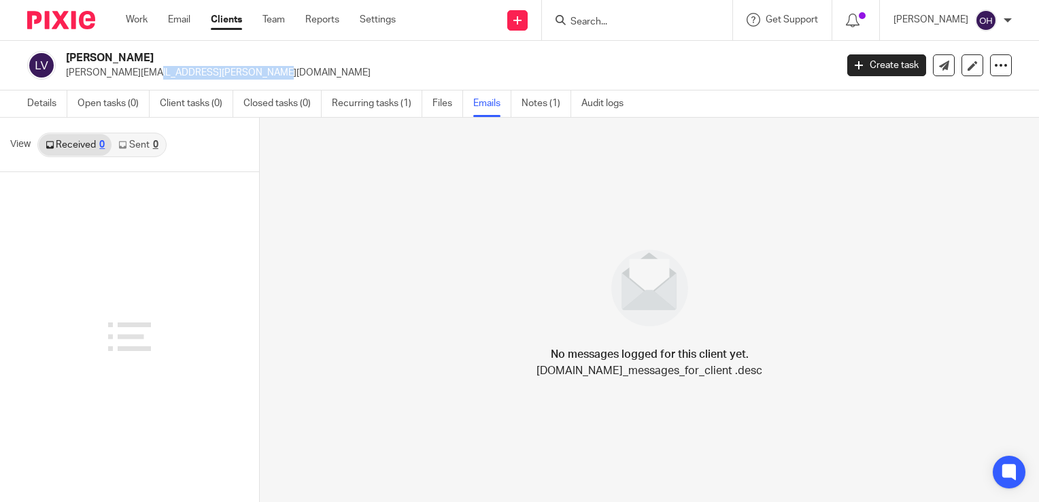
drag, startPoint x: 168, startPoint y: 73, endPoint x: 61, endPoint y: 80, distance: 107.6
click at [61, 80] on div "[PERSON_NAME] [PERSON_NAME][EMAIL_ADDRESS][PERSON_NAME][DOMAIN_NAME] Create tas…" at bounding box center [519, 66] width 1039 height 50
drag, startPoint x: 61, startPoint y: 80, endPoint x: 194, endPoint y: 67, distance: 134.5
click at [192, 65] on h2 "[PERSON_NAME]" at bounding box center [370, 58] width 608 height 14
drag, startPoint x: 172, startPoint y: 73, endPoint x: 65, endPoint y: 79, distance: 106.9
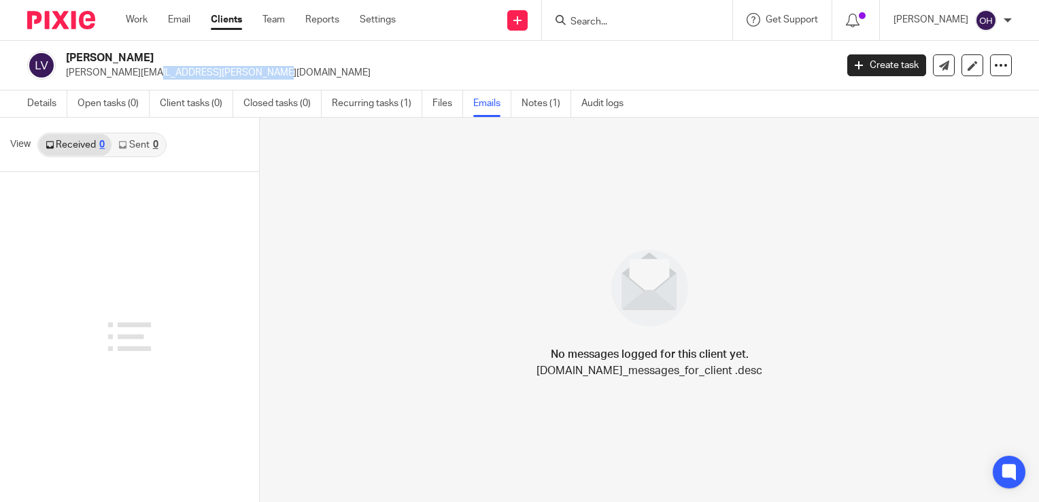
click at [66, 79] on p "lorna.ventry@live.co.uk" at bounding box center [446, 73] width 761 height 14
click at [128, 12] on div "Work Email Clients Team Reports Settings Work Email Clients Team Reports Settin…" at bounding box center [264, 20] width 304 height 40
drag, startPoint x: 132, startPoint y: 29, endPoint x: 24, endPoint y: 48, distance: 109.9
click at [133, 27] on link "Work" at bounding box center [137, 20] width 22 height 14
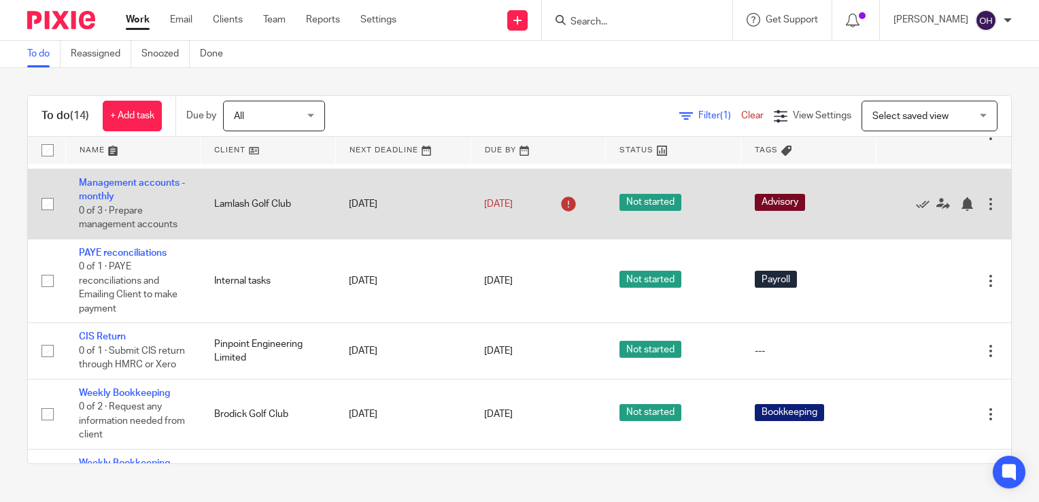
scroll to position [340, 0]
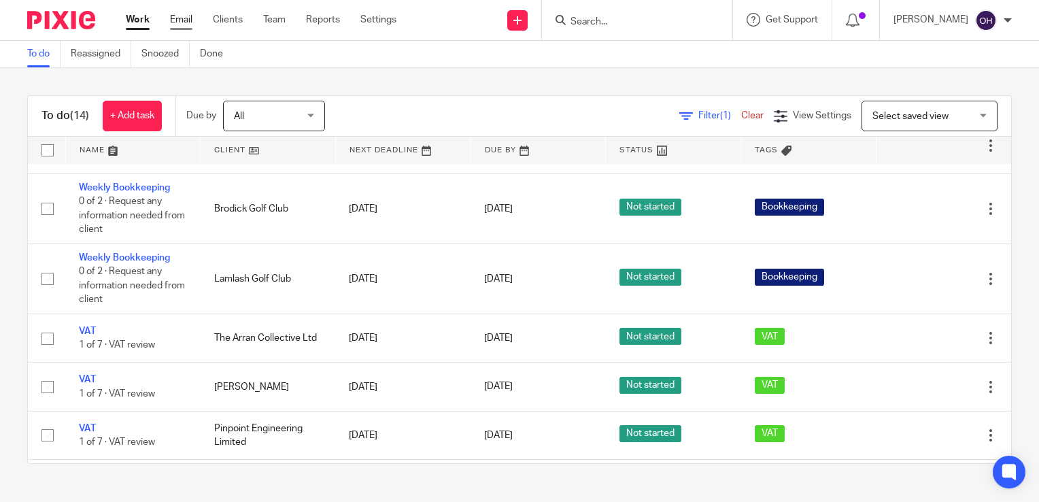
click at [192, 18] on link "Email" at bounding box center [181, 20] width 22 height 14
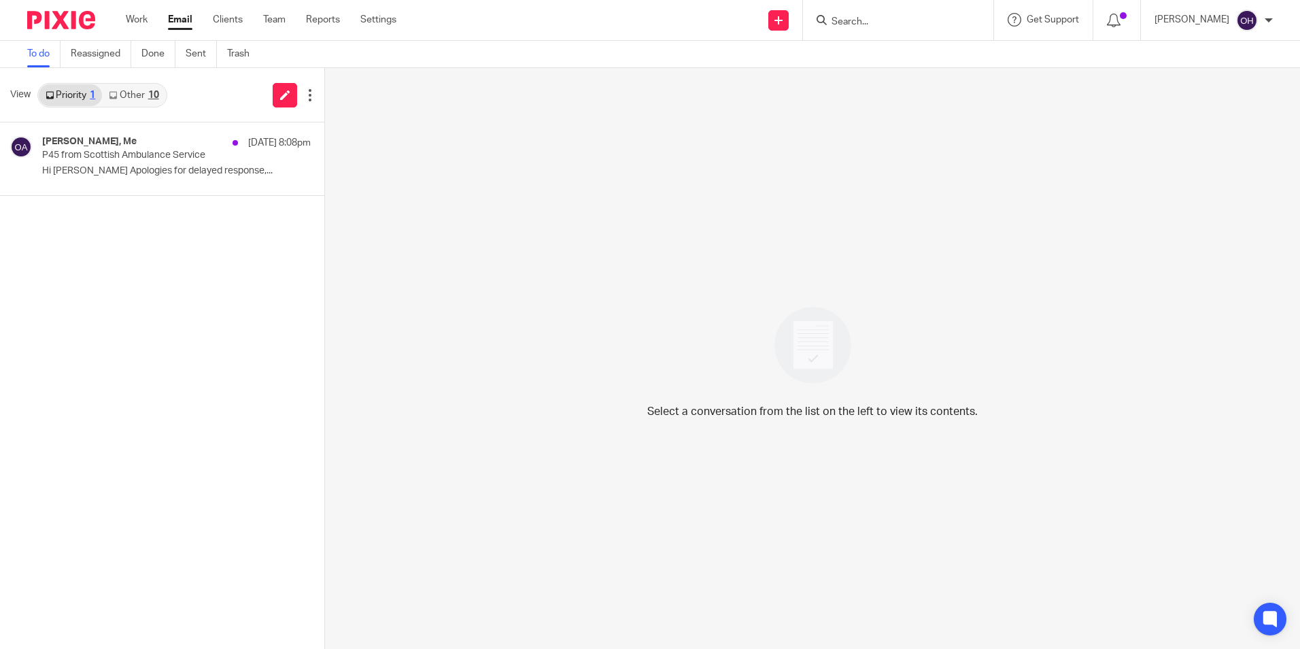
click at [131, 90] on link "Other 10" at bounding box center [133, 95] width 63 height 22
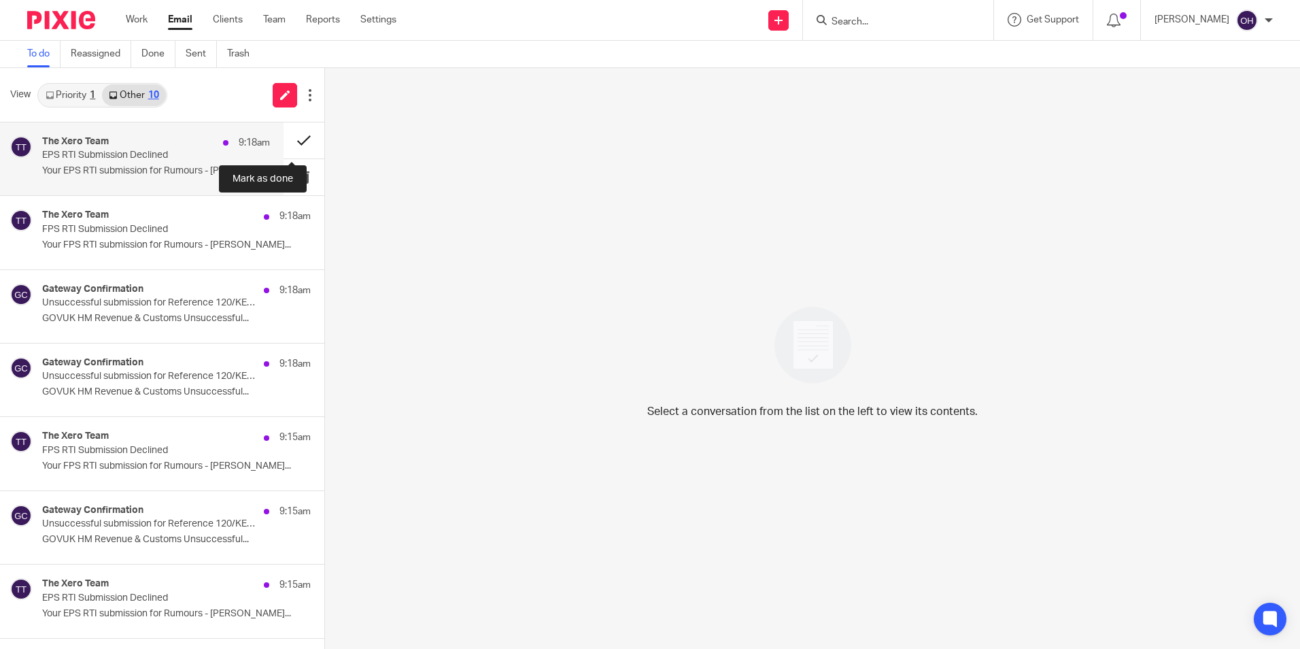
click at [295, 145] on button at bounding box center [303, 140] width 41 height 36
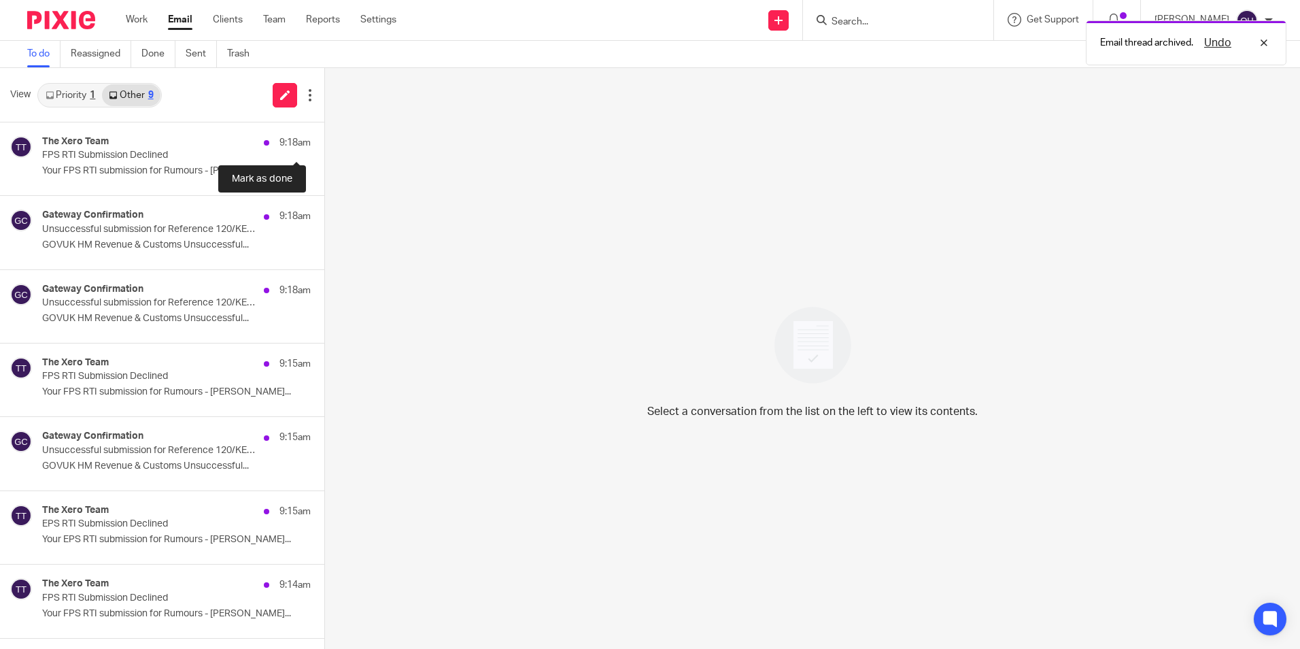
click at [324, 145] on button at bounding box center [329, 140] width 11 height 36
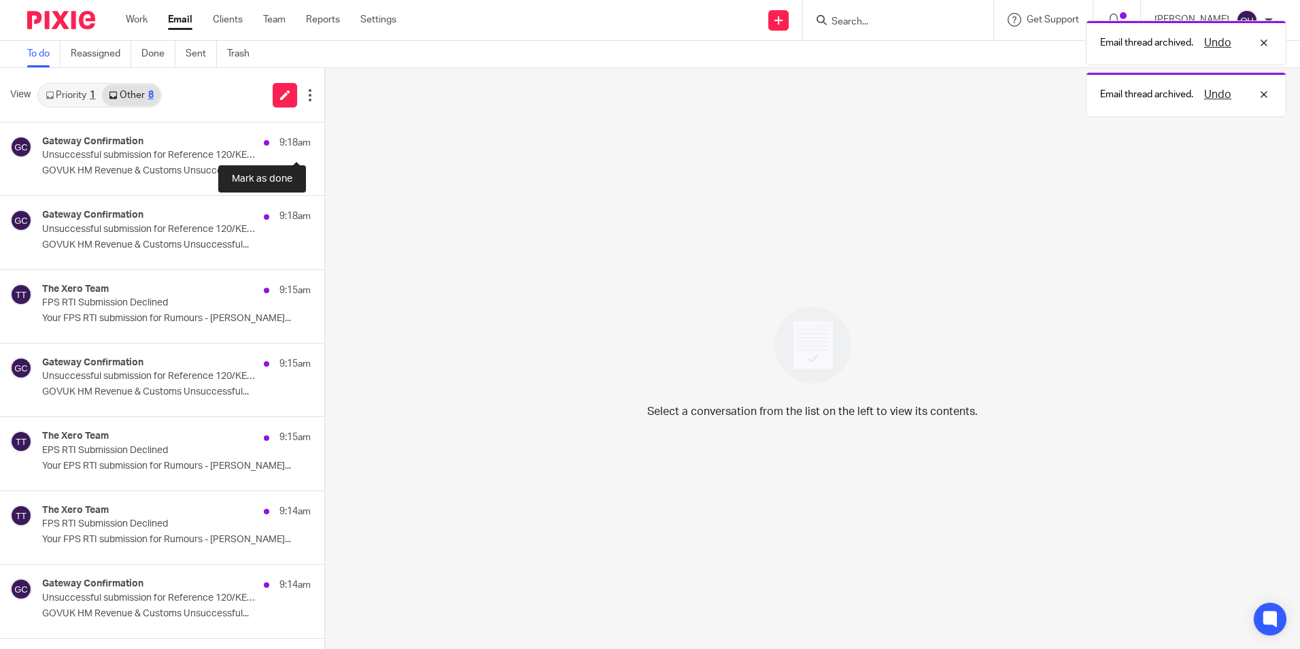
click at [324, 145] on button at bounding box center [329, 140] width 11 height 36
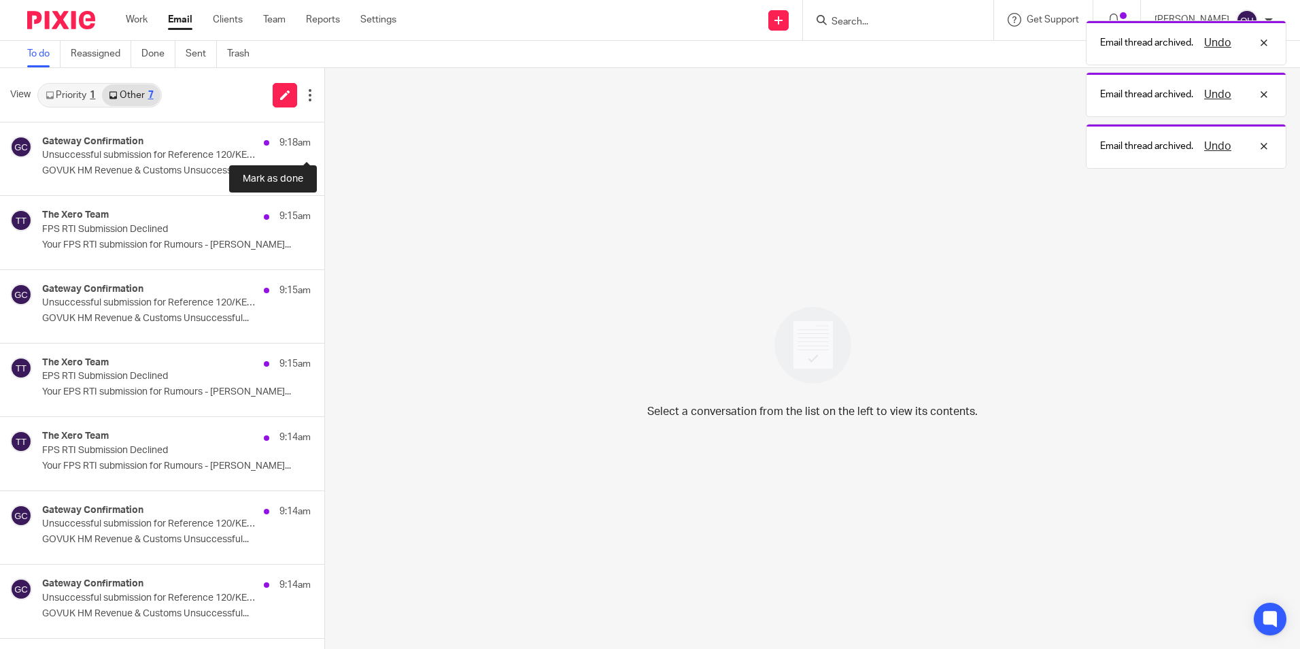
click at [324, 145] on button at bounding box center [329, 140] width 11 height 36
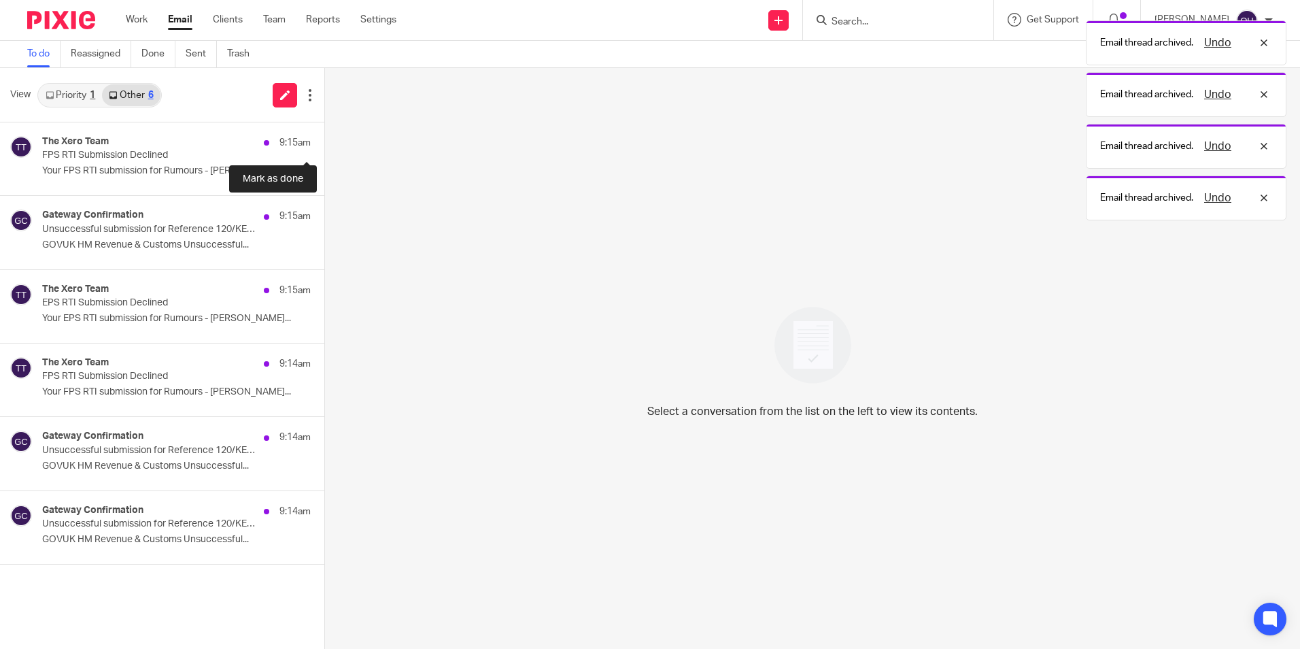
click at [324, 145] on button at bounding box center [329, 140] width 11 height 36
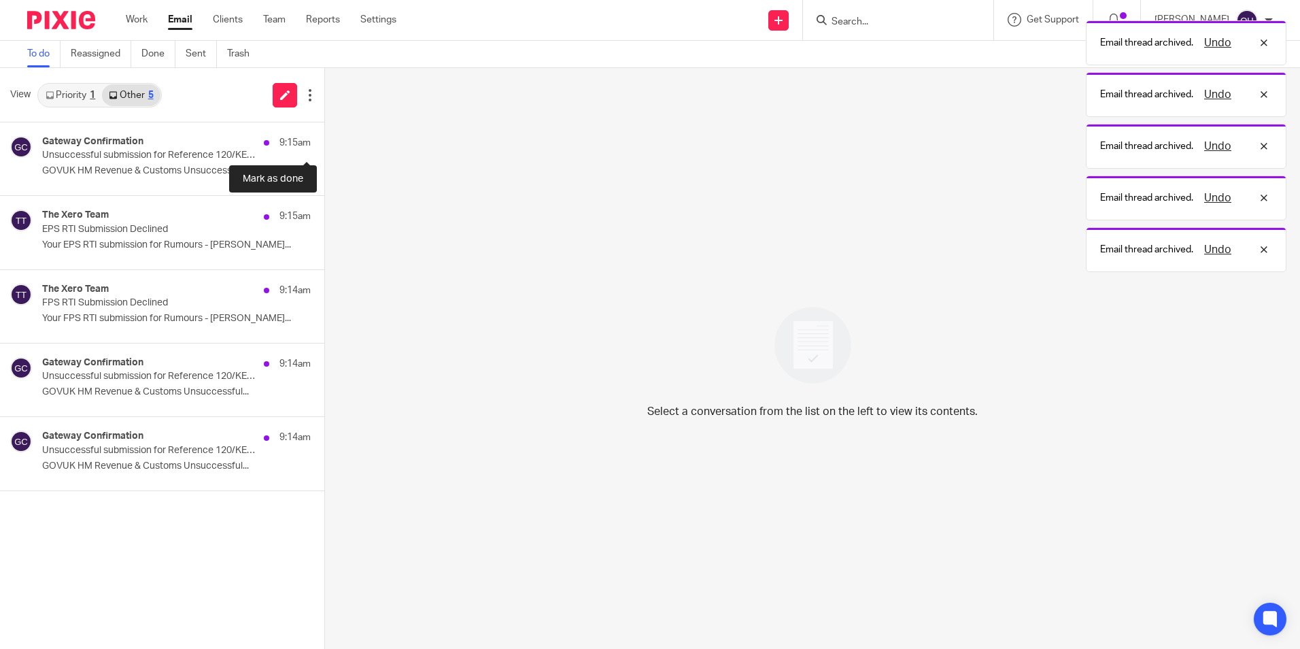
click at [324, 145] on button at bounding box center [329, 140] width 11 height 36
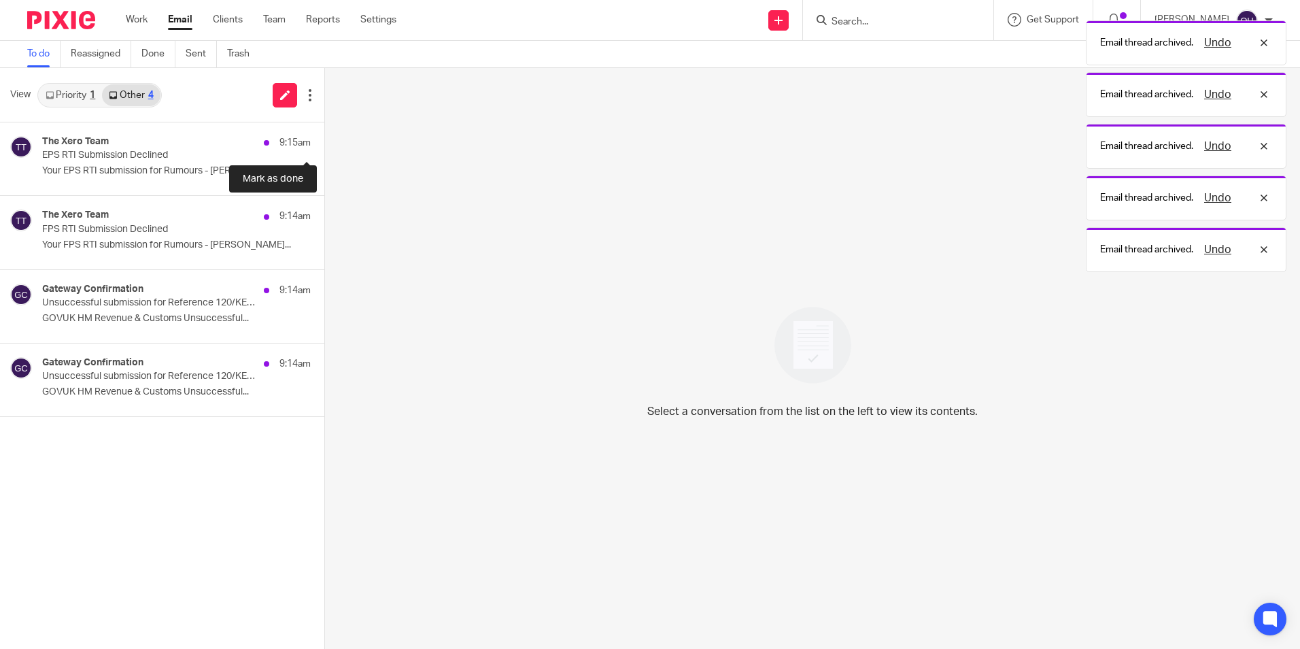
click at [324, 145] on button at bounding box center [329, 140] width 11 height 36
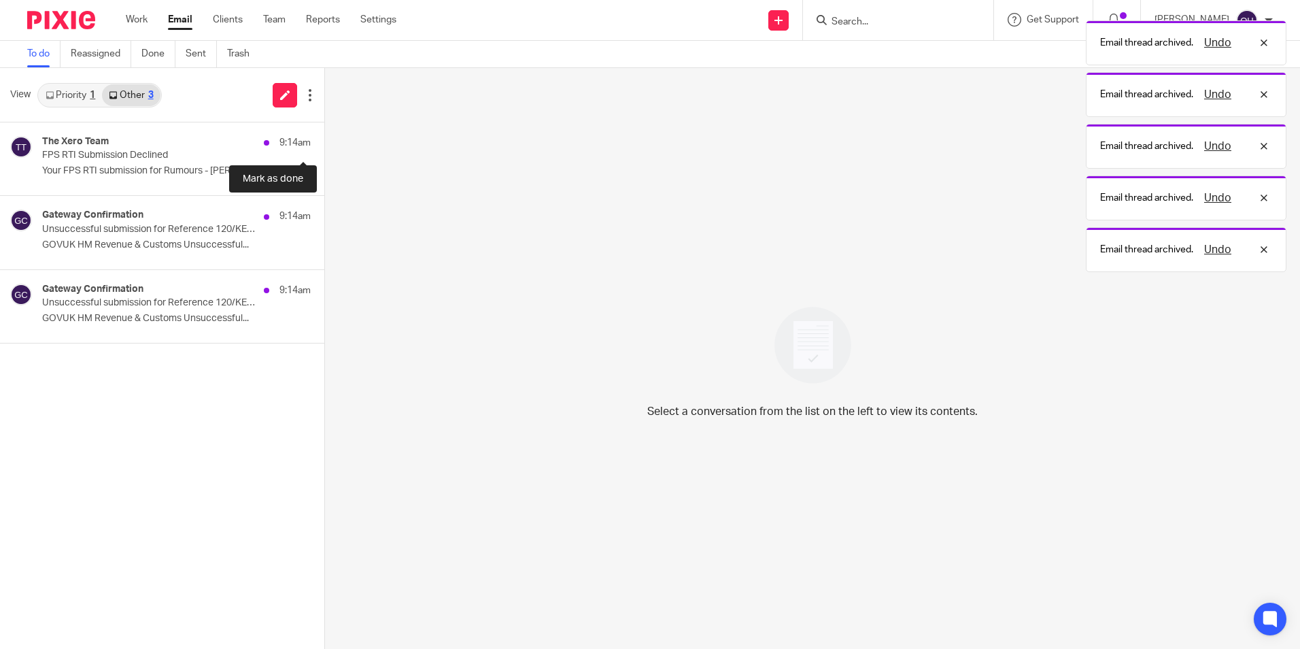
click at [324, 145] on button at bounding box center [329, 140] width 11 height 36
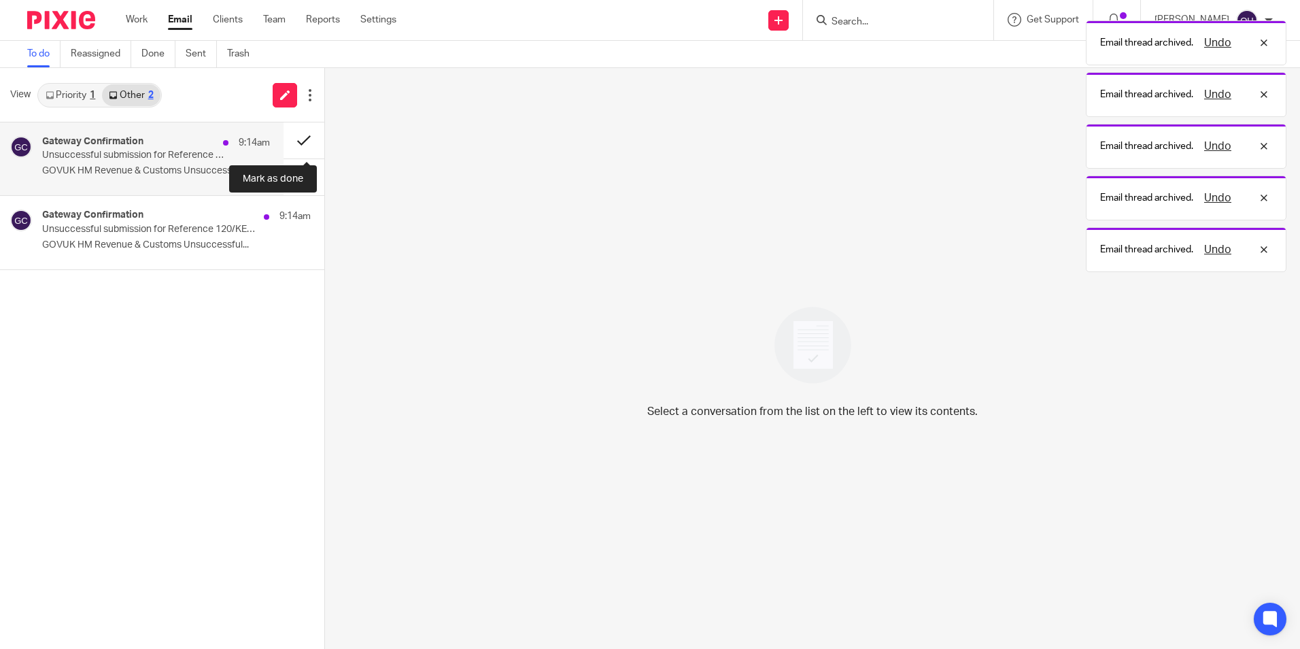
click at [295, 145] on button at bounding box center [303, 140] width 41 height 36
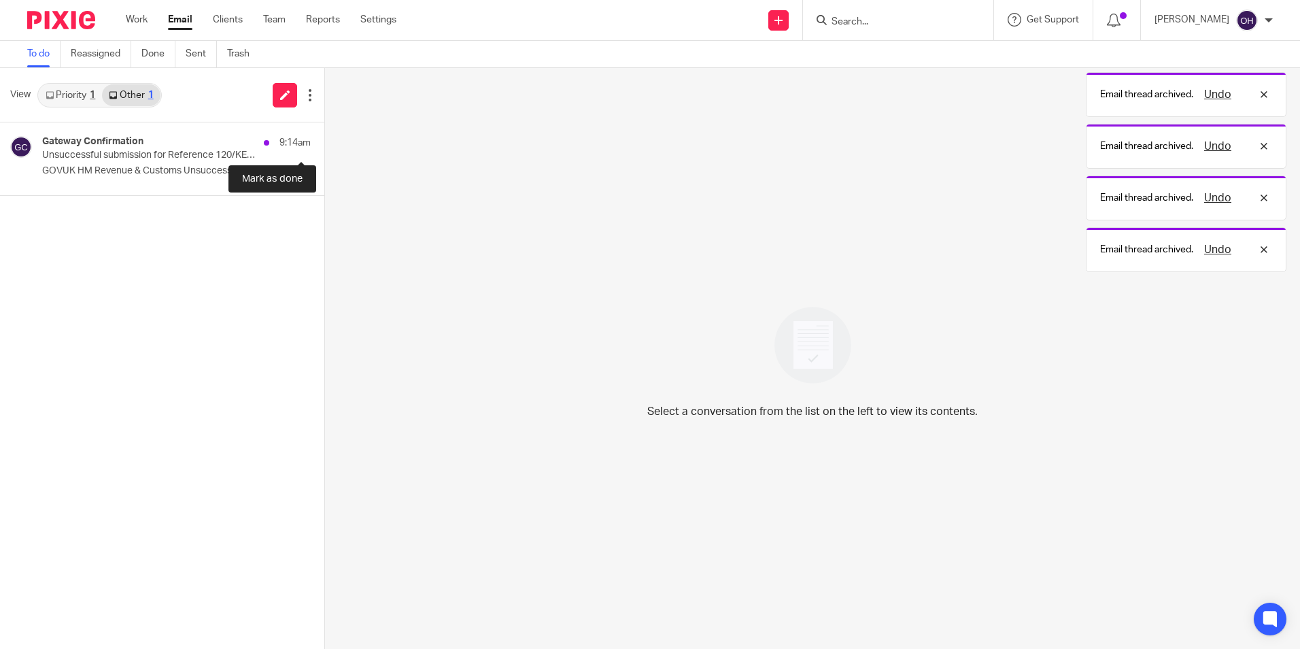
click at [324, 145] on button at bounding box center [329, 140] width 11 height 36
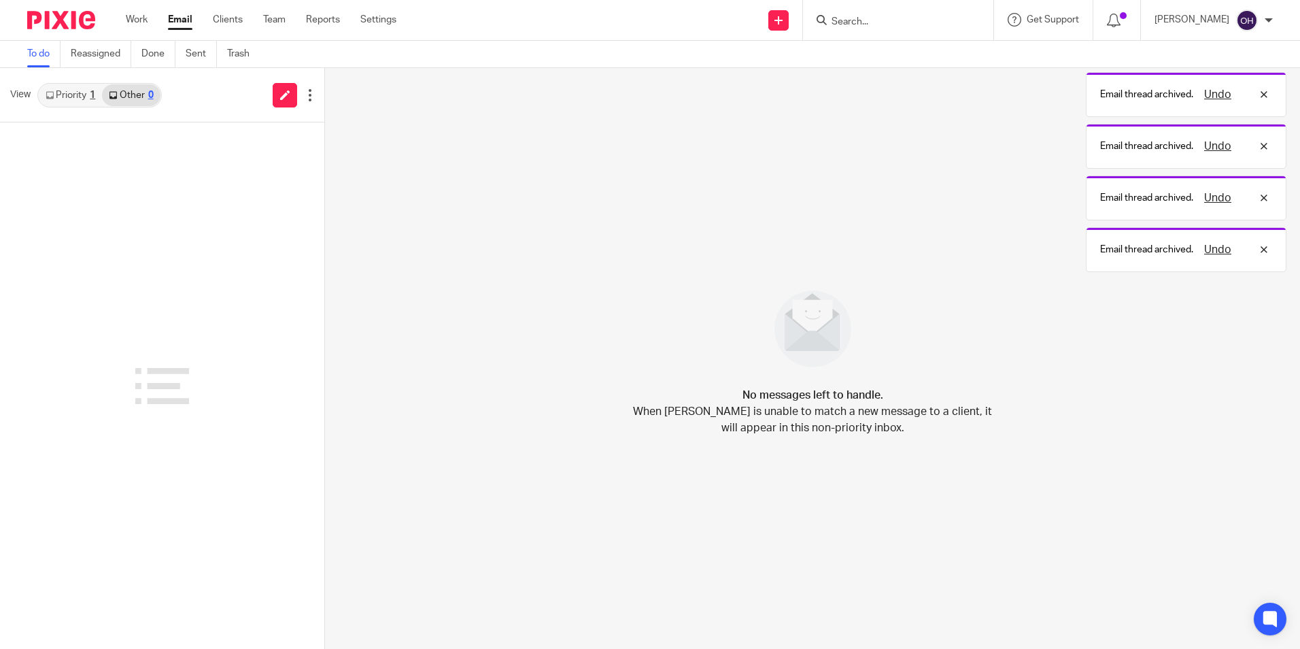
click at [65, 92] on link "Priority 1" at bounding box center [70, 95] width 63 height 22
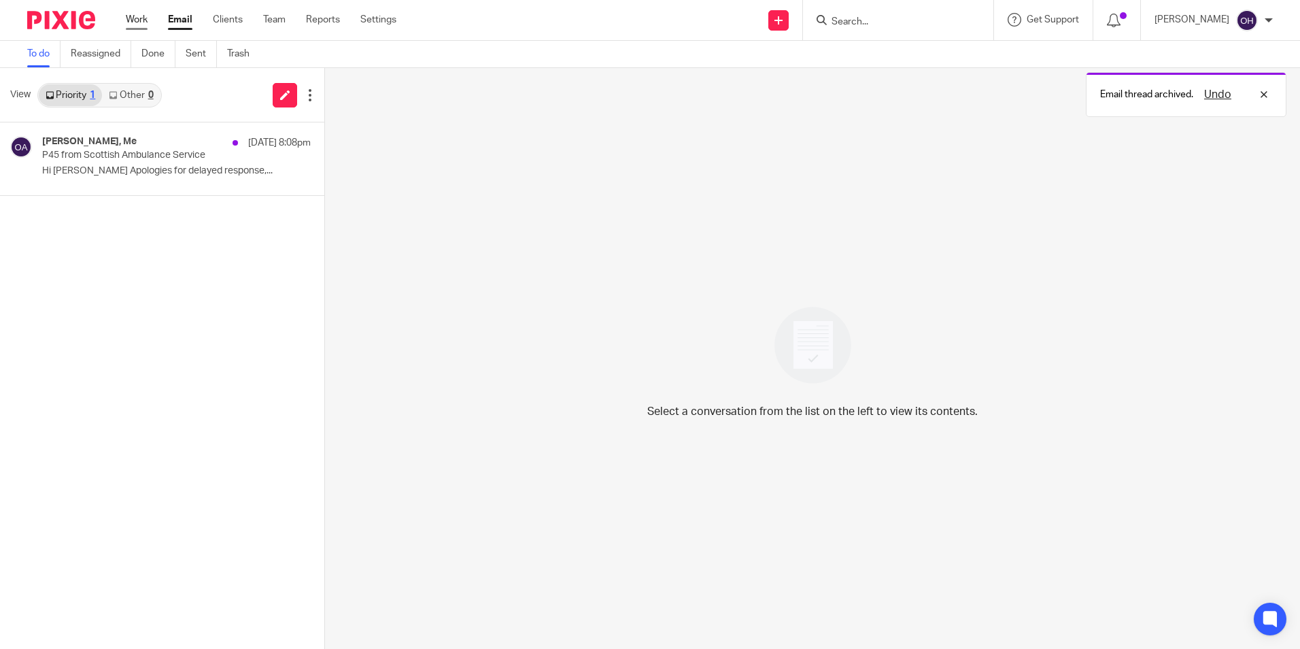
click at [148, 25] on link "Work" at bounding box center [137, 20] width 22 height 14
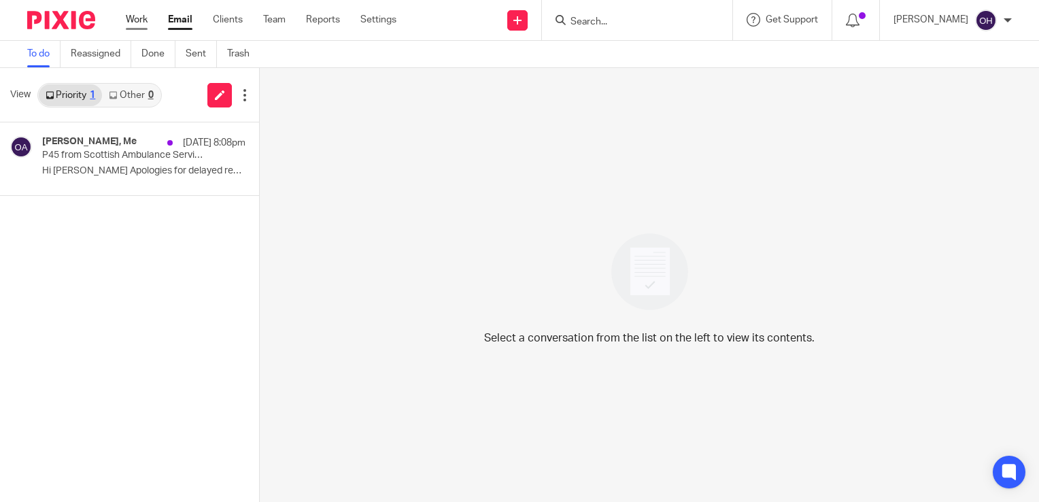
drag, startPoint x: 0, startPoint y: 0, endPoint x: 132, endPoint y: 17, distance: 133.0
click at [132, 17] on link "Work" at bounding box center [137, 20] width 22 height 14
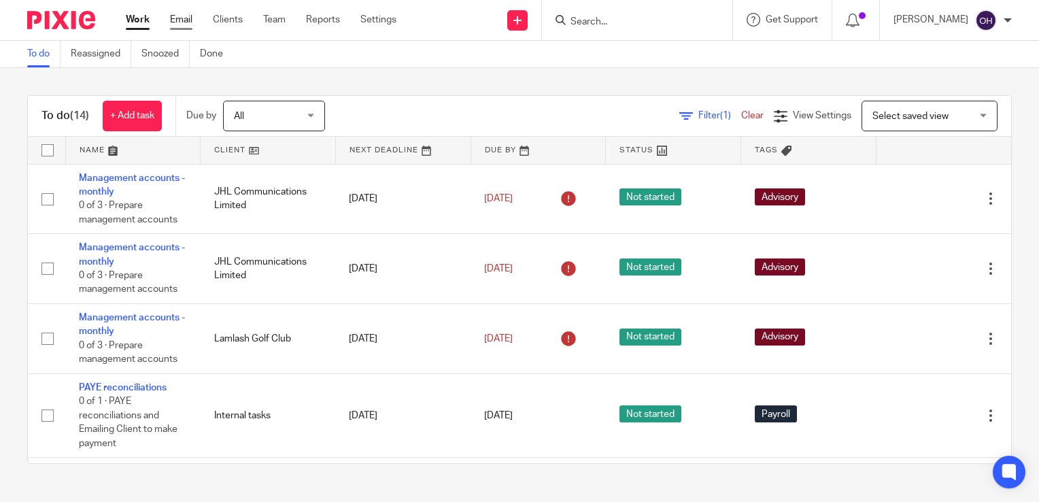
click at [173, 24] on link "Email" at bounding box center [181, 20] width 22 height 14
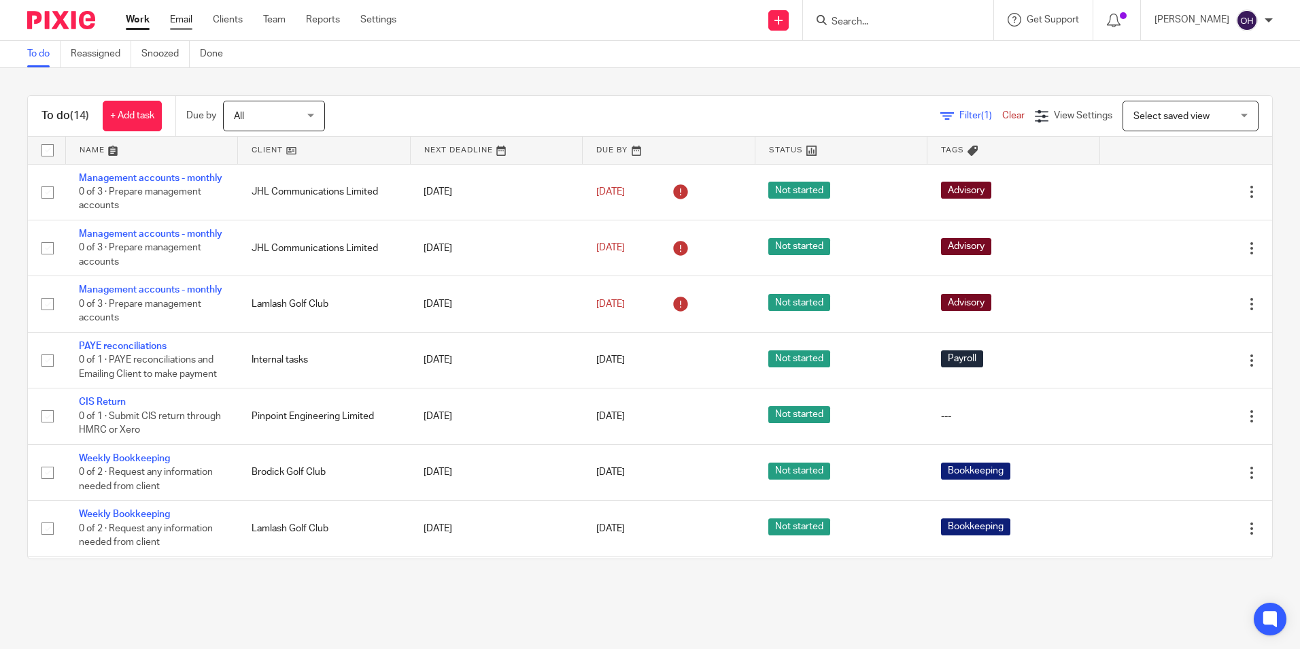
click at [183, 16] on link "Email" at bounding box center [181, 20] width 22 height 14
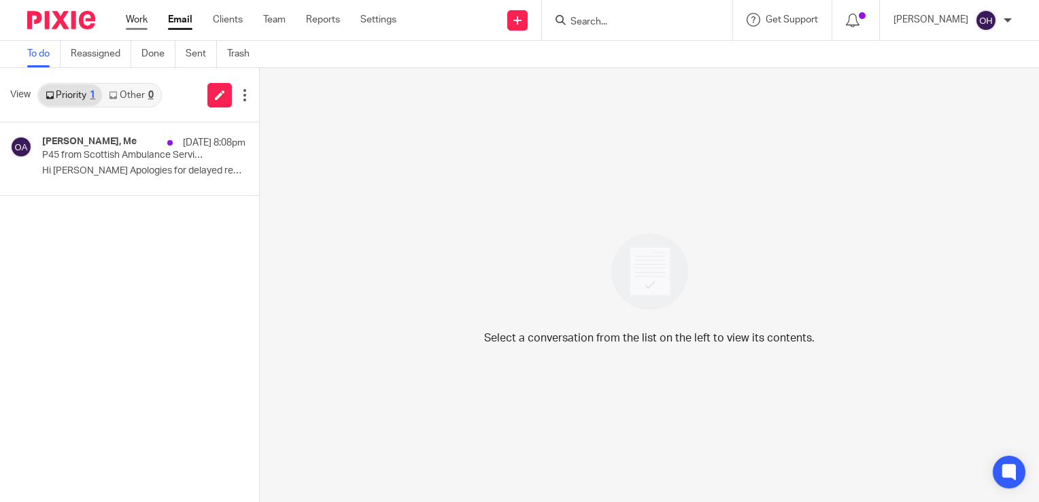
click at [130, 25] on link "Work" at bounding box center [137, 20] width 22 height 14
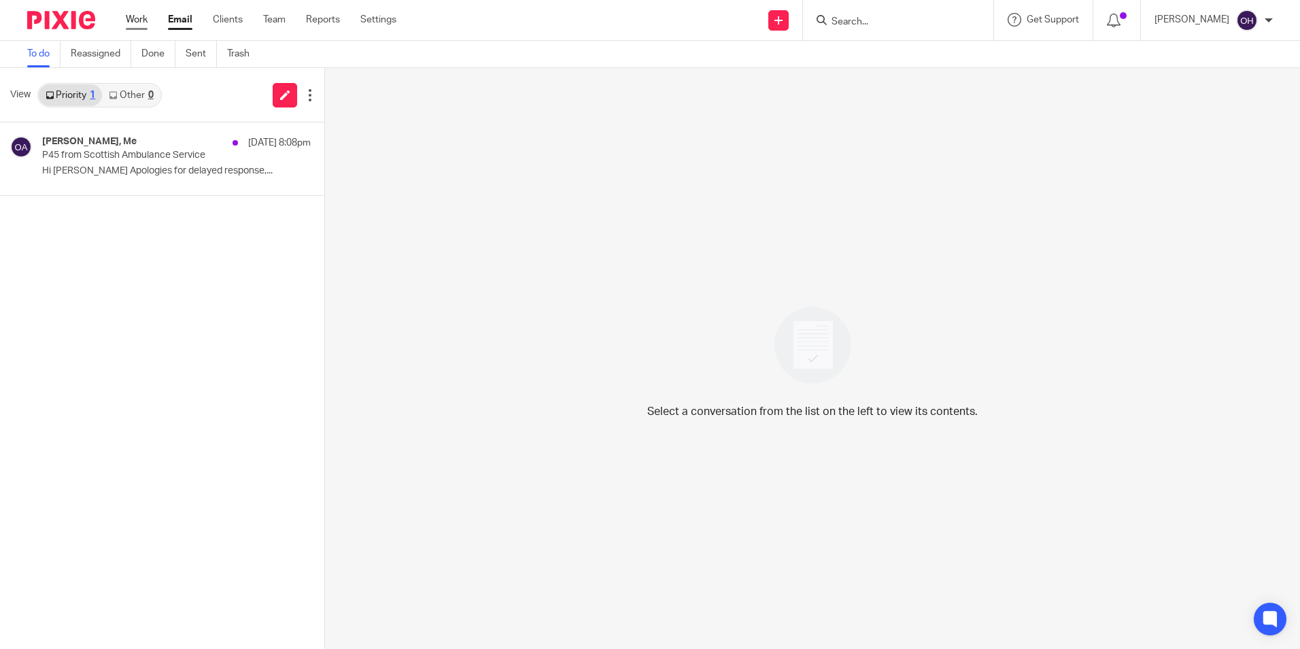
click at [139, 14] on link "Work" at bounding box center [137, 20] width 22 height 14
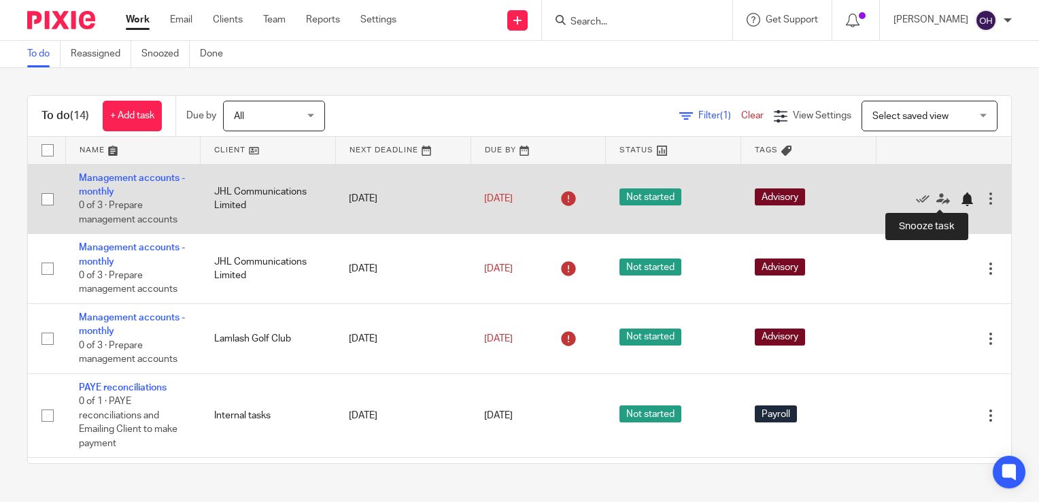
click at [960, 199] on div at bounding box center [967, 199] width 14 height 14
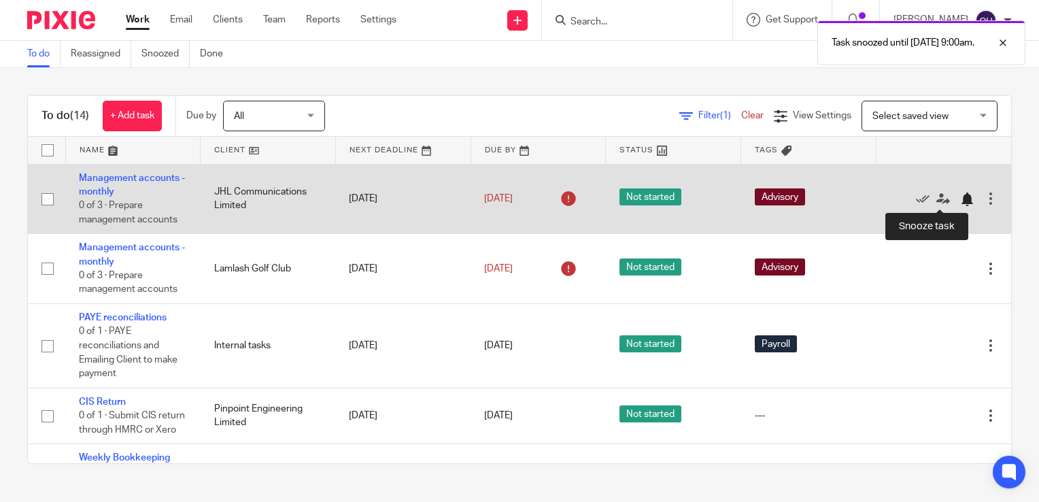
click at [960, 198] on div at bounding box center [967, 199] width 14 height 14
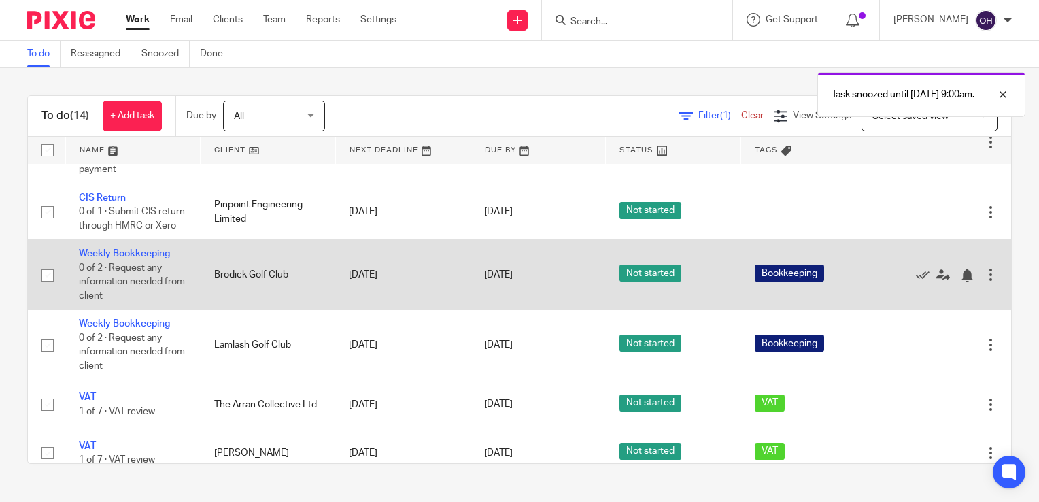
scroll to position [136, 0]
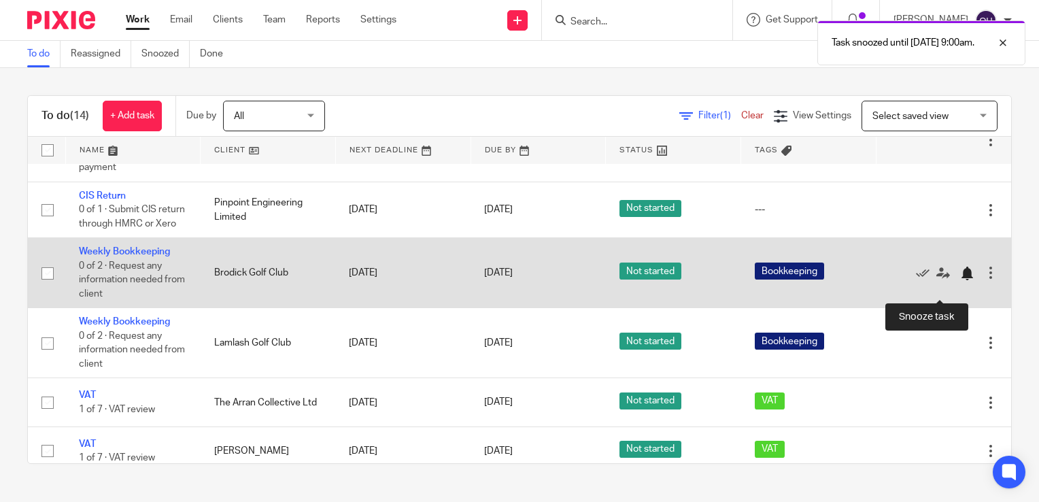
click at [960, 280] on div at bounding box center [967, 273] width 14 height 14
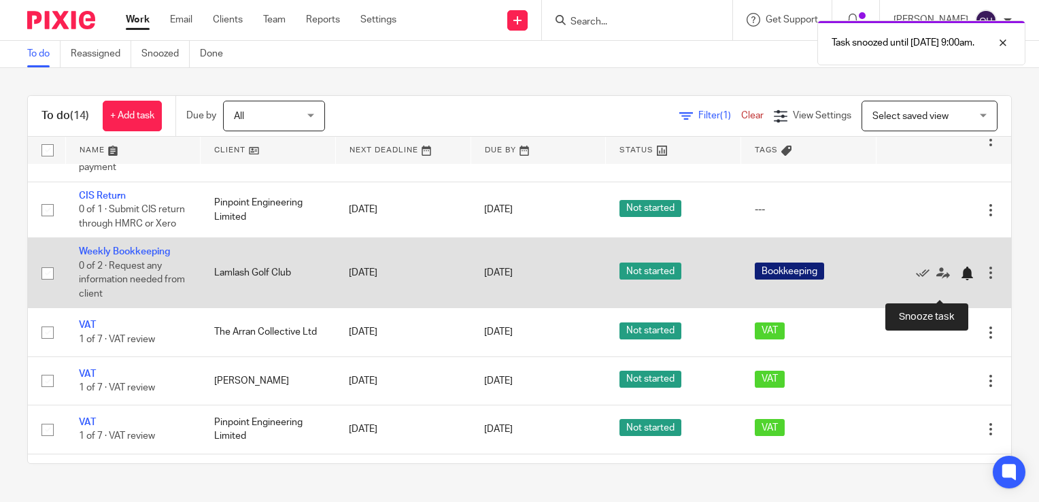
click at [960, 280] on div at bounding box center [967, 273] width 14 height 14
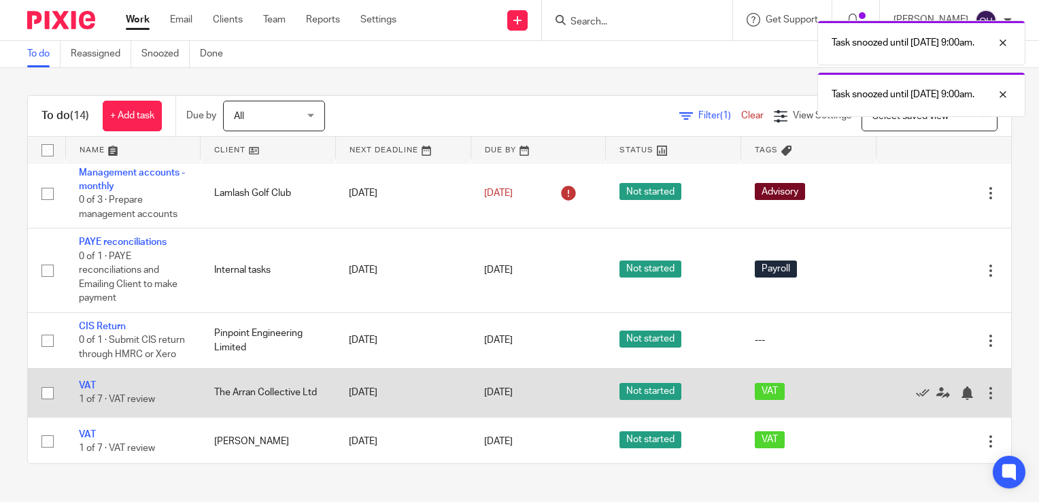
scroll to position [0, 0]
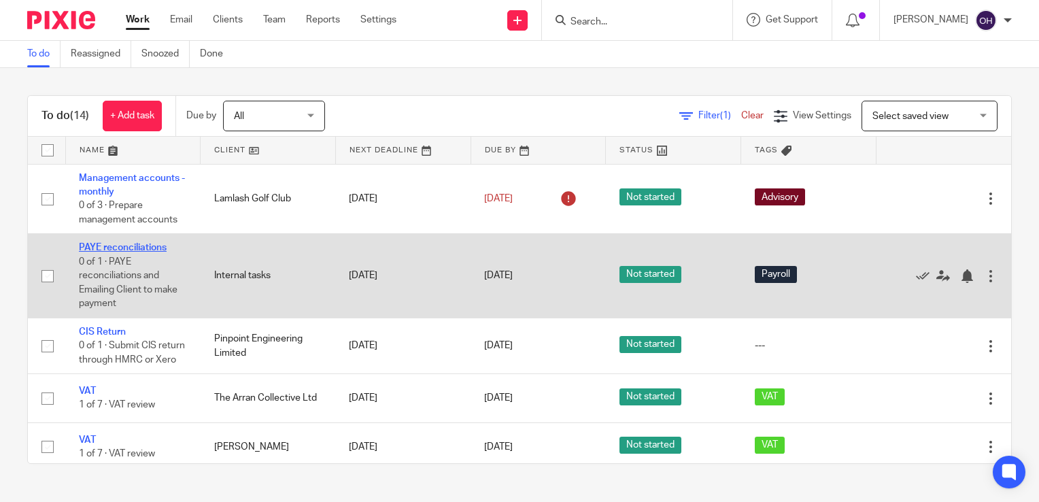
click at [101, 245] on link "PAYE reconciliations" at bounding box center [123, 248] width 88 height 10
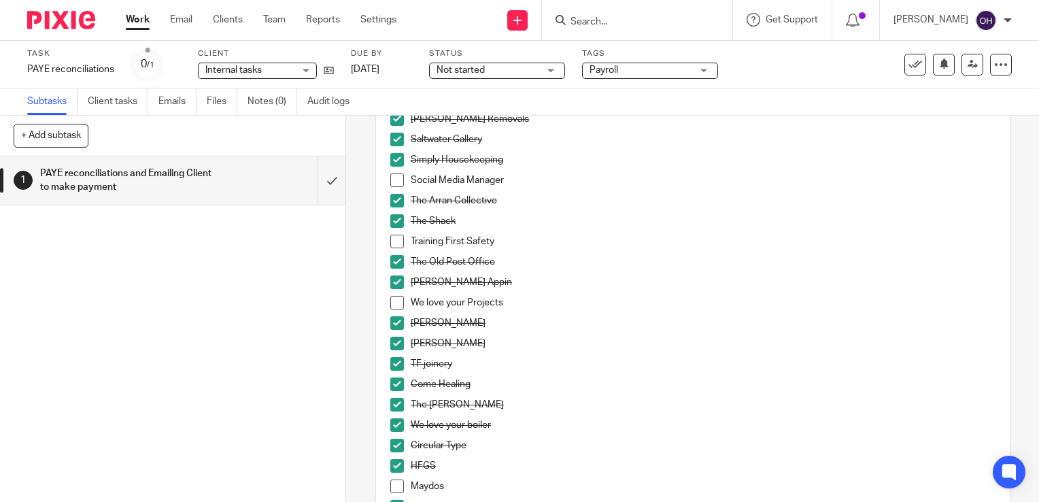
scroll to position [748, 0]
click at [390, 179] on span at bounding box center [397, 182] width 14 height 14
click at [460, 26] on div "Send new email Create task Add client Request signature Get Support Contact via…" at bounding box center [728, 20] width 622 height 40
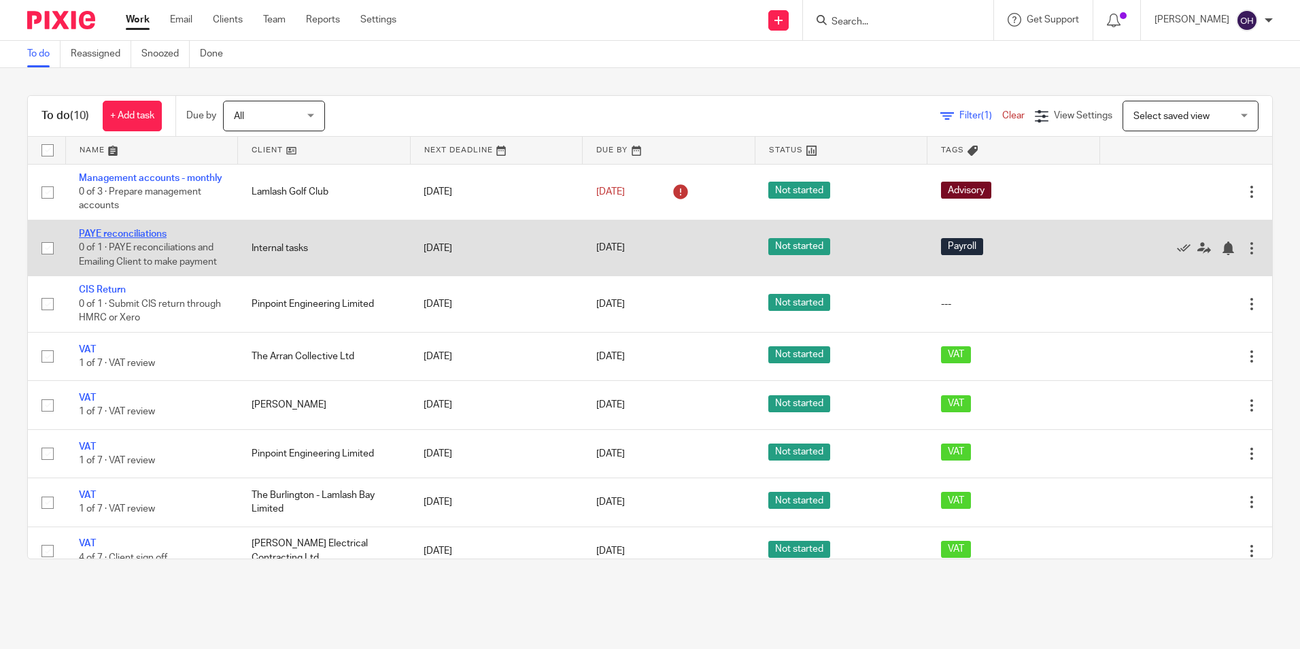
click at [115, 239] on link "PAYE reconciliations" at bounding box center [123, 234] width 88 height 10
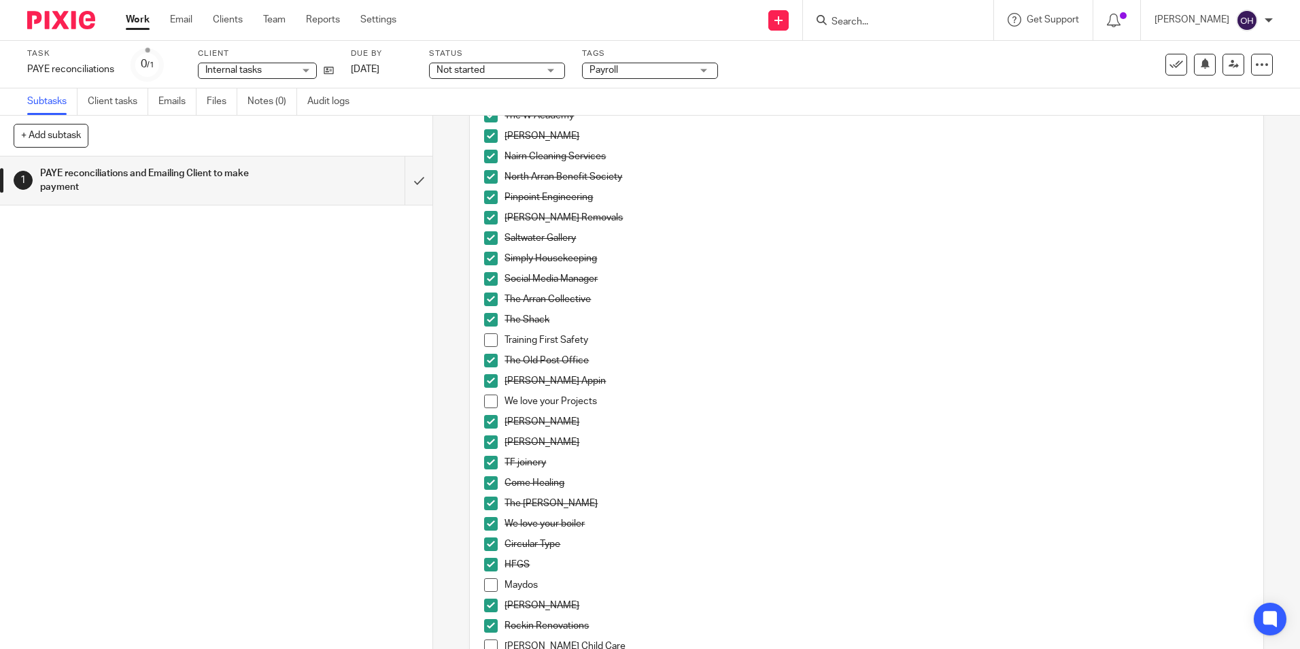
scroll to position [680, 0]
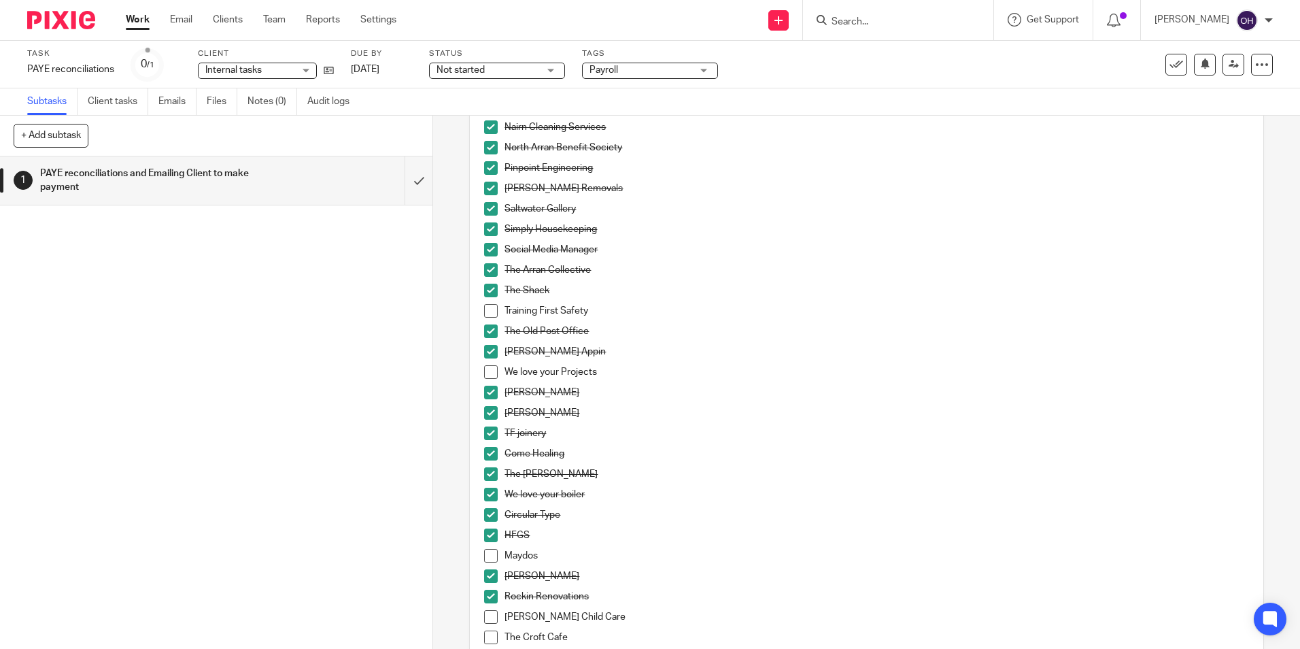
click at [485, 307] on span at bounding box center [491, 311] width 14 height 14
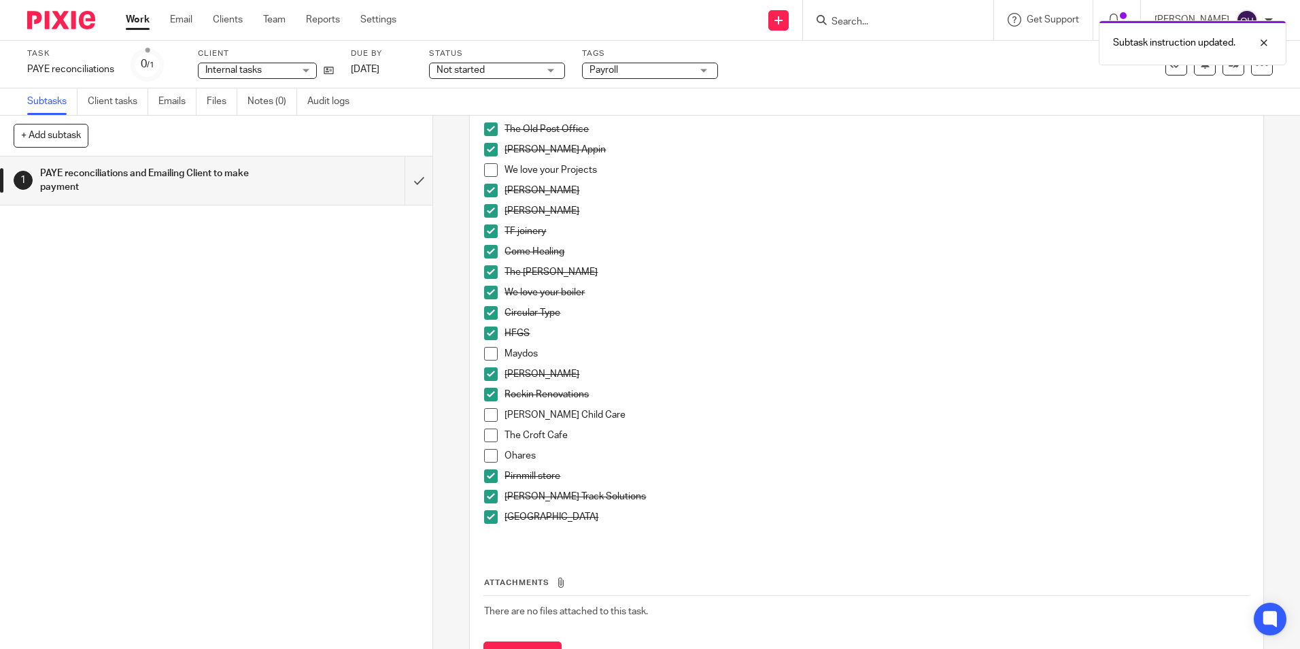
scroll to position [884, 0]
click at [784, 20] on link at bounding box center [778, 20] width 20 height 20
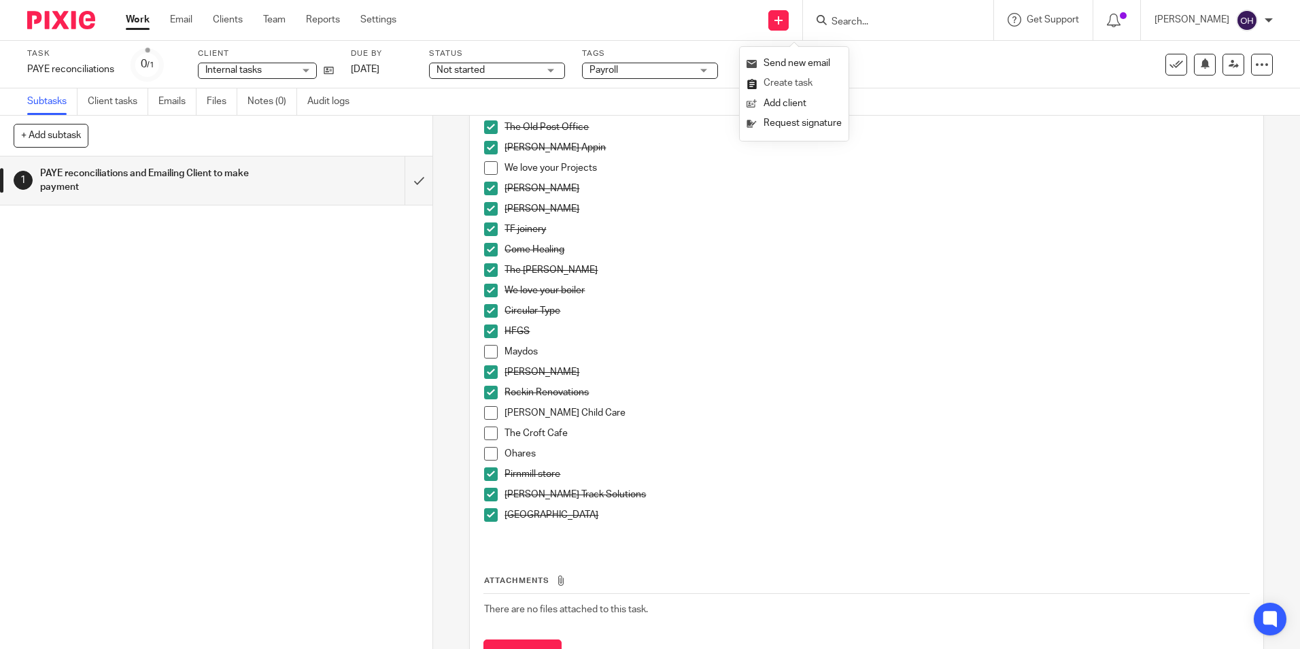
click at [787, 82] on link "Create task" at bounding box center [793, 83] width 95 height 20
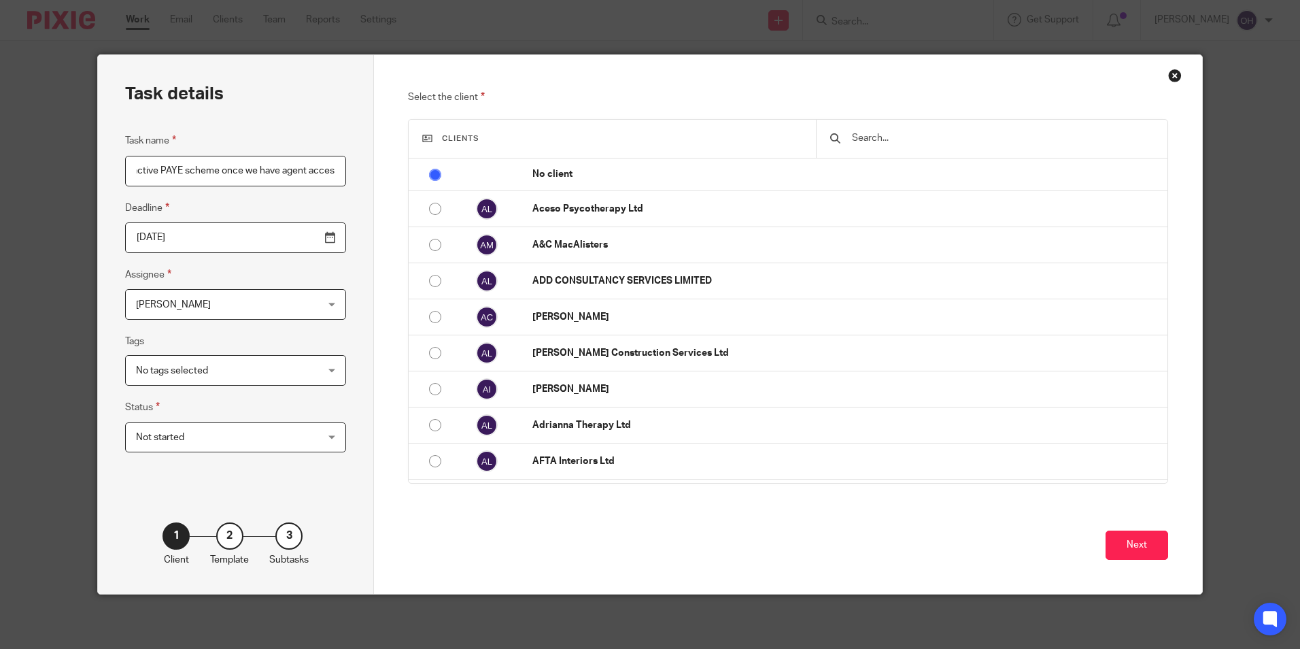
scroll to position [0, 102]
type input "Call HMRC to reactive PAYE scheme once we have agent access"
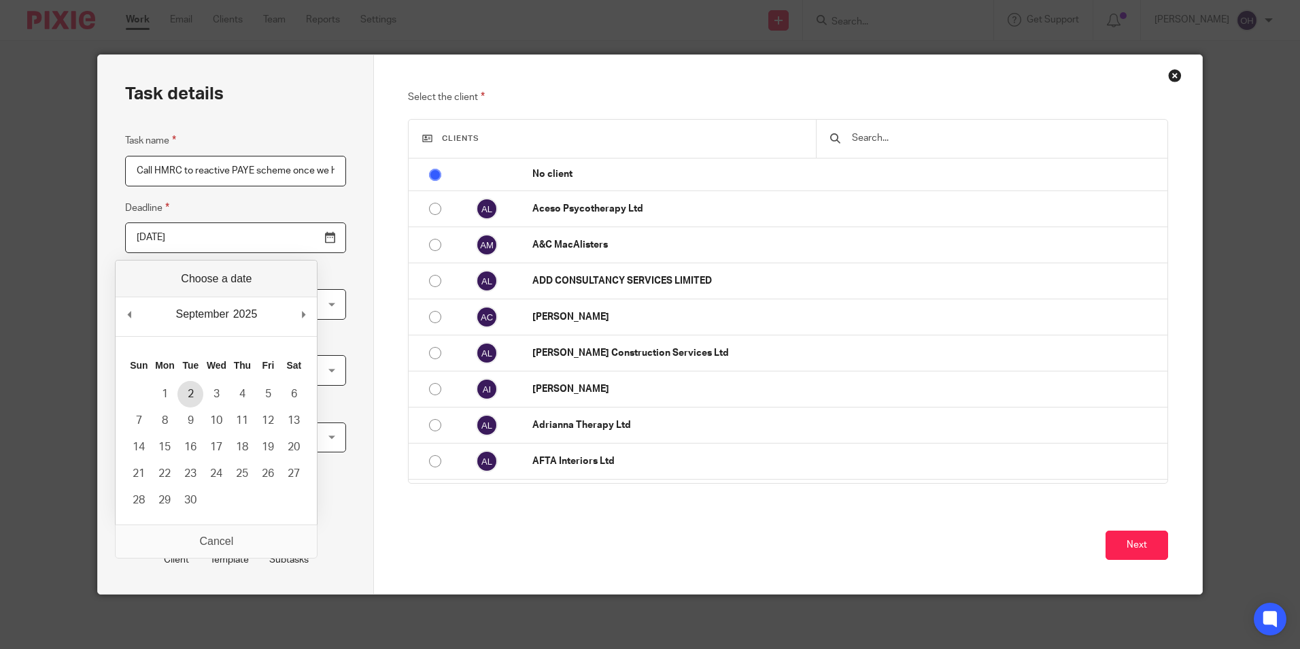
type input "2025-09-02"
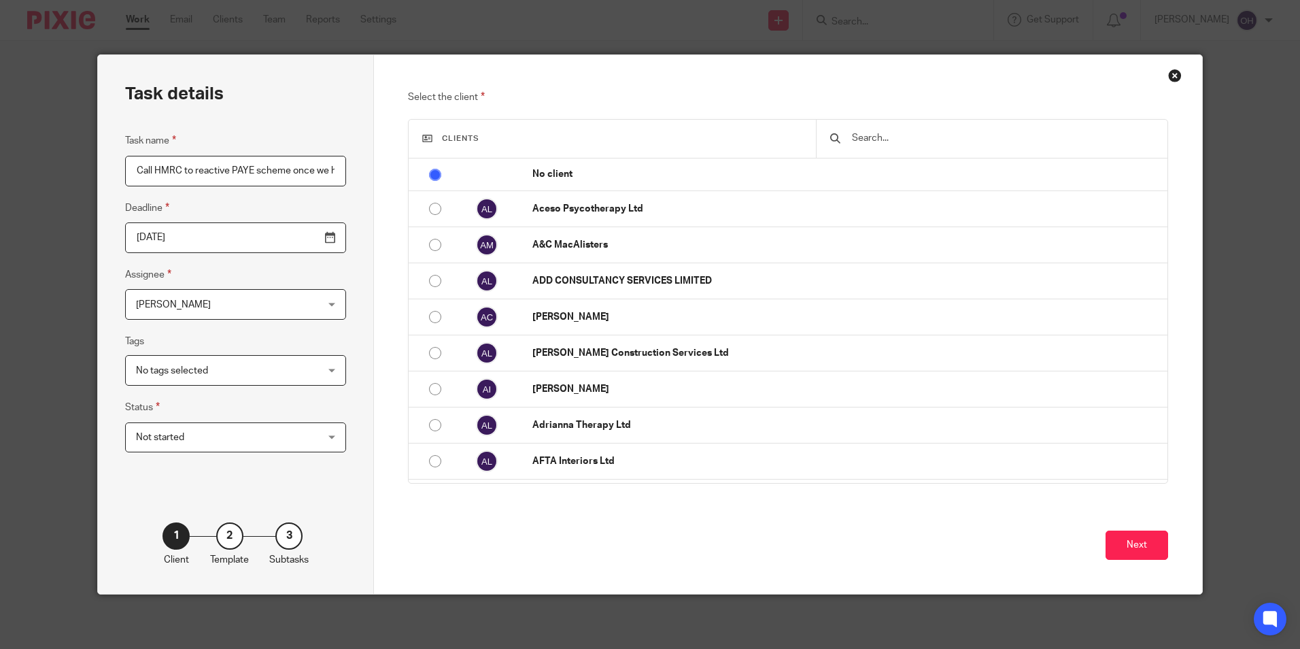
click at [861, 133] on input "text" at bounding box center [1001, 138] width 303 height 15
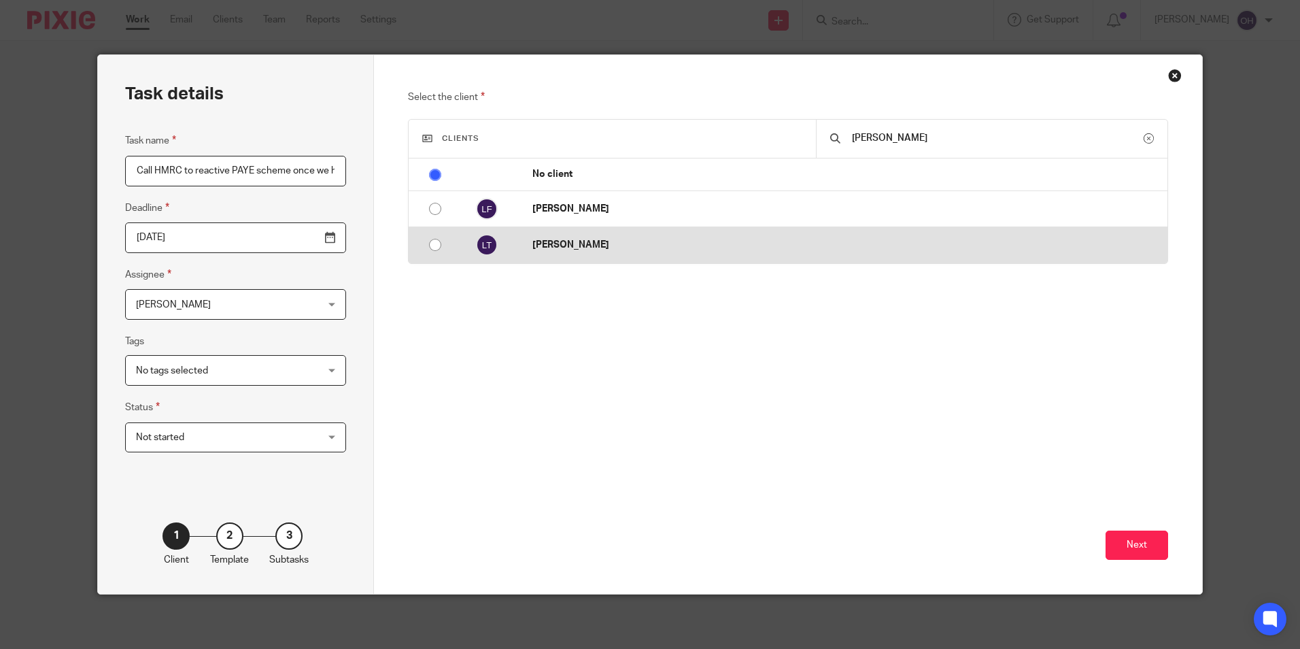
type input "lewis"
click at [680, 245] on p "[PERSON_NAME]" at bounding box center [846, 245] width 628 height 14
radio input "false"
radio input "true"
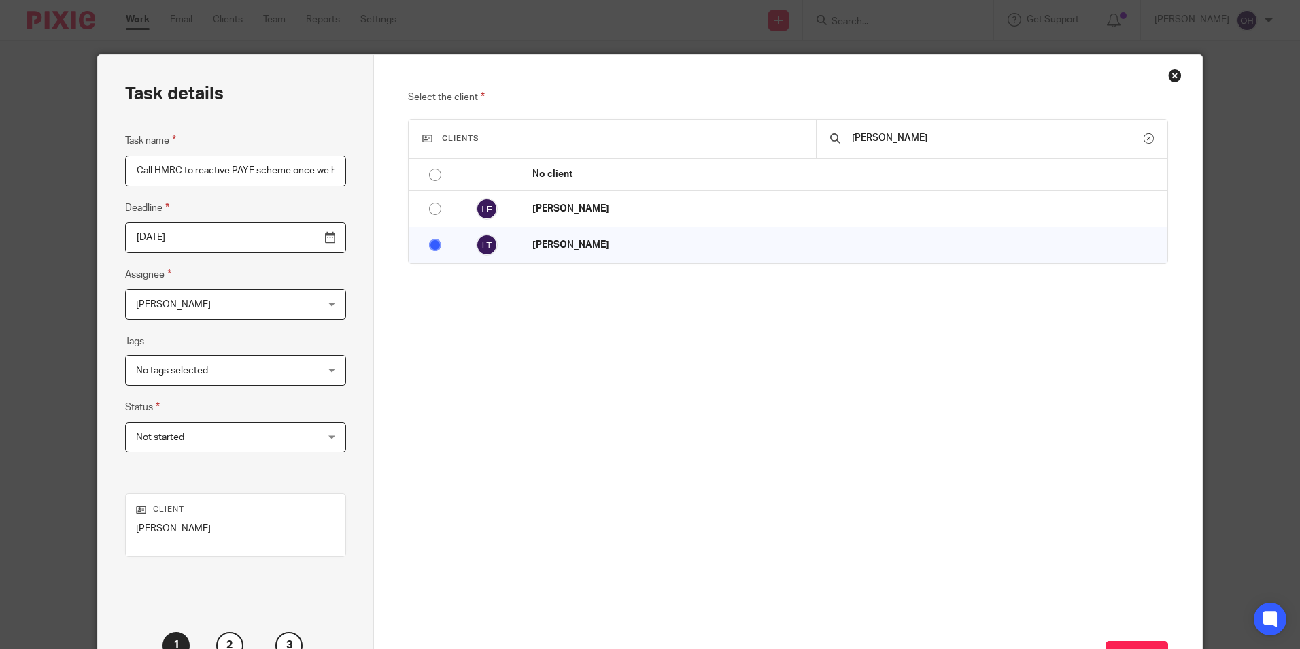
click at [167, 371] on span "No tags selected" at bounding box center [172, 371] width 72 height 10
click at [181, 339] on fieldset "Tags No tags selected 1 - Job in 2 - In review 3 - Ready to file Advisory Annua…" at bounding box center [235, 359] width 221 height 52
click at [180, 300] on span "[PERSON_NAME]" at bounding box center [173, 305] width 75 height 10
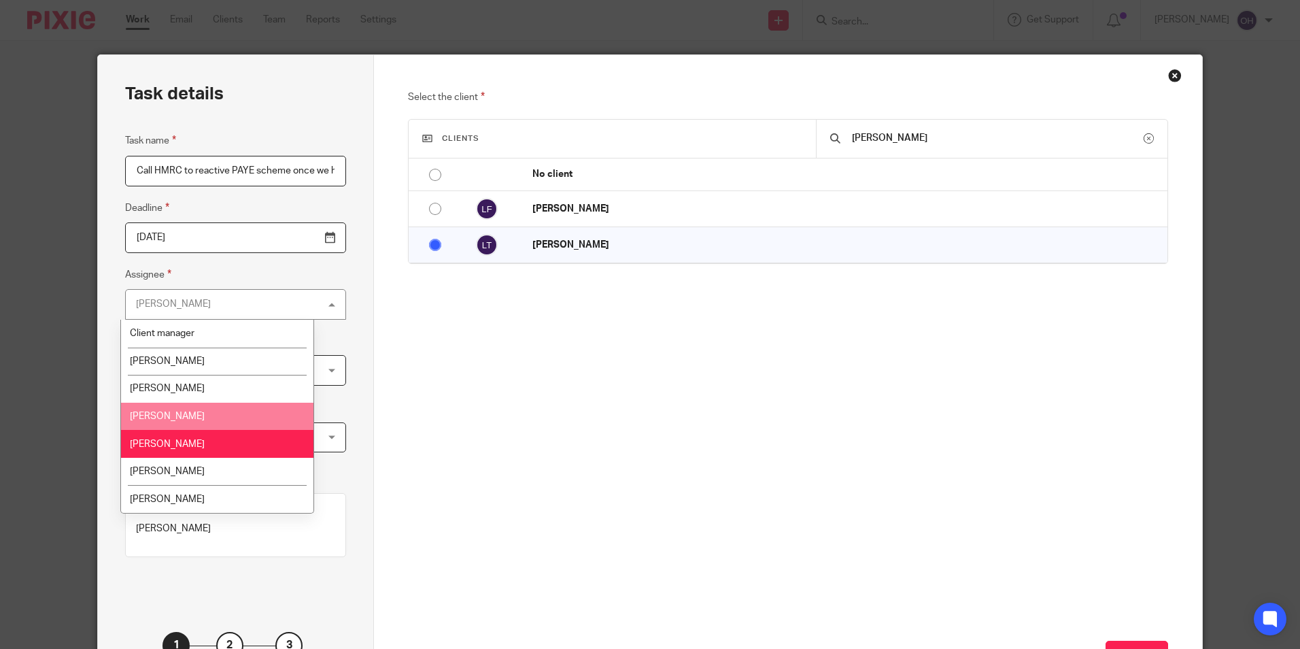
click at [173, 413] on span "[PERSON_NAME]" at bounding box center [167, 416] width 75 height 10
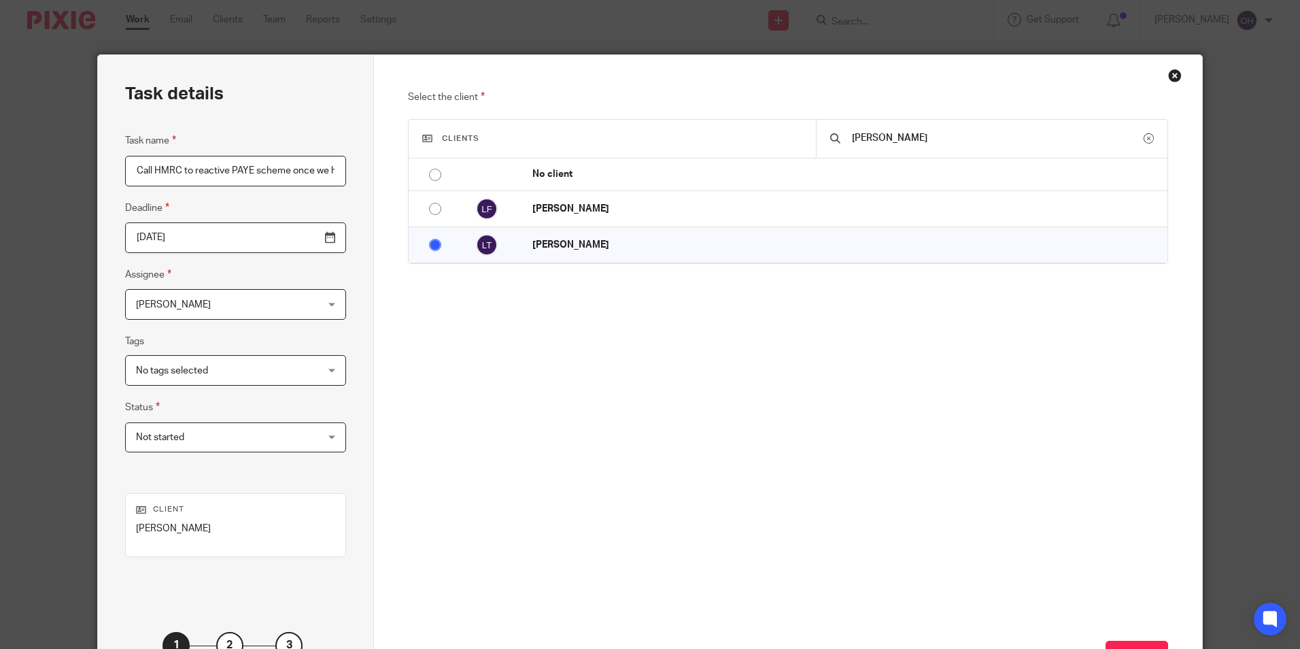
click at [259, 311] on span "[PERSON_NAME]" at bounding box center [219, 304] width 167 height 29
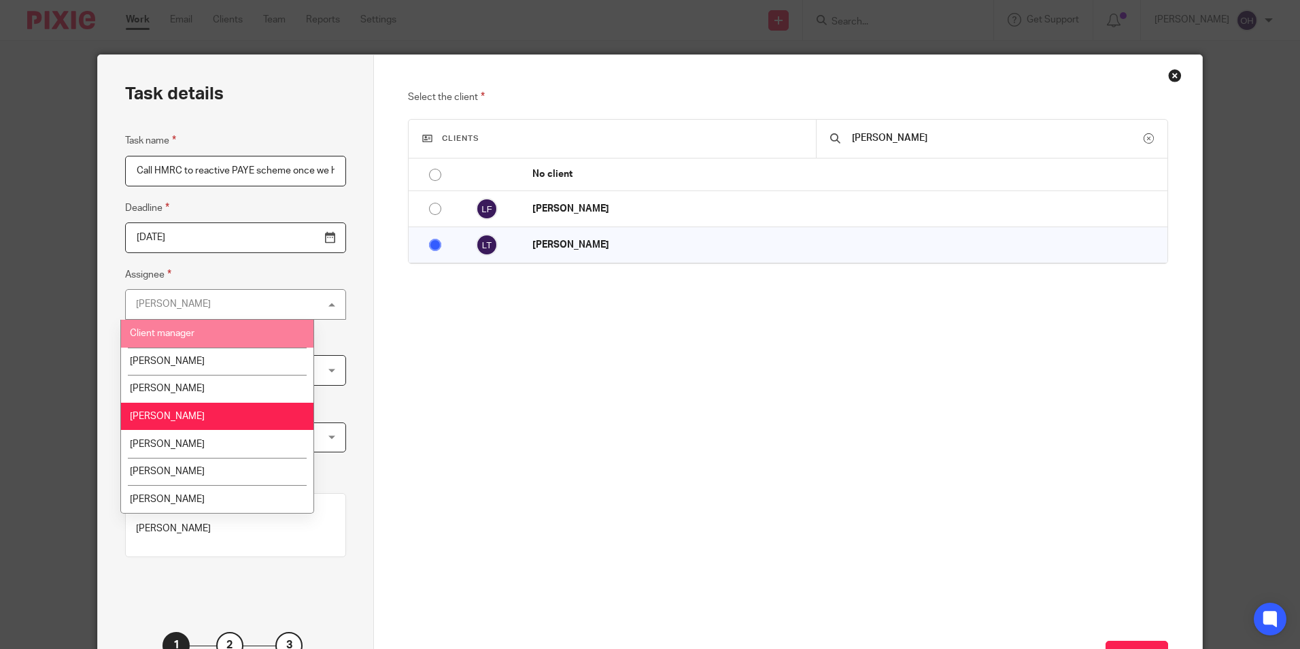
click at [363, 362] on div "Task details Task name Call HMRC to reactive PAYE scheme once we have agent acc…" at bounding box center [236, 379] width 276 height 648
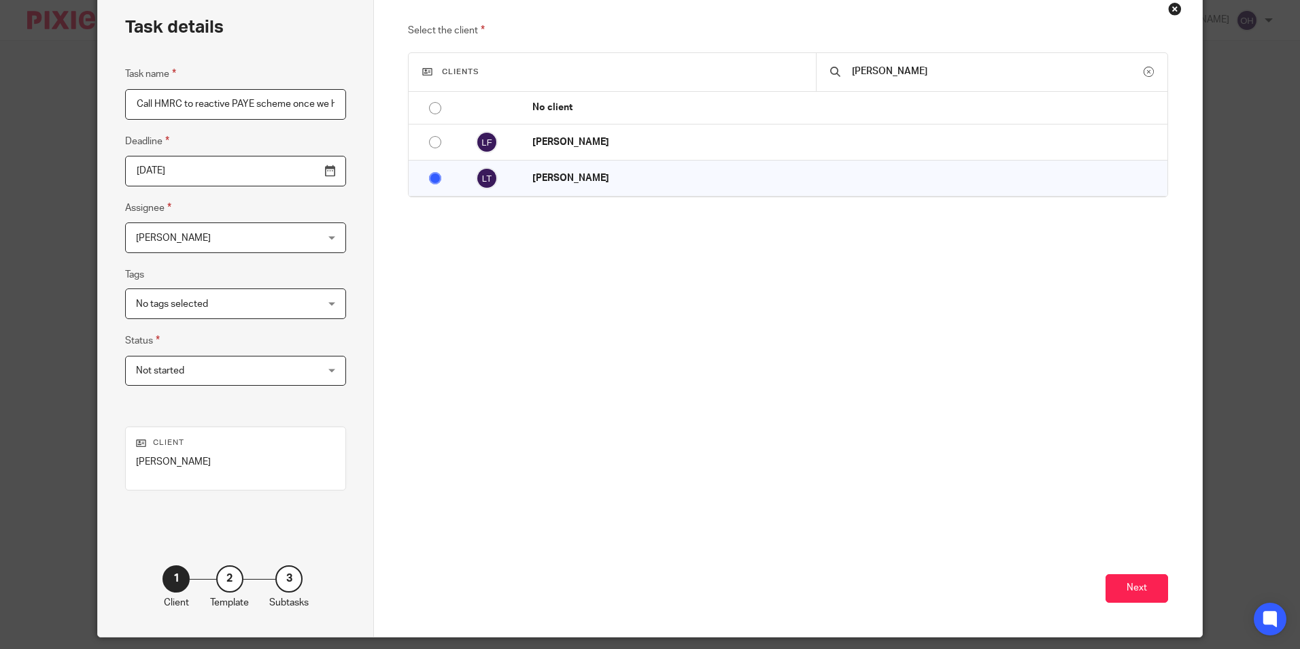
scroll to position [68, 0]
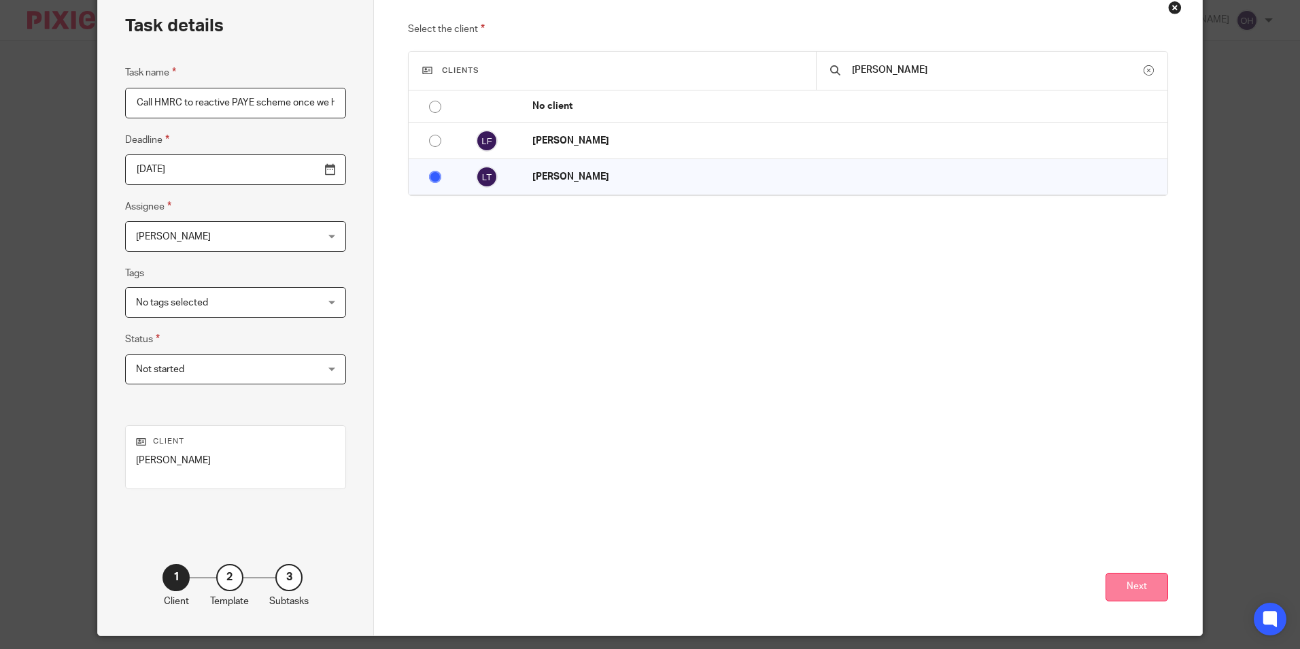
click at [1117, 583] on button "Next" at bounding box center [1136, 586] width 63 height 29
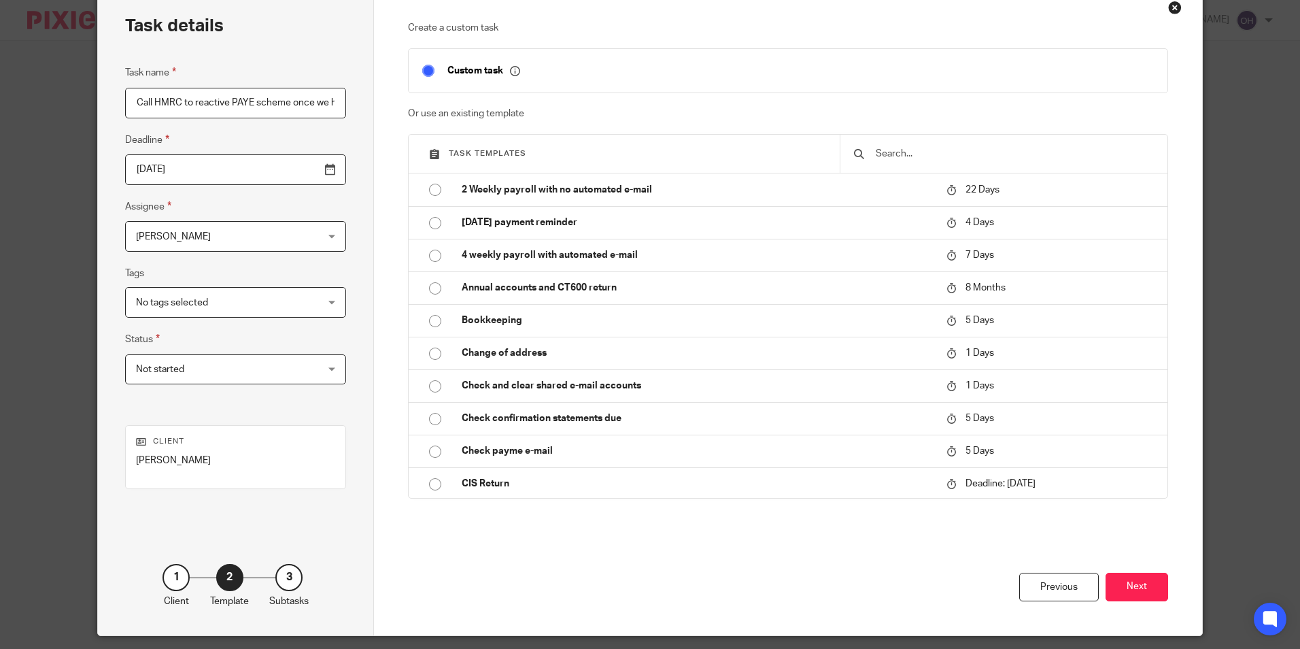
click at [1117, 583] on button "Next" at bounding box center [1136, 586] width 63 height 29
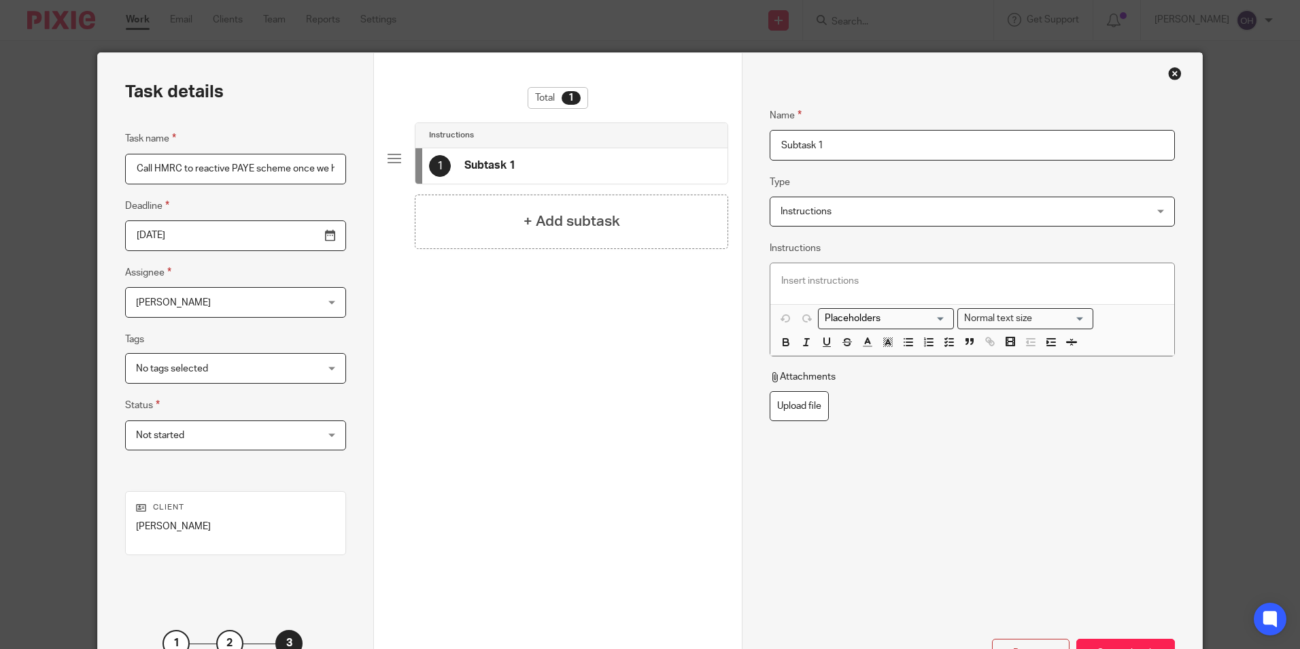
scroll to position [0, 0]
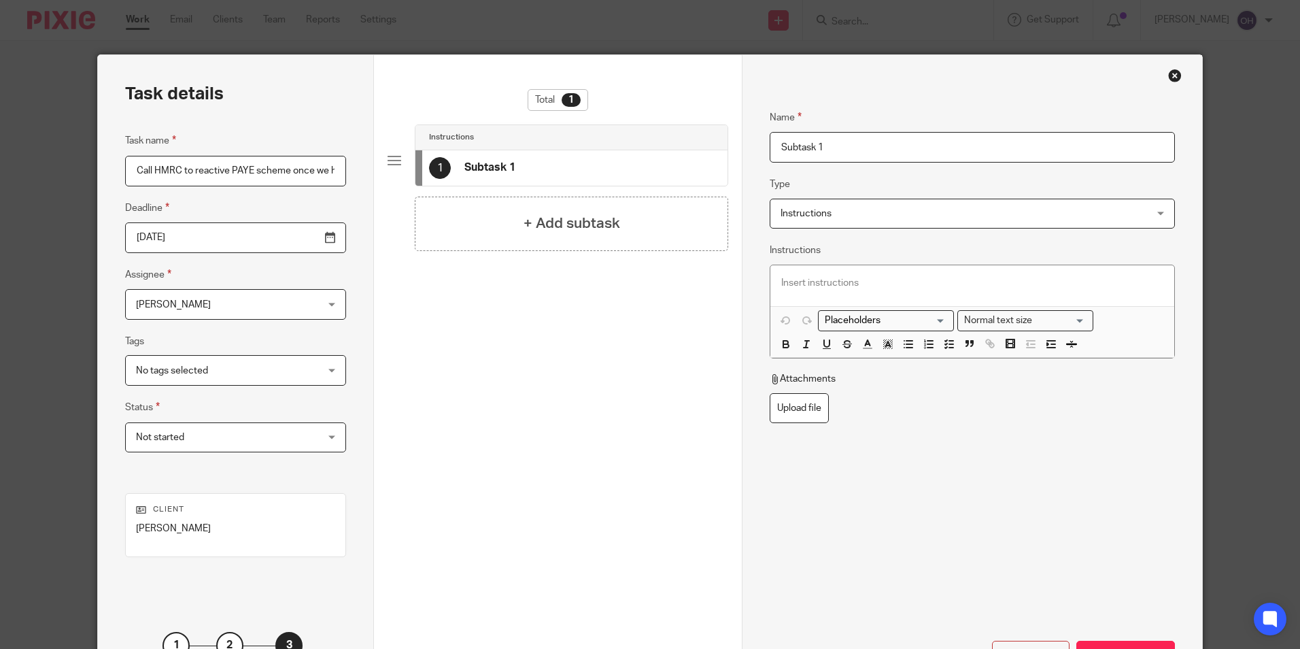
drag, startPoint x: 839, startPoint y: 148, endPoint x: 678, endPoint y: 128, distance: 162.3
click at [678, 128] on div "Task details Task name Call HMRC to reactive PAYE scheme once we have agent acc…" at bounding box center [649, 379] width 1103 height 648
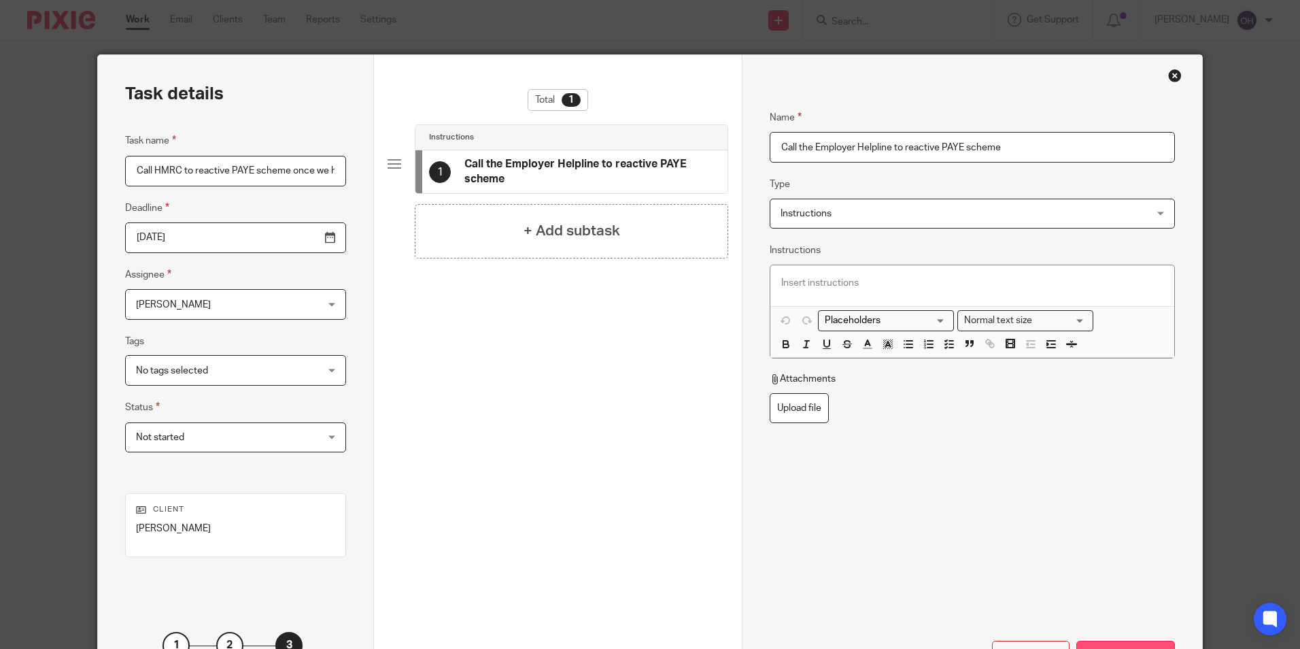
type input "Call the Employer Helpline to reactive PAYE scheme"
click at [1120, 642] on div "Save subtask" at bounding box center [1125, 654] width 99 height 29
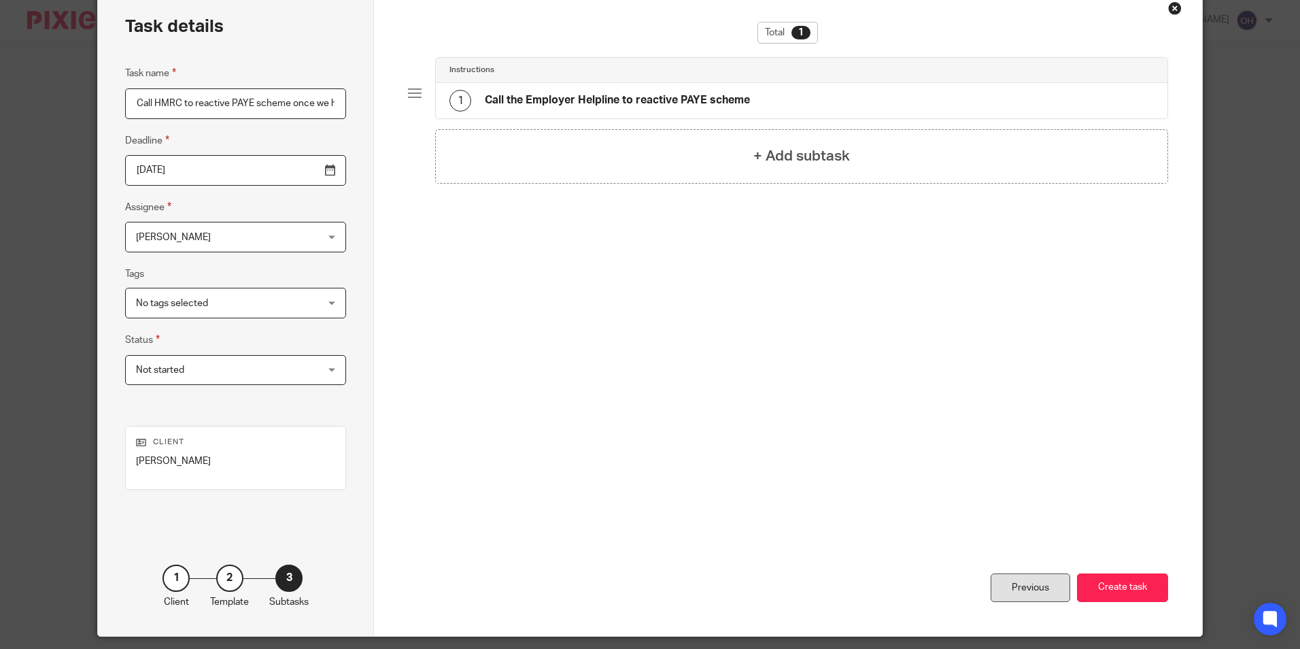
scroll to position [68, 0]
click at [1101, 591] on button "Create task" at bounding box center [1122, 586] width 91 height 29
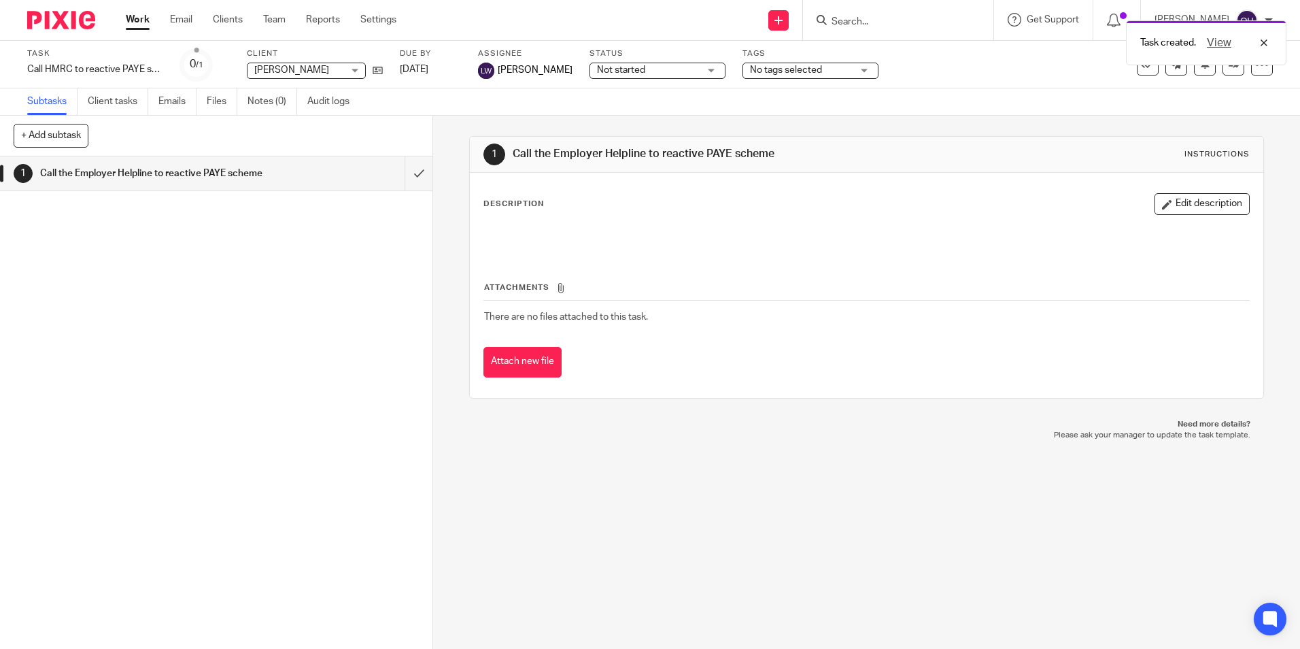
click at [141, 16] on link "Work" at bounding box center [138, 20] width 24 height 14
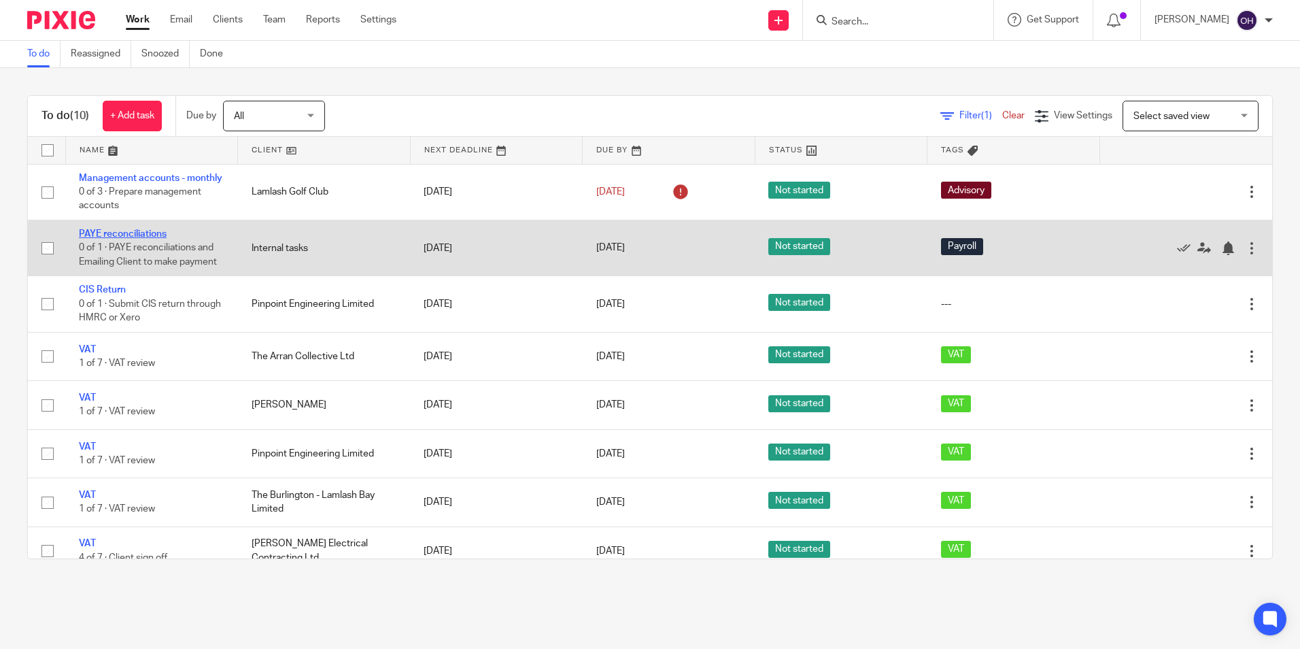
click at [148, 239] on link "PAYE reconciliations" at bounding box center [123, 234] width 88 height 10
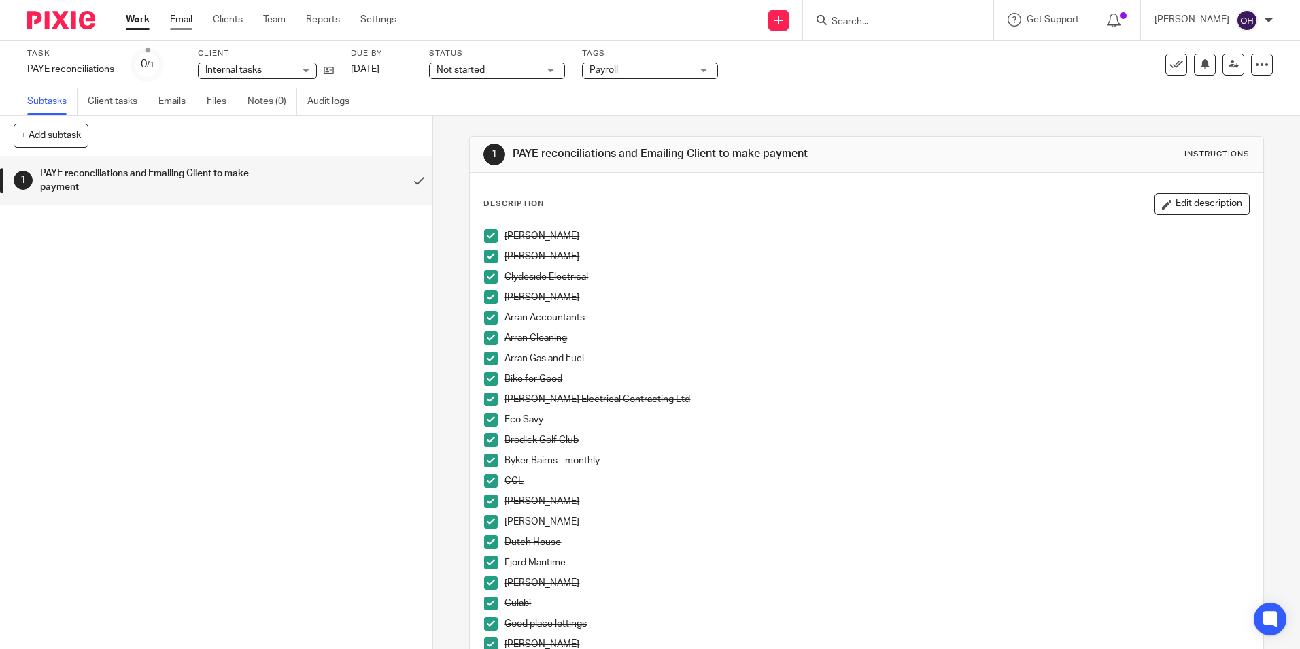
click at [186, 18] on link "Email" at bounding box center [181, 20] width 22 height 14
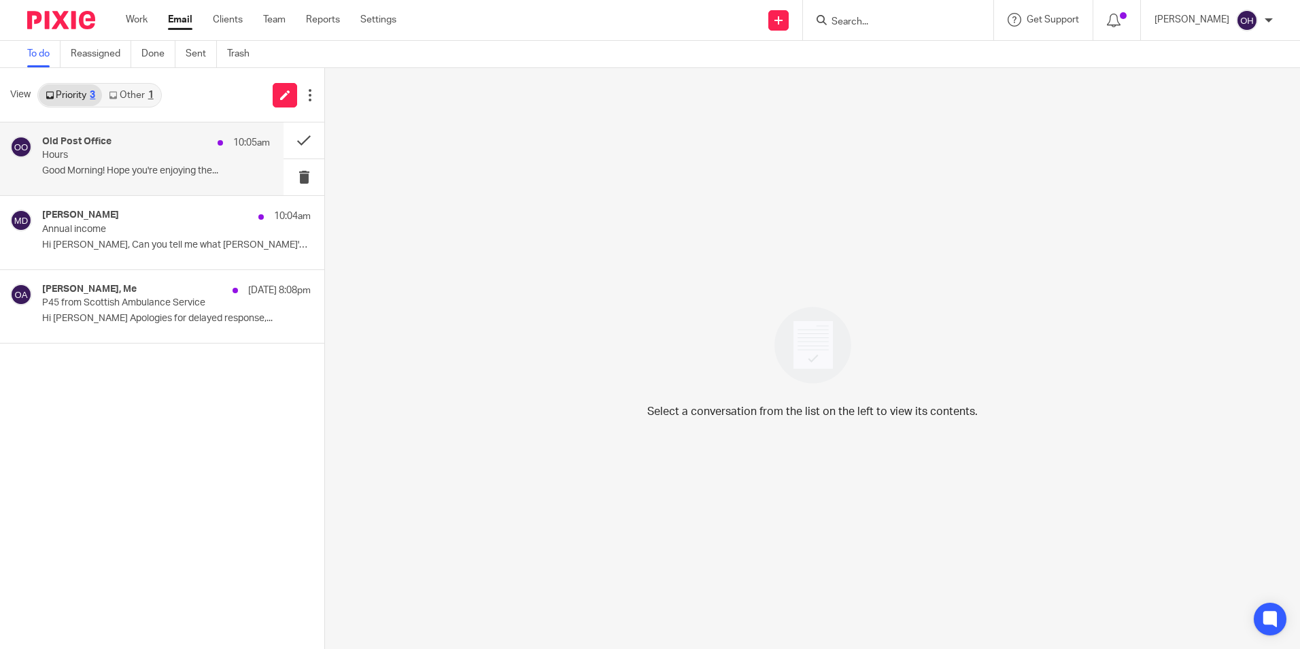
click at [82, 155] on p "Hours" at bounding box center [133, 156] width 182 height 12
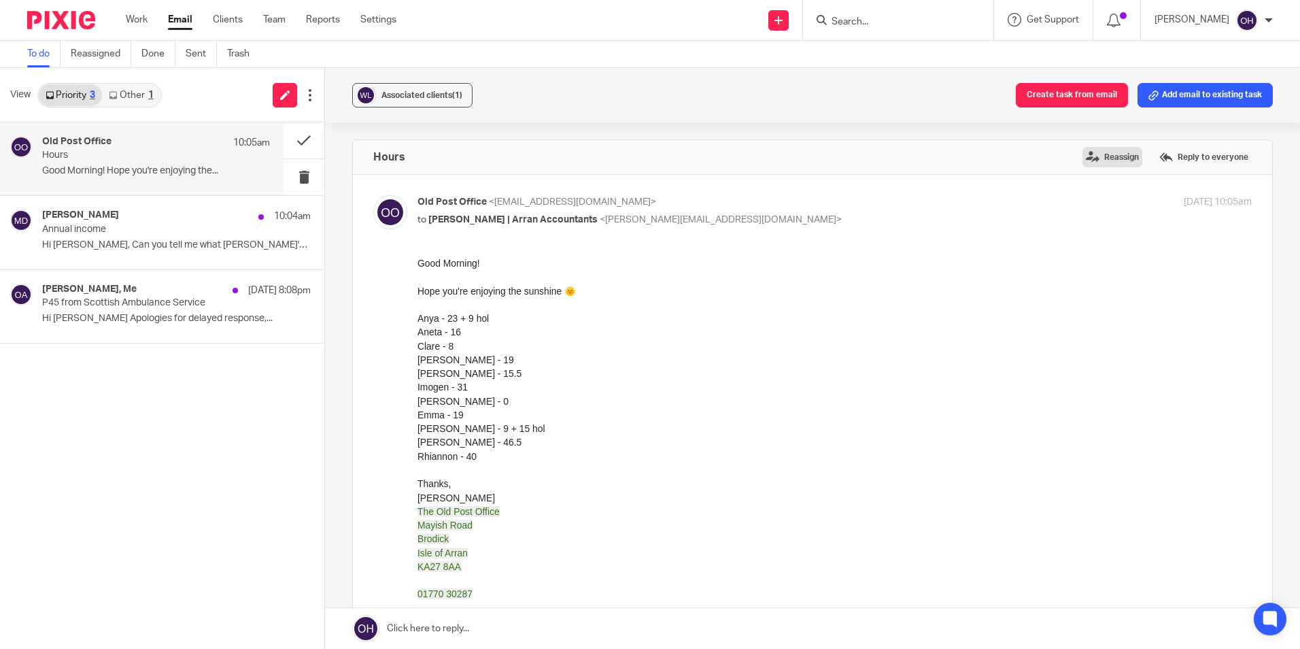
click at [1092, 162] on label "Reassign" at bounding box center [1112, 157] width 60 height 20
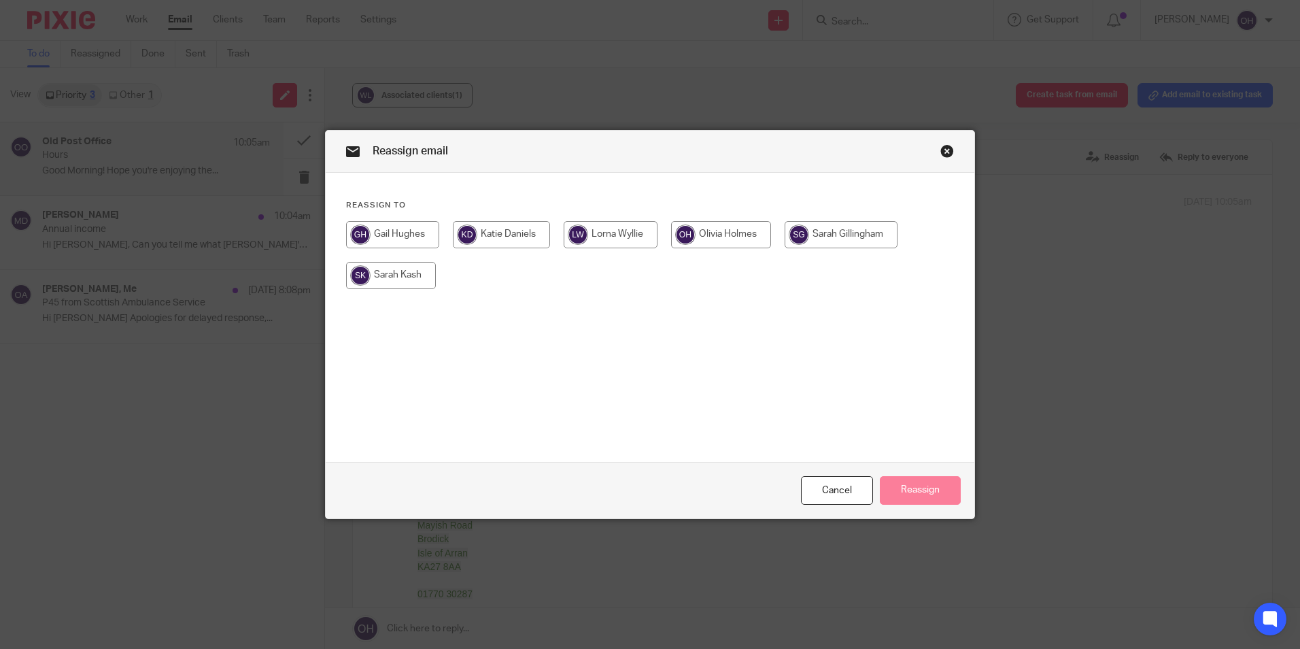
drag, startPoint x: 840, startPoint y: 232, endPoint x: 847, endPoint y: 239, distance: 9.6
click at [842, 233] on input "radio" at bounding box center [841, 234] width 113 height 27
radio input "true"
click at [894, 489] on button "Reassign" at bounding box center [920, 490] width 81 height 29
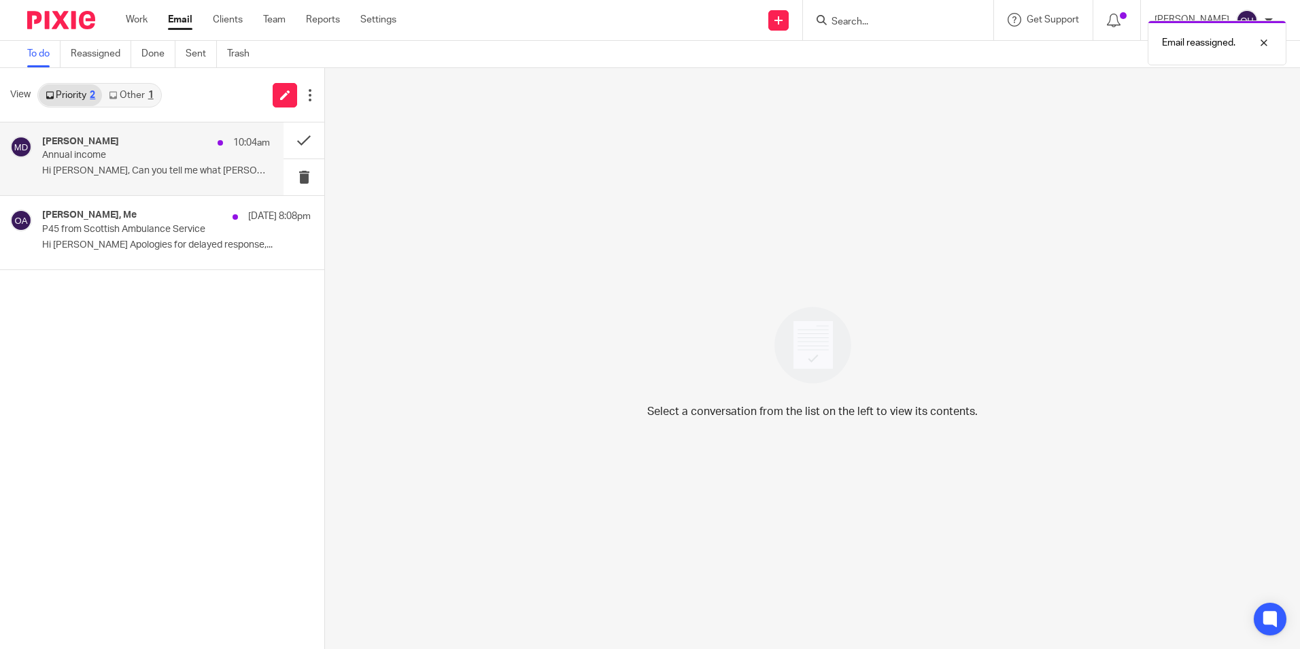
click at [165, 169] on p "Hi [PERSON_NAME], Can you tell me what [PERSON_NAME]'s yearly..." at bounding box center [156, 171] width 228 height 12
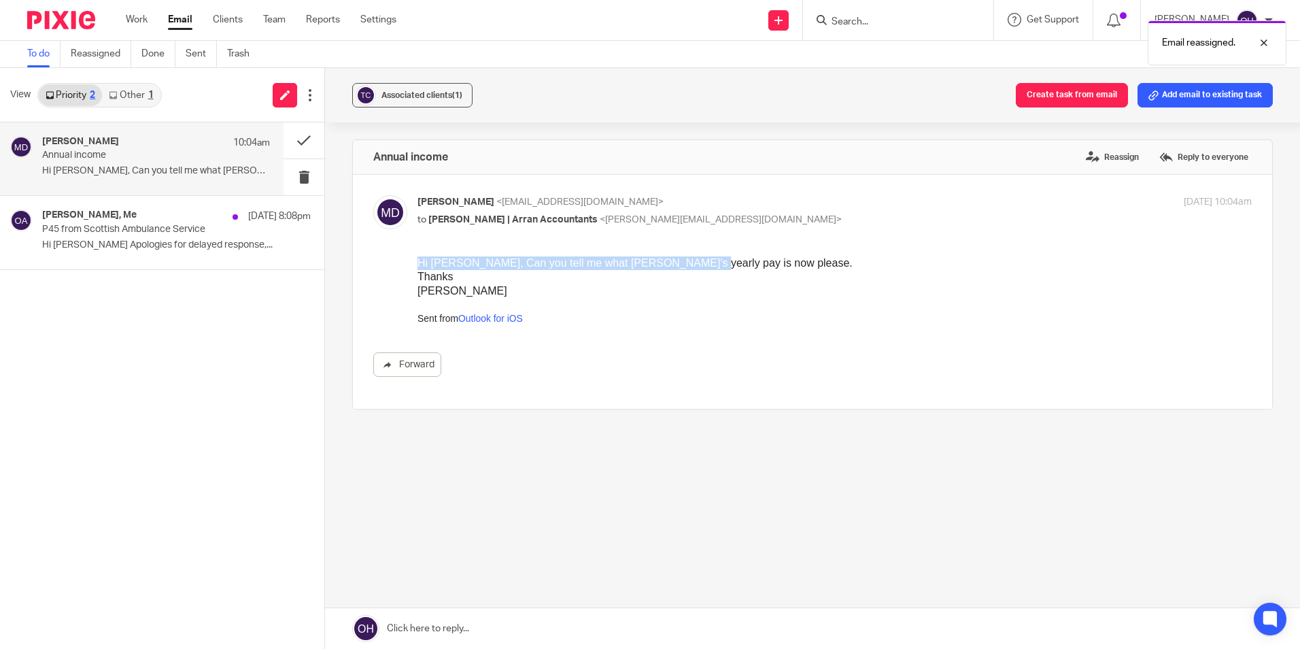
drag, startPoint x: 675, startPoint y: 264, endPoint x: 417, endPoint y: 264, distance: 258.3
click at [417, 264] on div "Hi [PERSON_NAME], Can you tell me what [PERSON_NAME]'s yearly pay is now please." at bounding box center [834, 263] width 834 height 14
drag, startPoint x: 417, startPoint y: 264, endPoint x: 475, endPoint y: 292, distance: 64.2
click at [475, 292] on div "[PERSON_NAME]" at bounding box center [834, 291] width 834 height 14
click at [127, 99] on link "Other 1" at bounding box center [131, 95] width 58 height 22
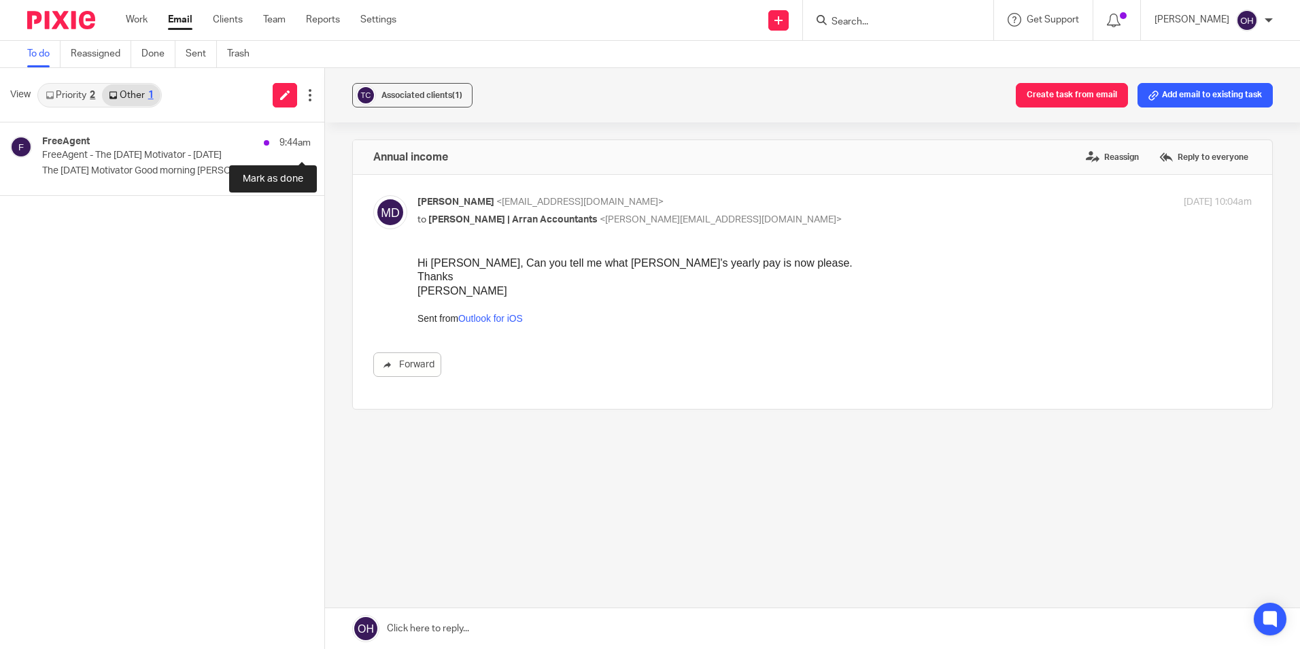
drag, startPoint x: 300, startPoint y: 138, endPoint x: 69, endPoint y: 91, distance: 235.9
click at [324, 136] on button at bounding box center [329, 140] width 11 height 36
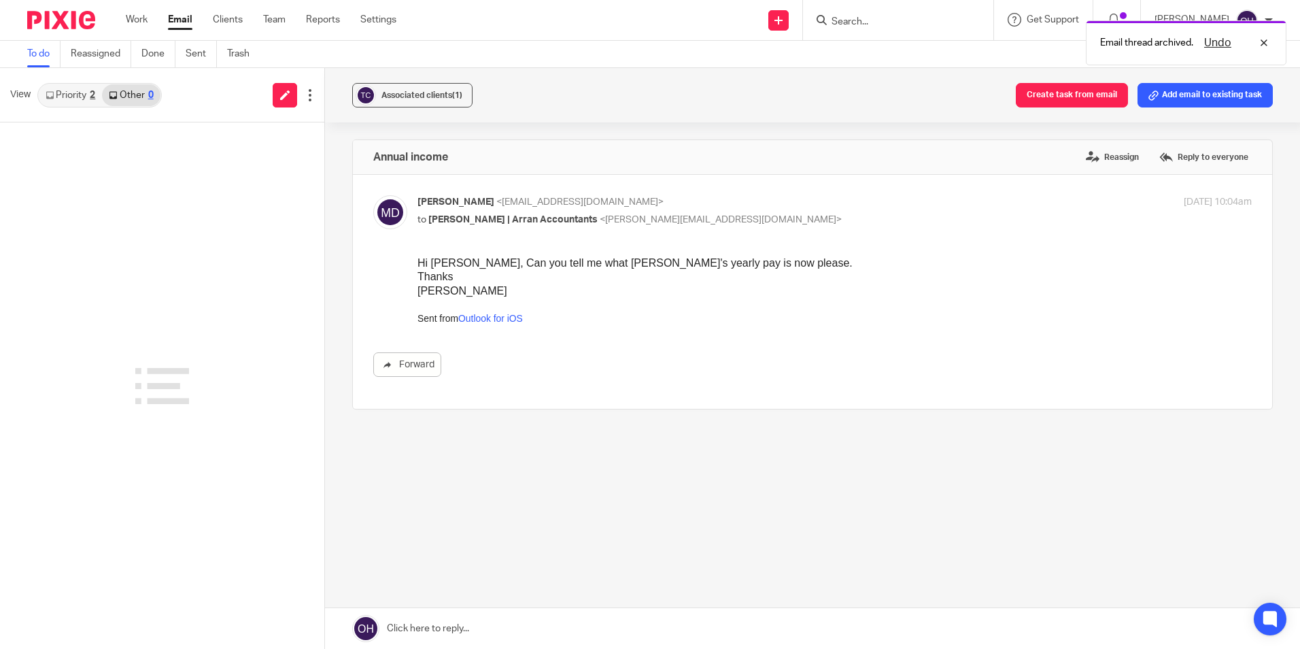
click at [68, 89] on link "Priority 2" at bounding box center [70, 95] width 63 height 22
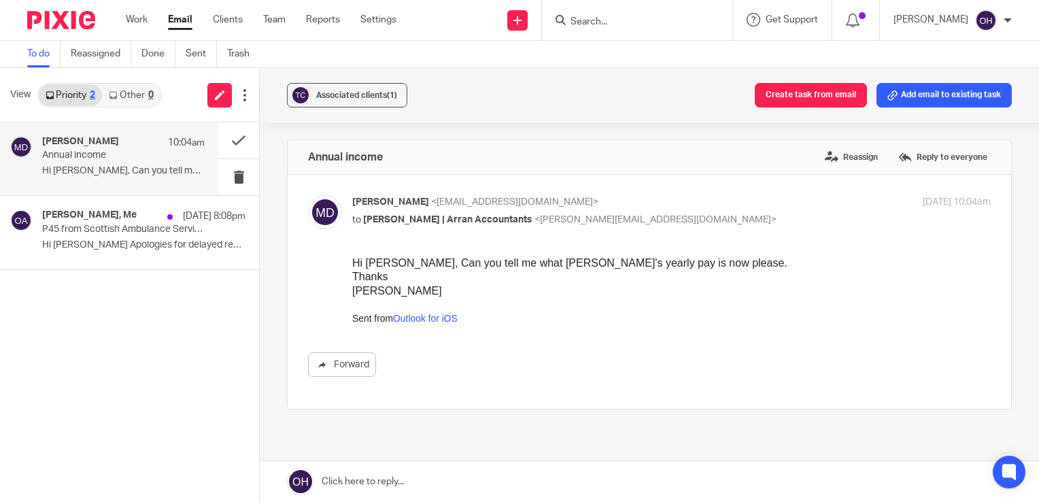
click at [593, 286] on div "Mary Dx" at bounding box center [671, 291] width 638 height 14
click at [946, 164] on label "Reply to everyone" at bounding box center [943, 157] width 96 height 20
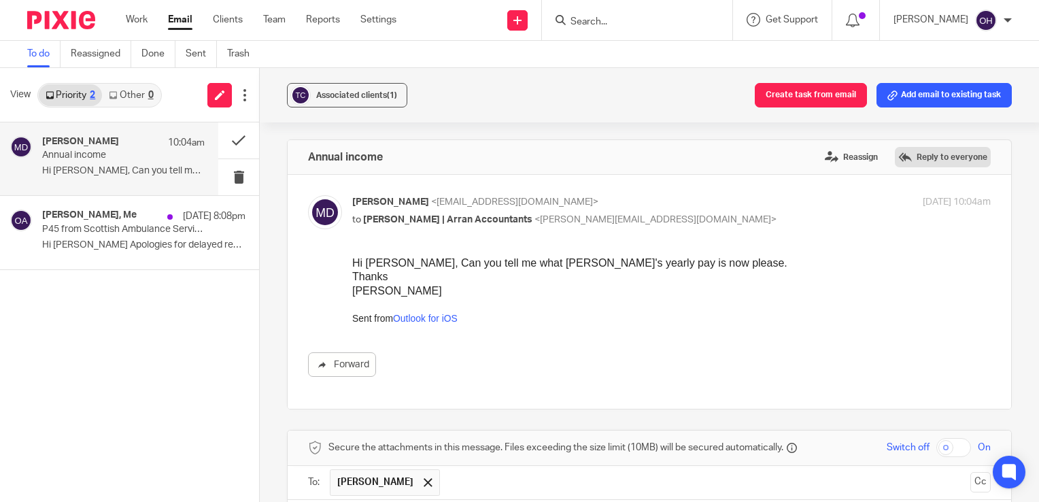
scroll to position [319, 0]
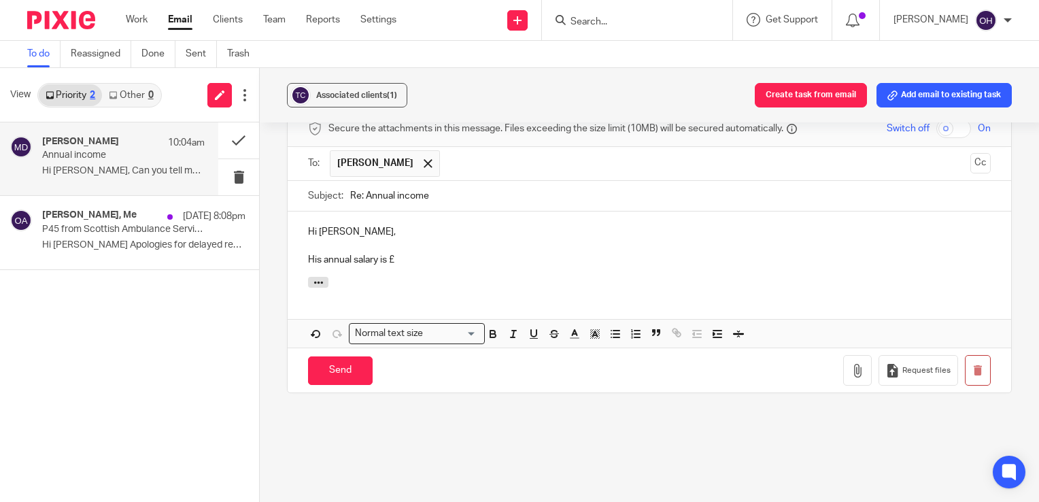
click at [451, 264] on p "His annual salary is £" at bounding box center [649, 260] width 683 height 14
drag, startPoint x: 455, startPoint y: 257, endPoint x: 436, endPoint y: 257, distance: 19.0
click at [436, 257] on p "His annual salary is £23660.00000" at bounding box center [649, 260] width 683 height 14
click at [409, 262] on p "His annual salary is £23660.00" at bounding box center [649, 260] width 683 height 14
click at [405, 260] on p "His annual salary is £23660.00" at bounding box center [649, 260] width 683 height 14
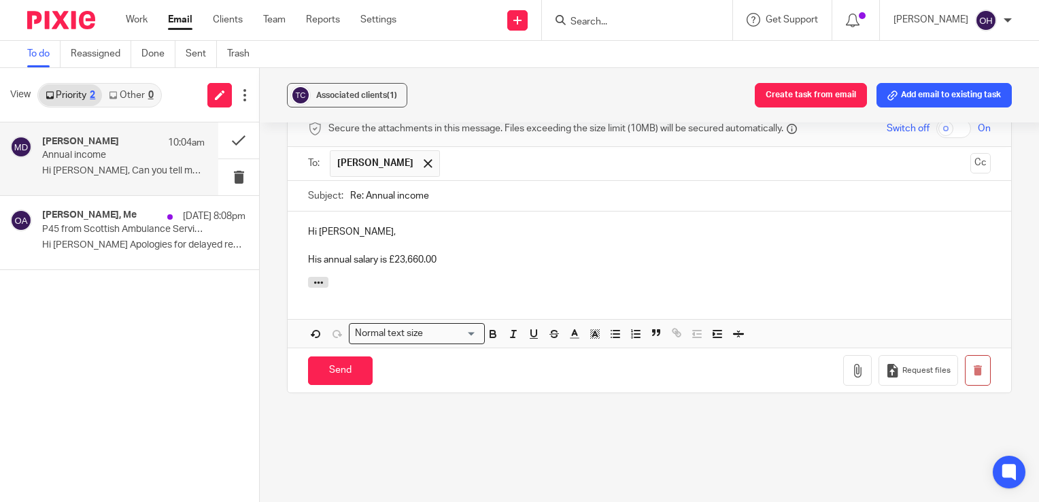
click at [449, 255] on p "His annual salary is £23,660.00" at bounding box center [649, 260] width 683 height 14
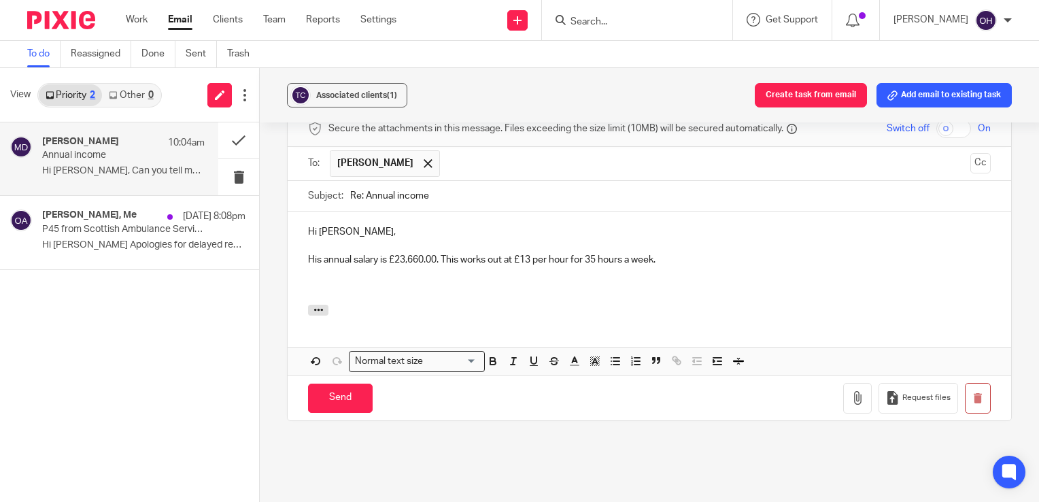
click at [33, 305] on div "Mary Dobson 10:04am Annual income Hi Olivia, Can you tell me what Osh's yearly.…" at bounding box center [129, 311] width 259 height 379
click at [710, 258] on p "His annual salary is £23,660.00. This works out at £13 per hour for 35 hours a …" at bounding box center [649, 260] width 683 height 14
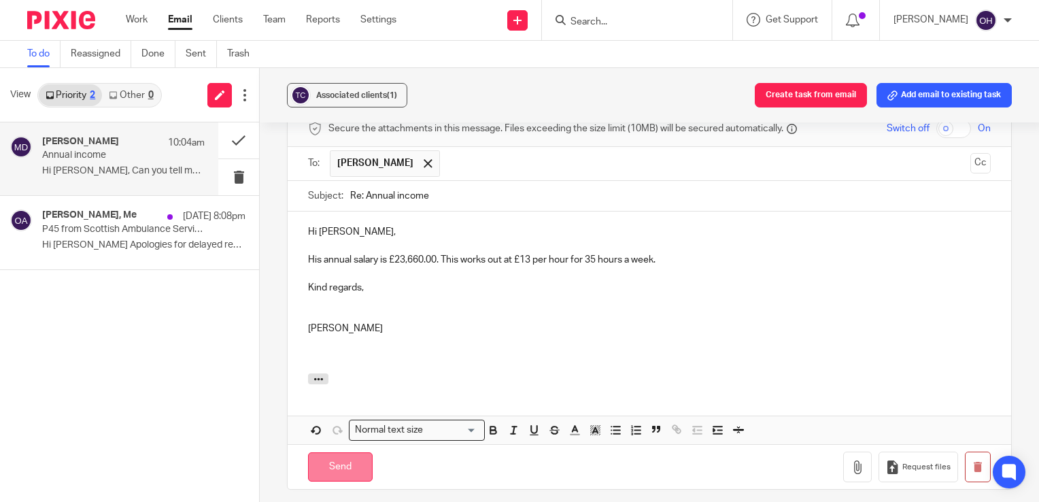
click at [348, 458] on input "Send" at bounding box center [340, 466] width 65 height 29
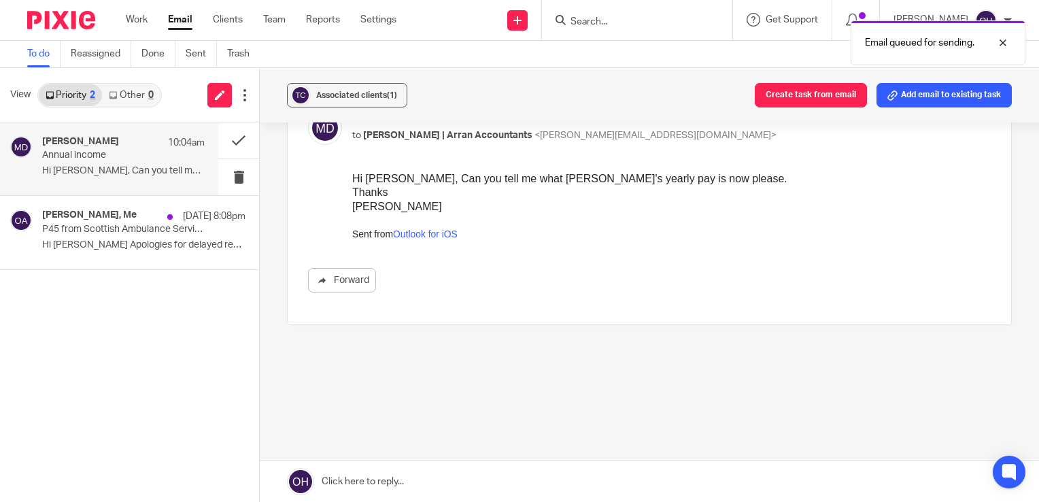
scroll to position [84, 0]
click at [235, 137] on button at bounding box center [238, 140] width 41 height 36
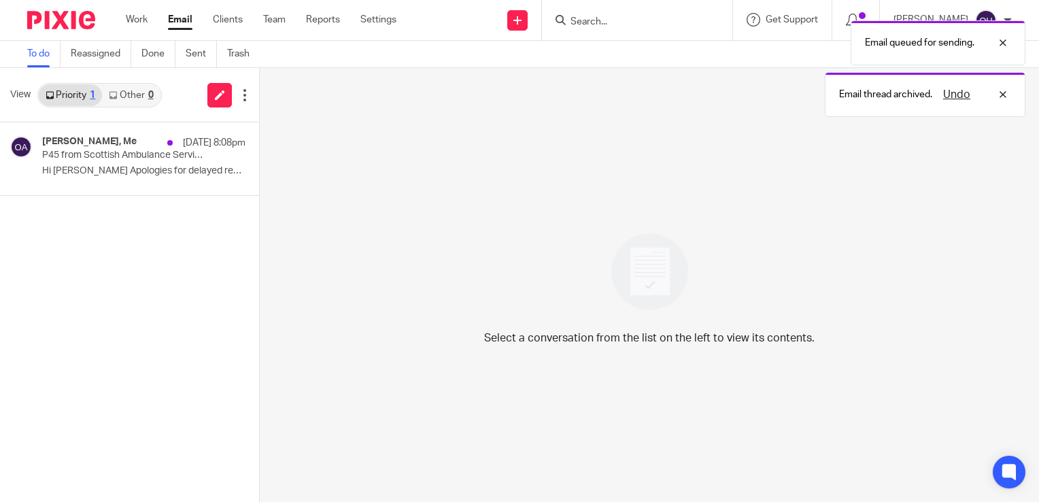
click at [136, 7] on div "Work Email Clients Team Reports Settings Work Email Clients Team Reports Settin…" at bounding box center [264, 20] width 305 height 40
click at [139, 17] on link "Work" at bounding box center [137, 20] width 22 height 14
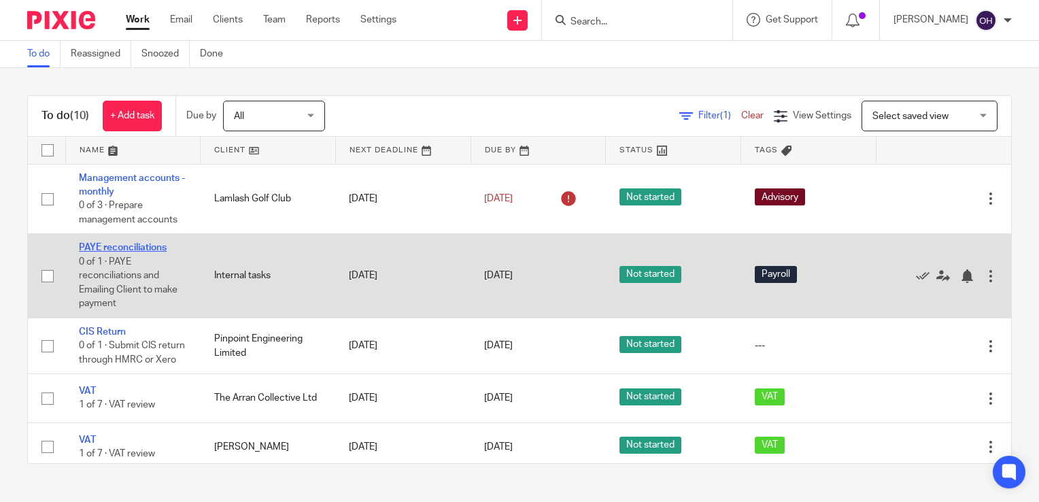
click at [120, 248] on link "PAYE reconciliations" at bounding box center [123, 248] width 88 height 10
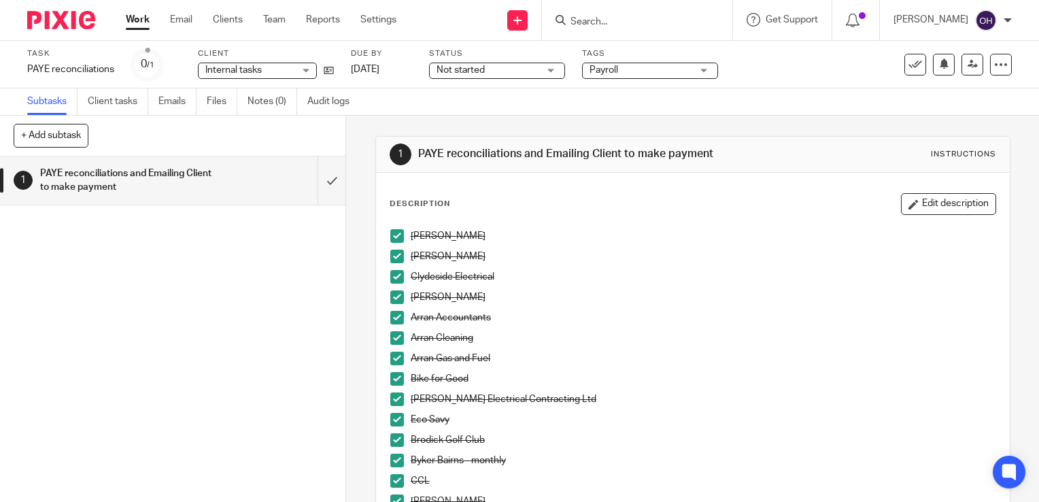
click at [632, 20] on input "Search" at bounding box center [630, 22] width 122 height 12
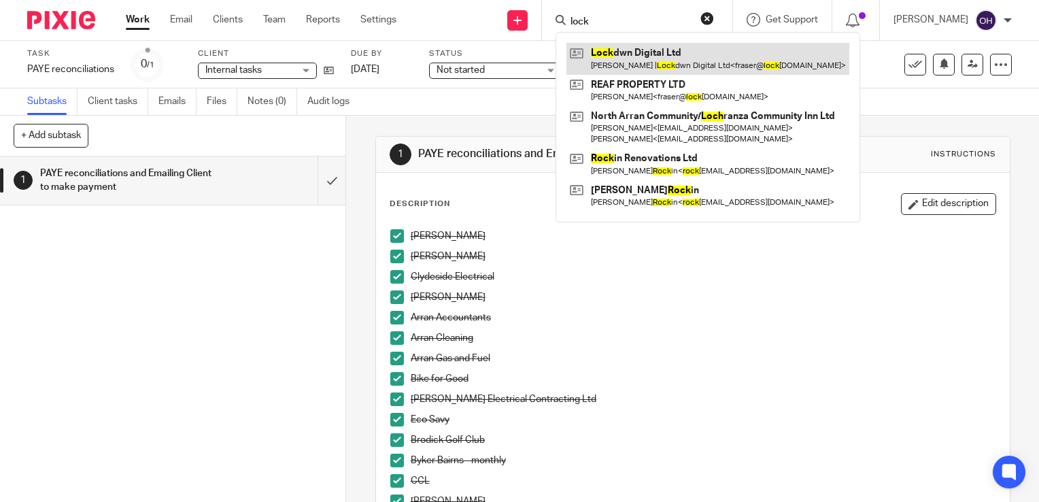
type input "lock"
click at [661, 49] on link at bounding box center [707, 58] width 283 height 31
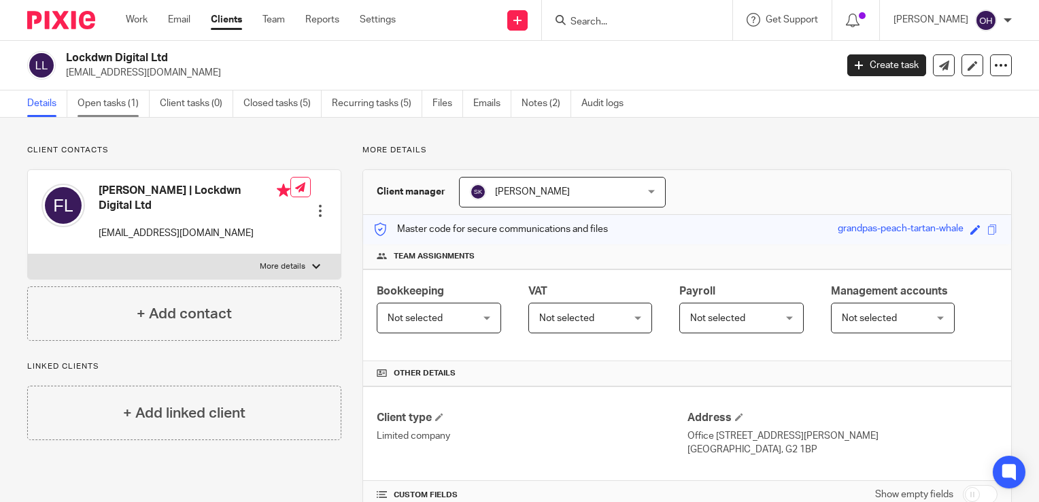
click at [116, 101] on link "Open tasks (1)" at bounding box center [113, 103] width 72 height 27
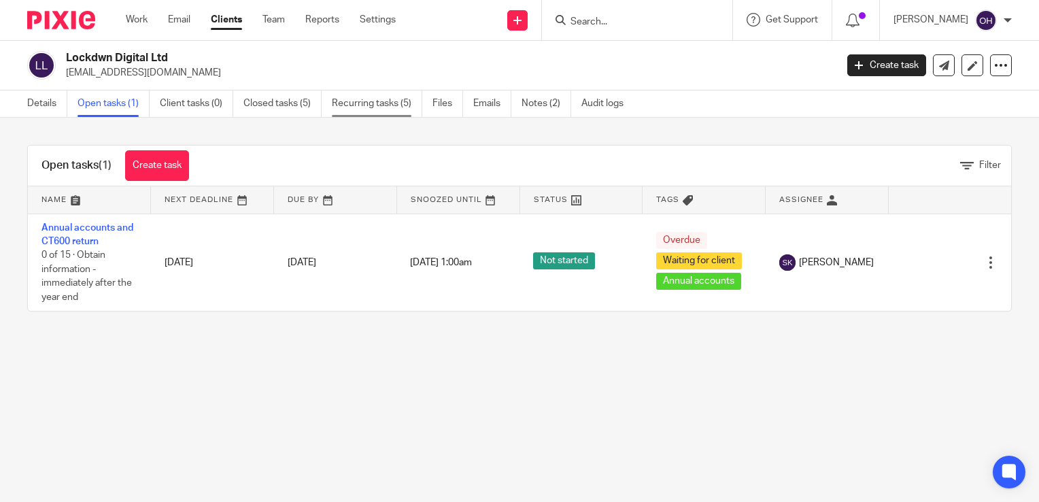
click at [397, 105] on link "Recurring tasks (5)" at bounding box center [377, 103] width 90 height 27
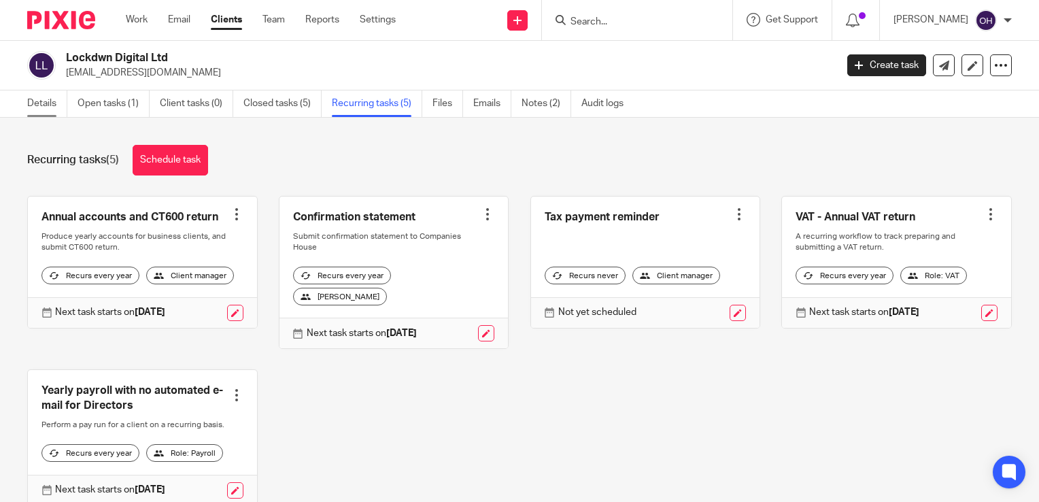
click at [49, 93] on link "Details" at bounding box center [47, 103] width 40 height 27
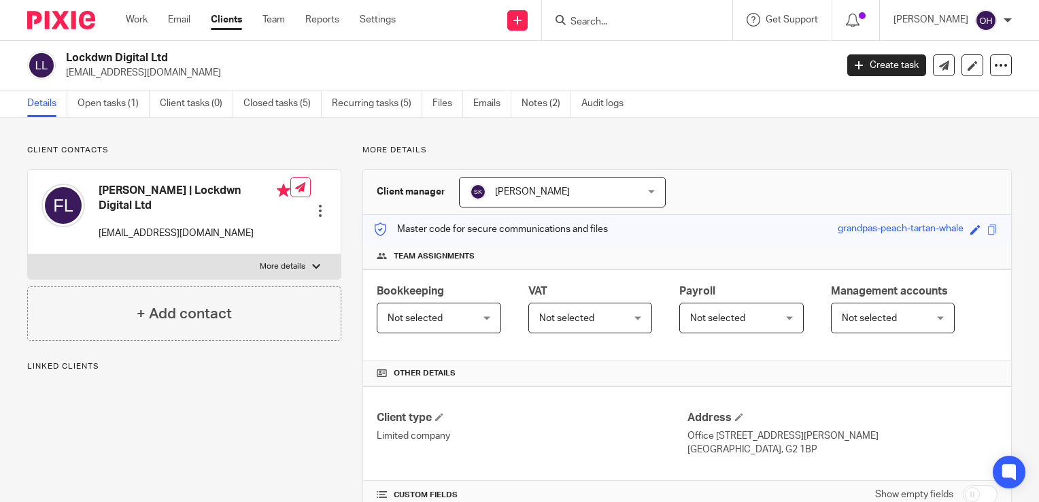
click at [443, 314] on span "Not selected" at bounding box center [414, 318] width 55 height 10
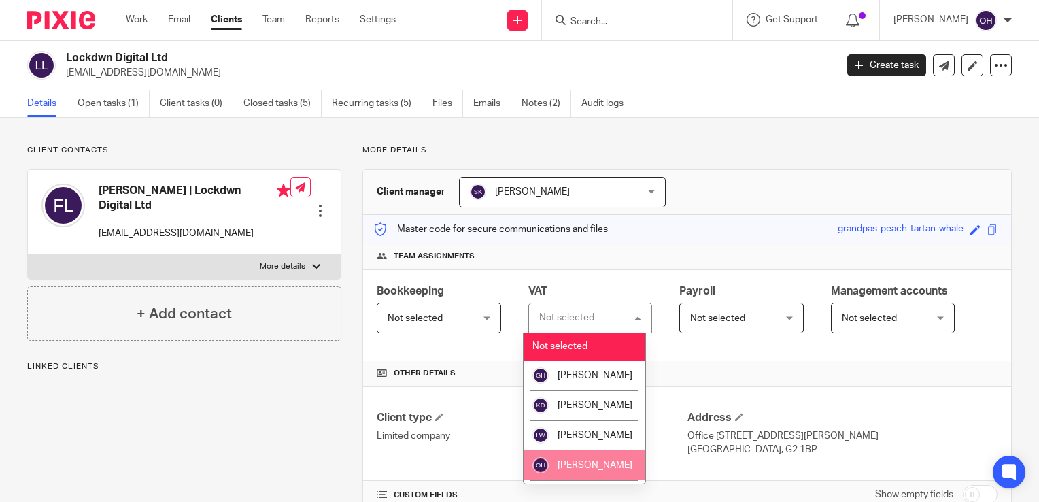
click at [554, 452] on li "[PERSON_NAME]" at bounding box center [584, 465] width 122 height 30
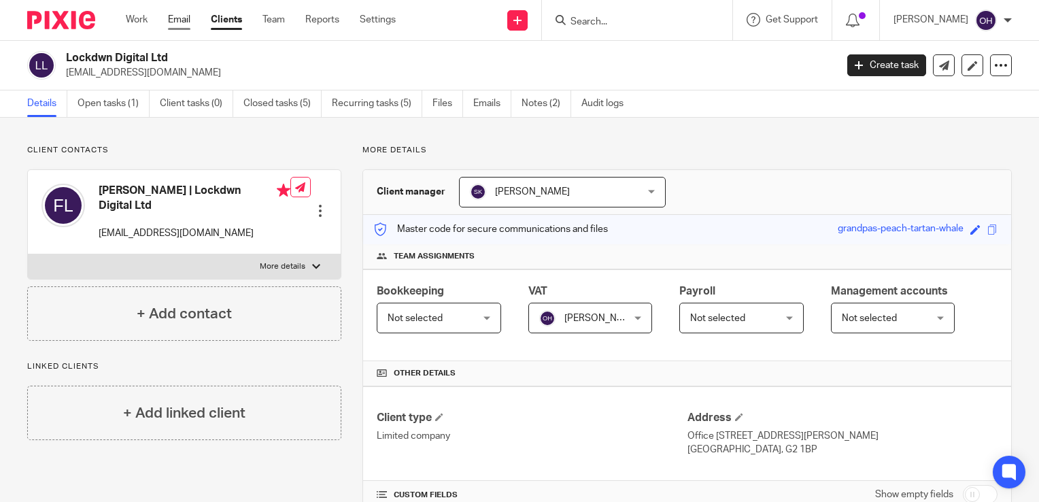
click at [171, 16] on link "Email" at bounding box center [179, 20] width 22 height 14
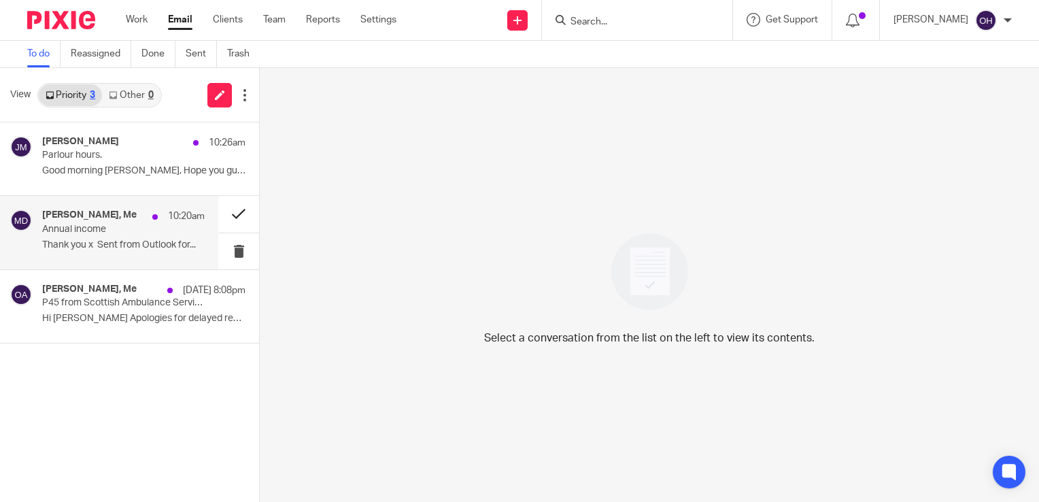
drag, startPoint x: 104, startPoint y: 221, endPoint x: 228, endPoint y: 230, distance: 124.1
click at [109, 221] on div "[PERSON_NAME], Me 10:20am" at bounding box center [123, 216] width 162 height 14
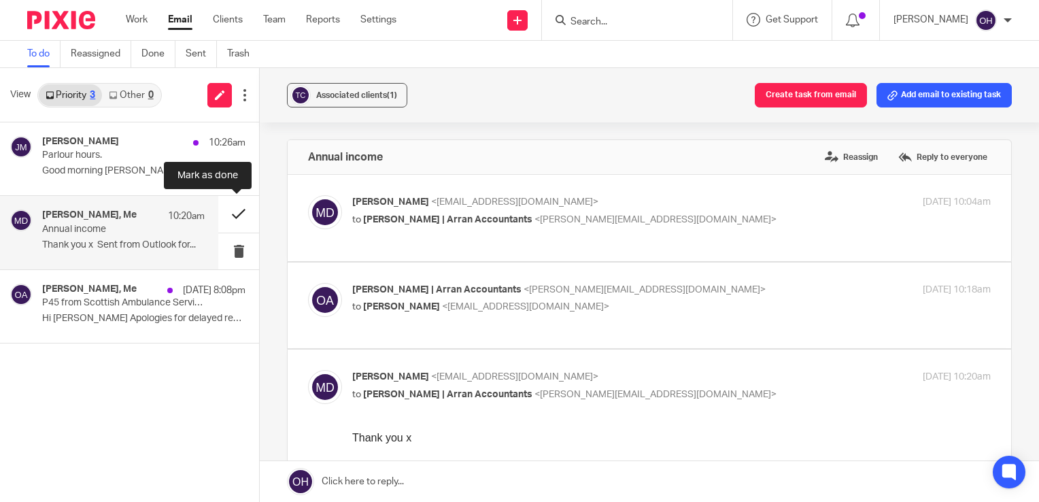
click at [243, 213] on button at bounding box center [238, 214] width 41 height 36
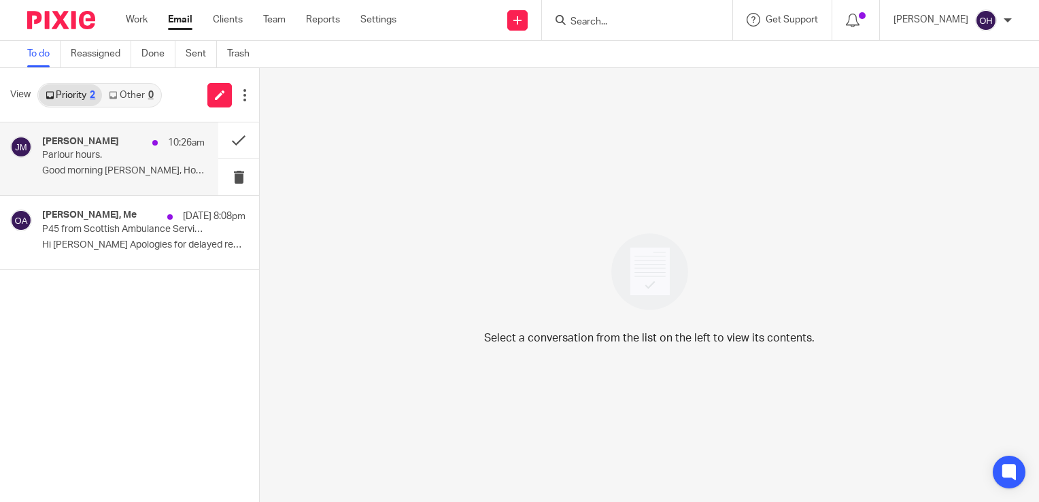
click at [76, 165] on p "Good morning [PERSON_NAME], Hope you guys are well,..." at bounding box center [123, 171] width 162 height 12
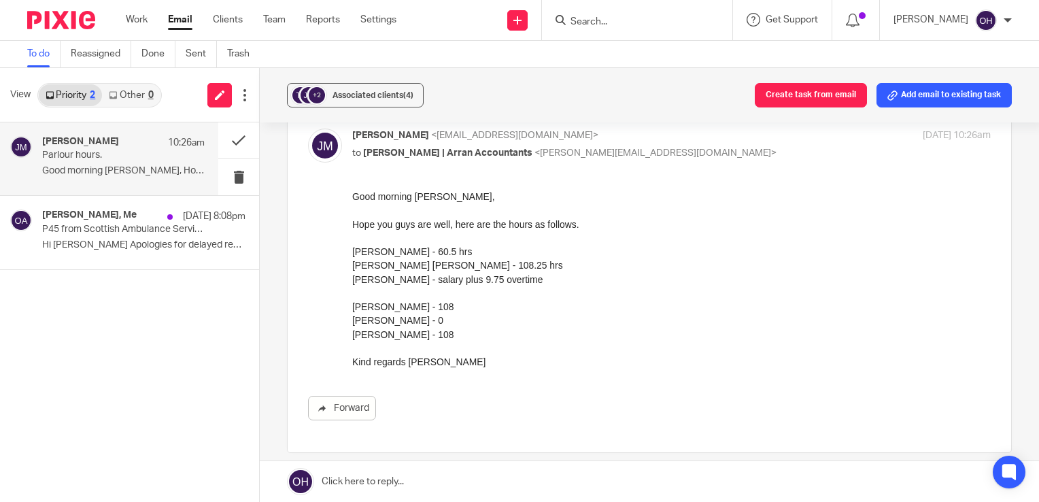
scroll to position [68, 0]
drag, startPoint x: 125, startPoint y: 94, endPoint x: 117, endPoint y: 91, distance: 8.6
click at [125, 93] on link "Other 0" at bounding box center [131, 95] width 58 height 22
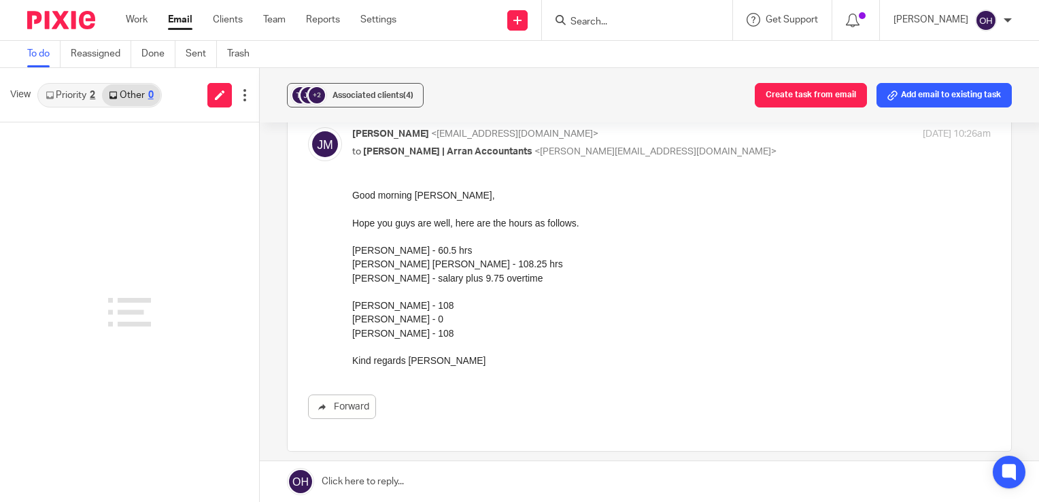
click at [71, 92] on link "Priority 2" at bounding box center [70, 95] width 63 height 22
